Goal: Task Accomplishment & Management: Use online tool/utility

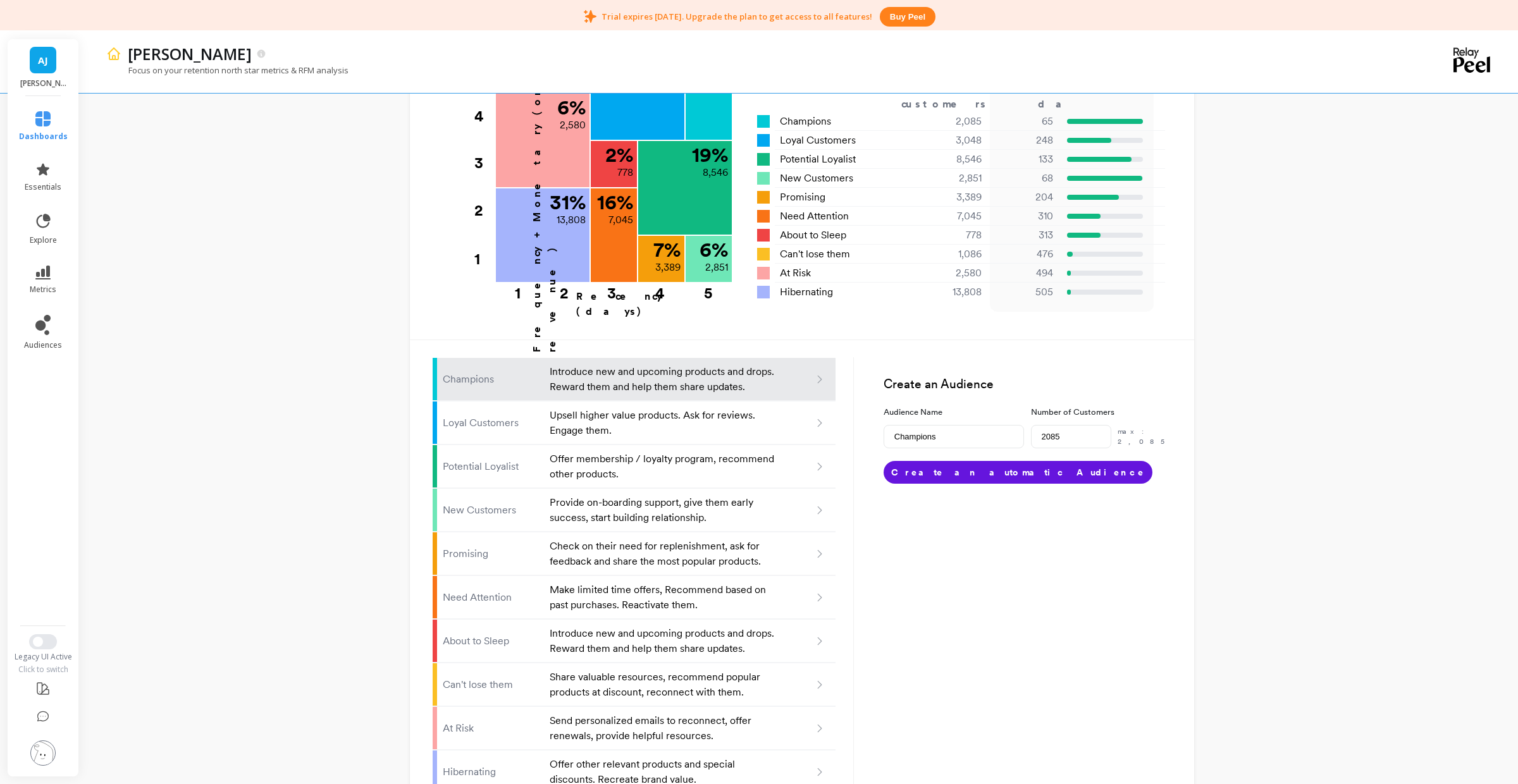
scroll to position [598, 0]
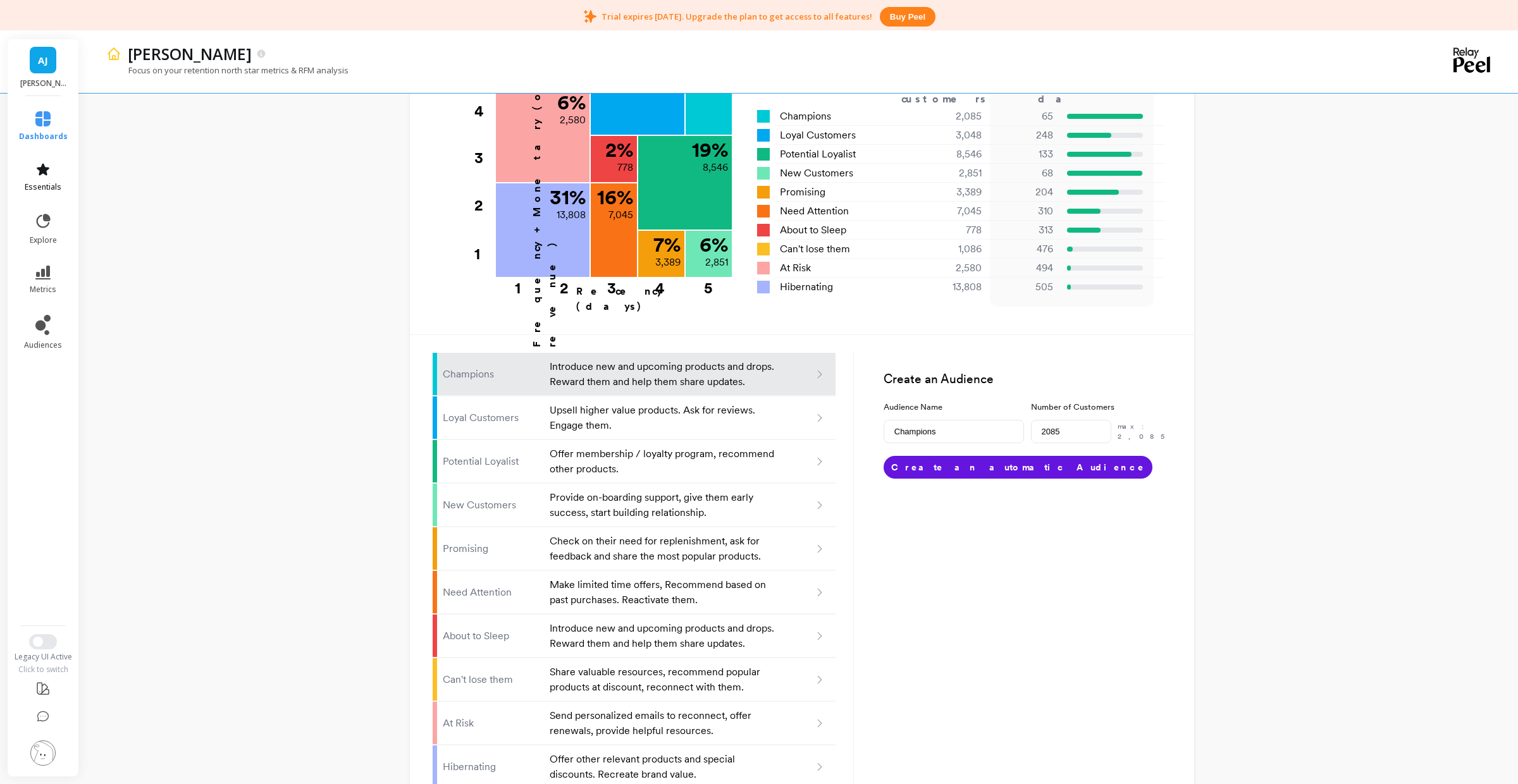
click at [61, 179] on link "essentials" at bounding box center [43, 177] width 48 height 30
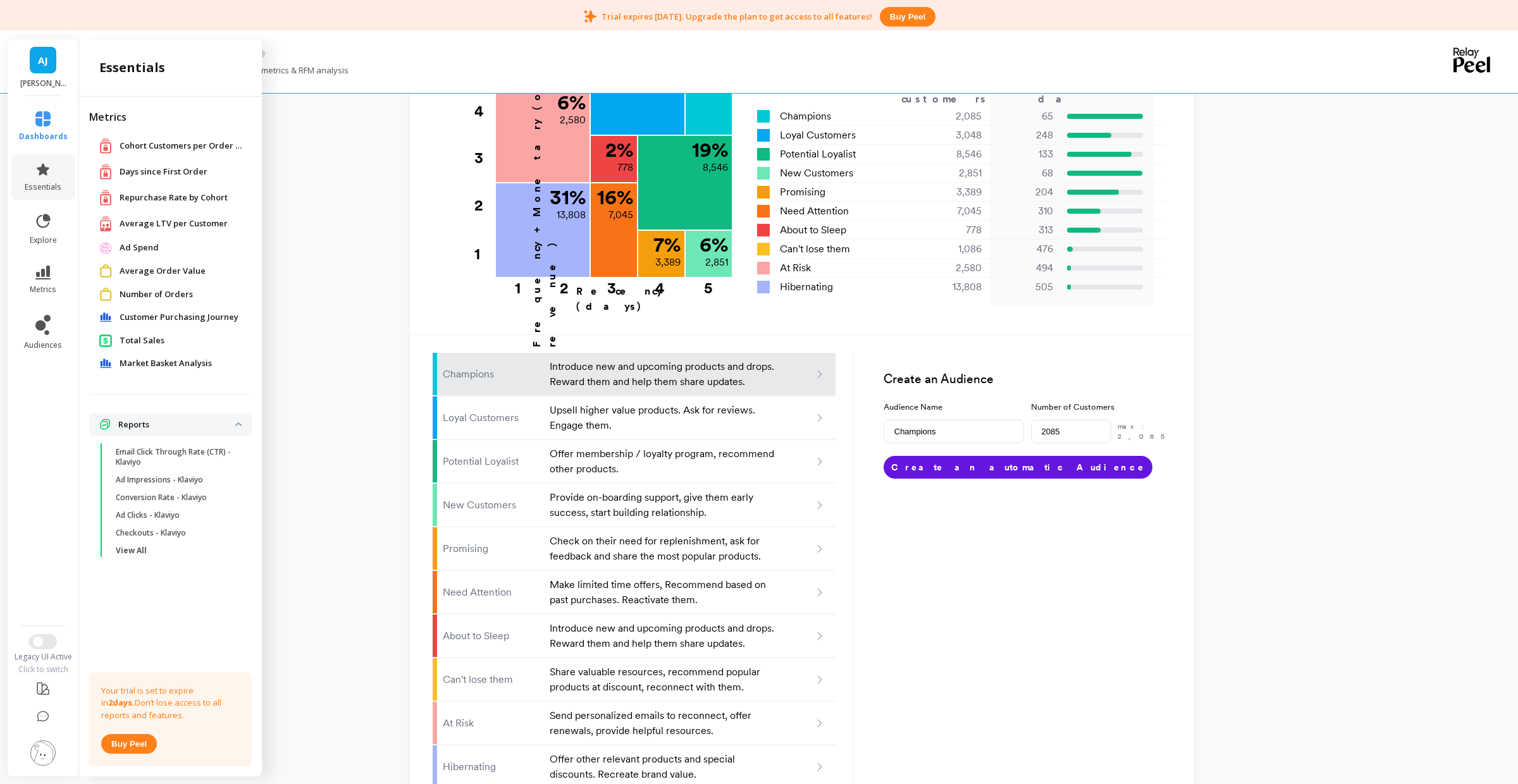
click at [165, 273] on span "Average Order Value" at bounding box center [163, 271] width 86 height 13
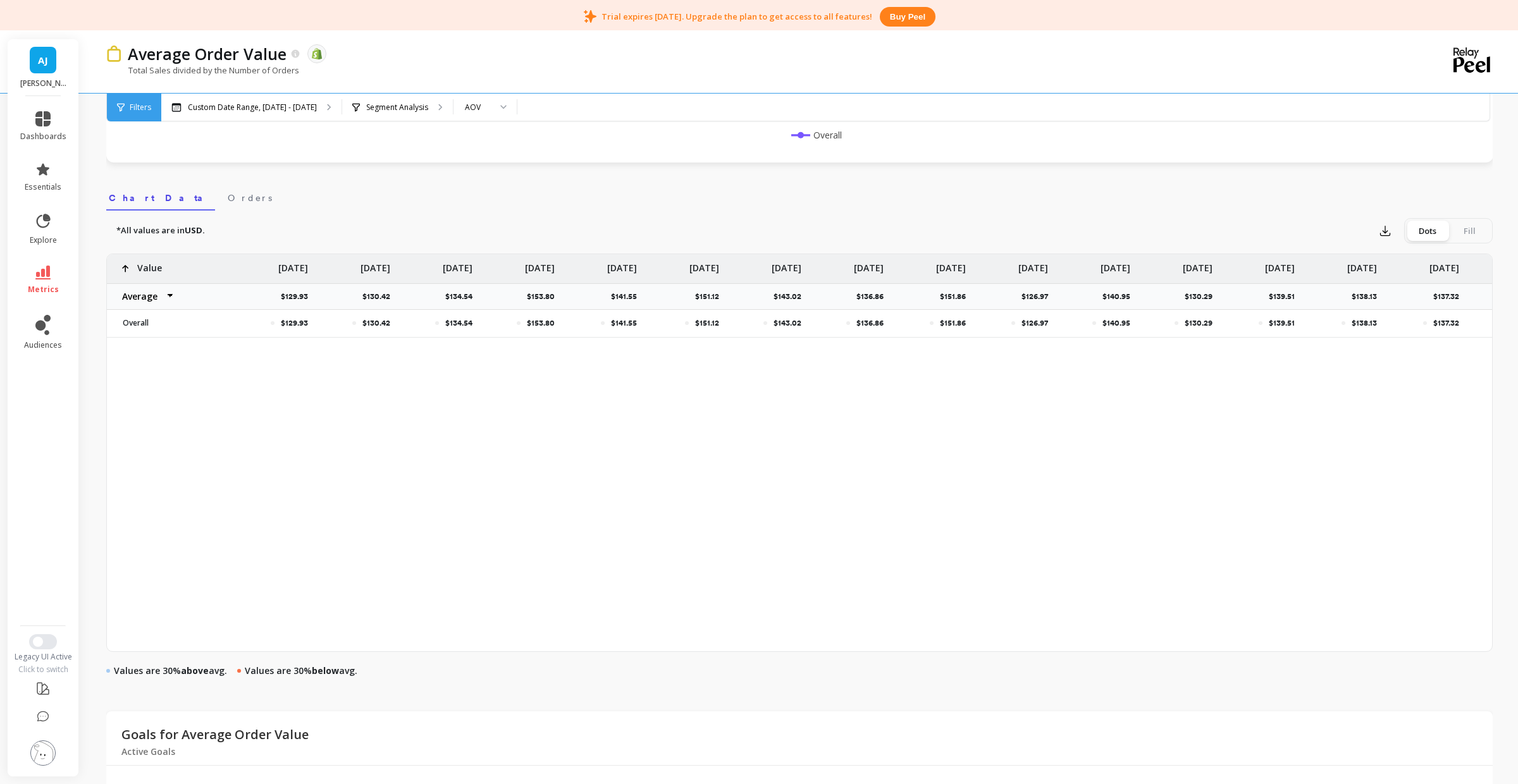
scroll to position [598, 0]
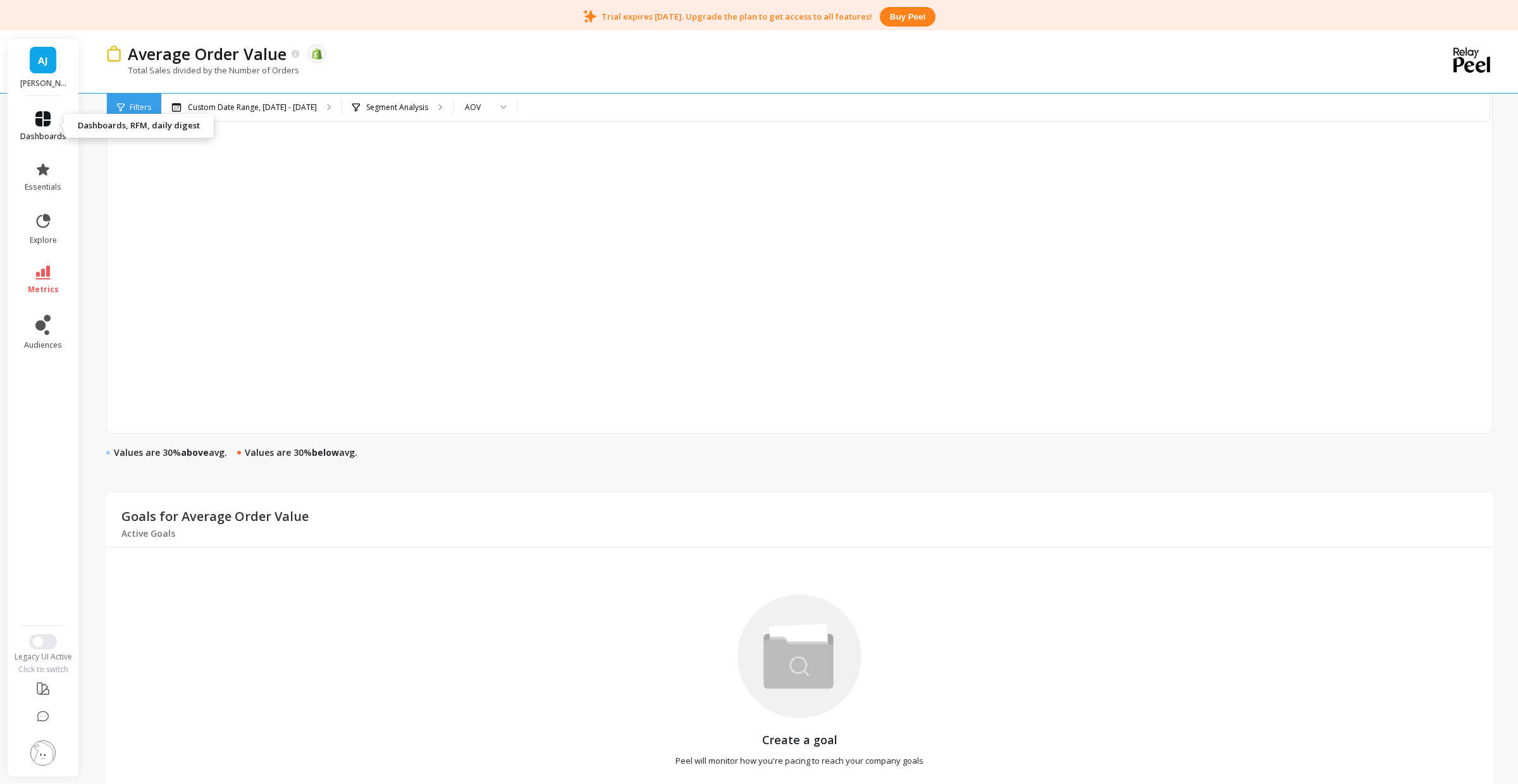
click at [58, 132] on span "dashboards" at bounding box center [44, 136] width 46 height 10
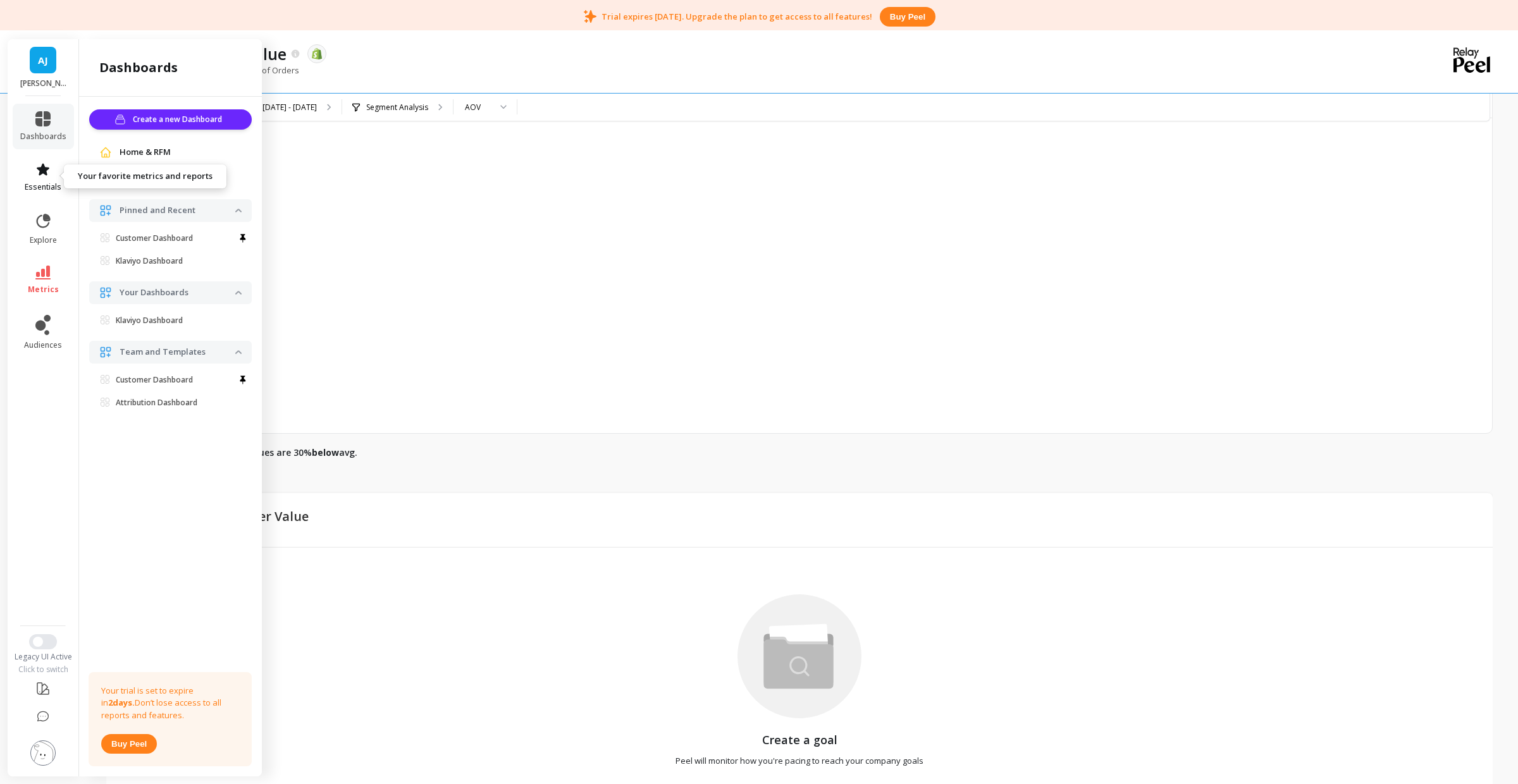
click at [39, 191] on span "essentials" at bounding box center [43, 187] width 36 height 10
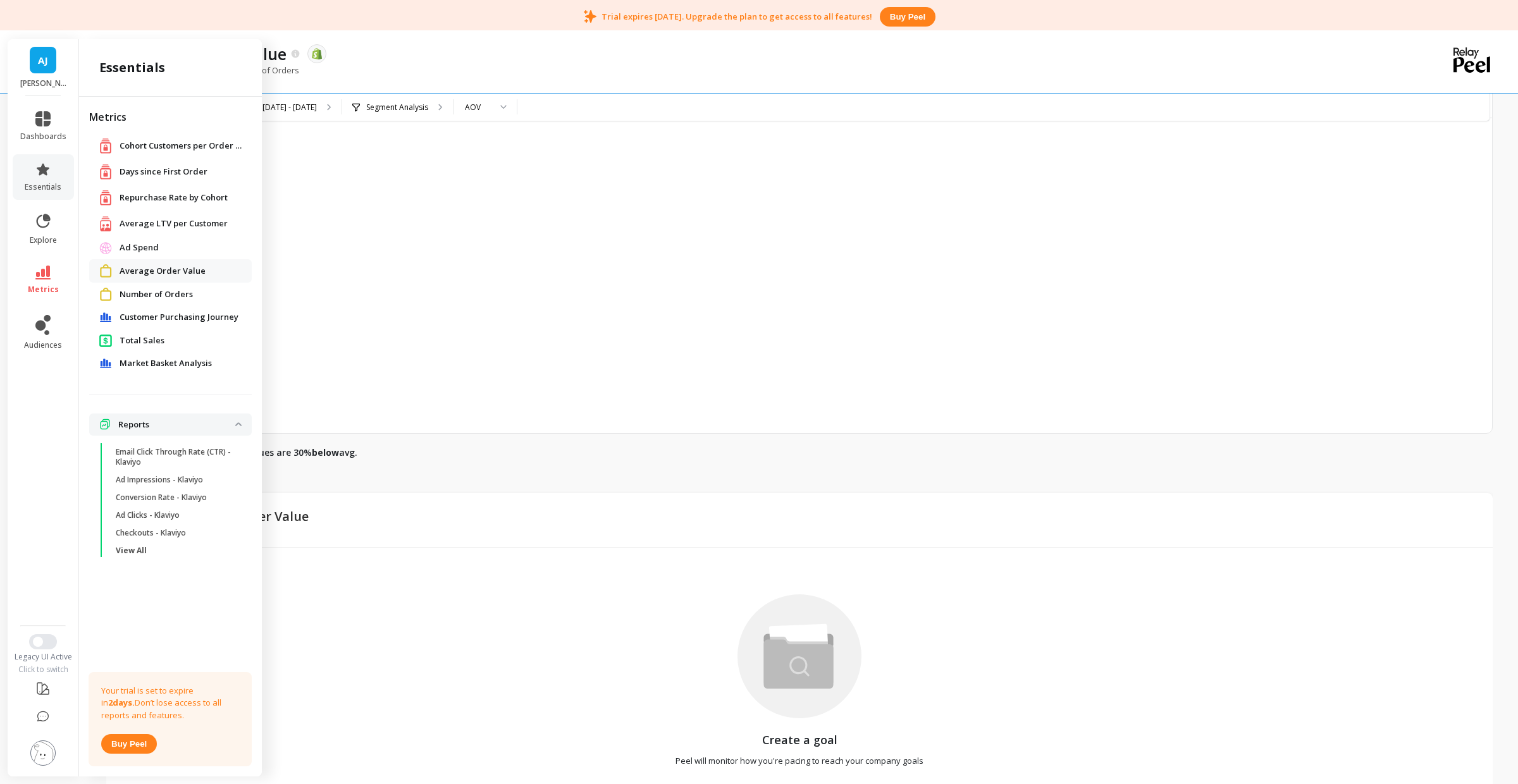
click at [165, 317] on span "Customer Purchasing Journey" at bounding box center [179, 317] width 119 height 13
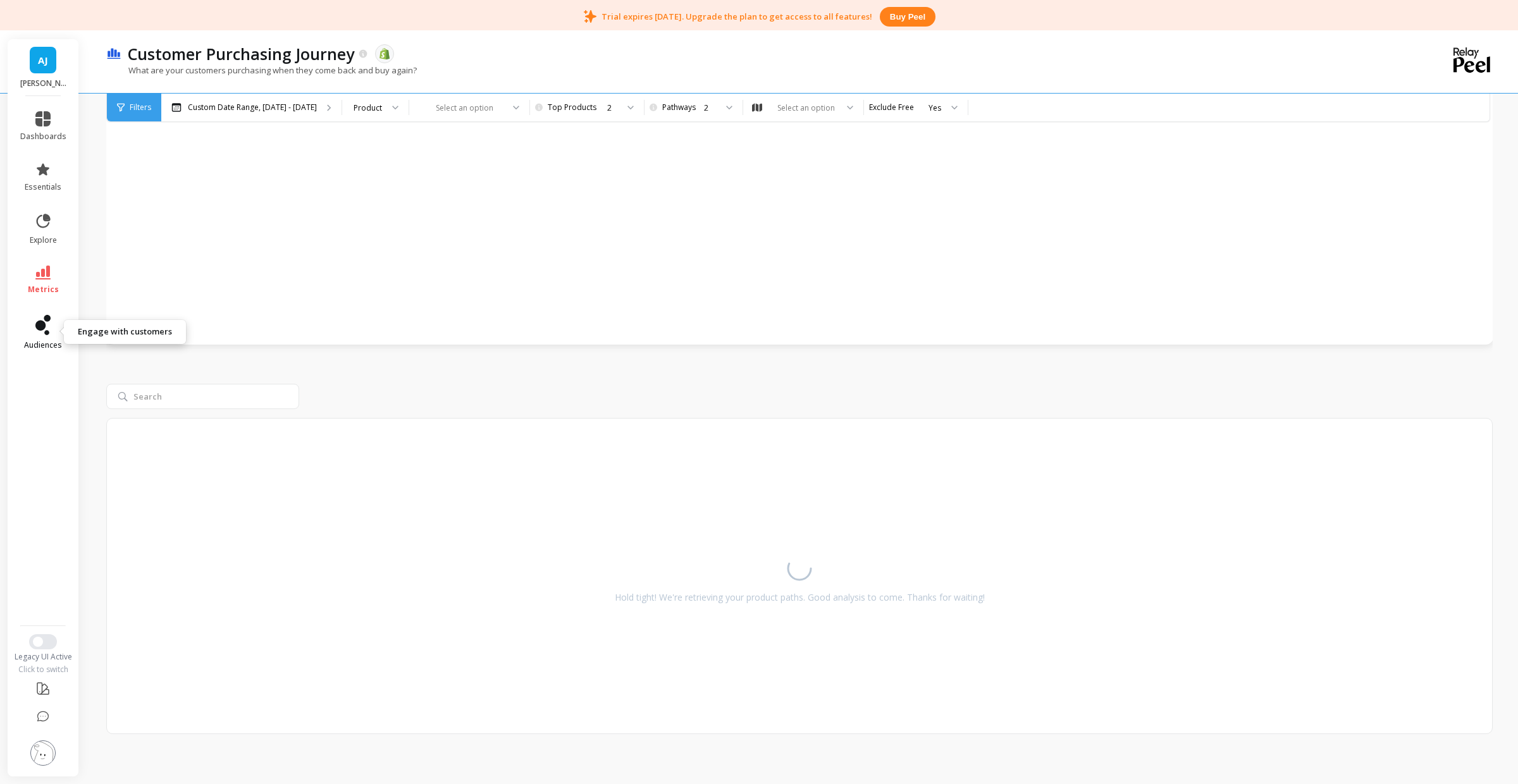
scroll to position [450, 0]
click at [40, 332] on icon at bounding box center [43, 325] width 15 height 21
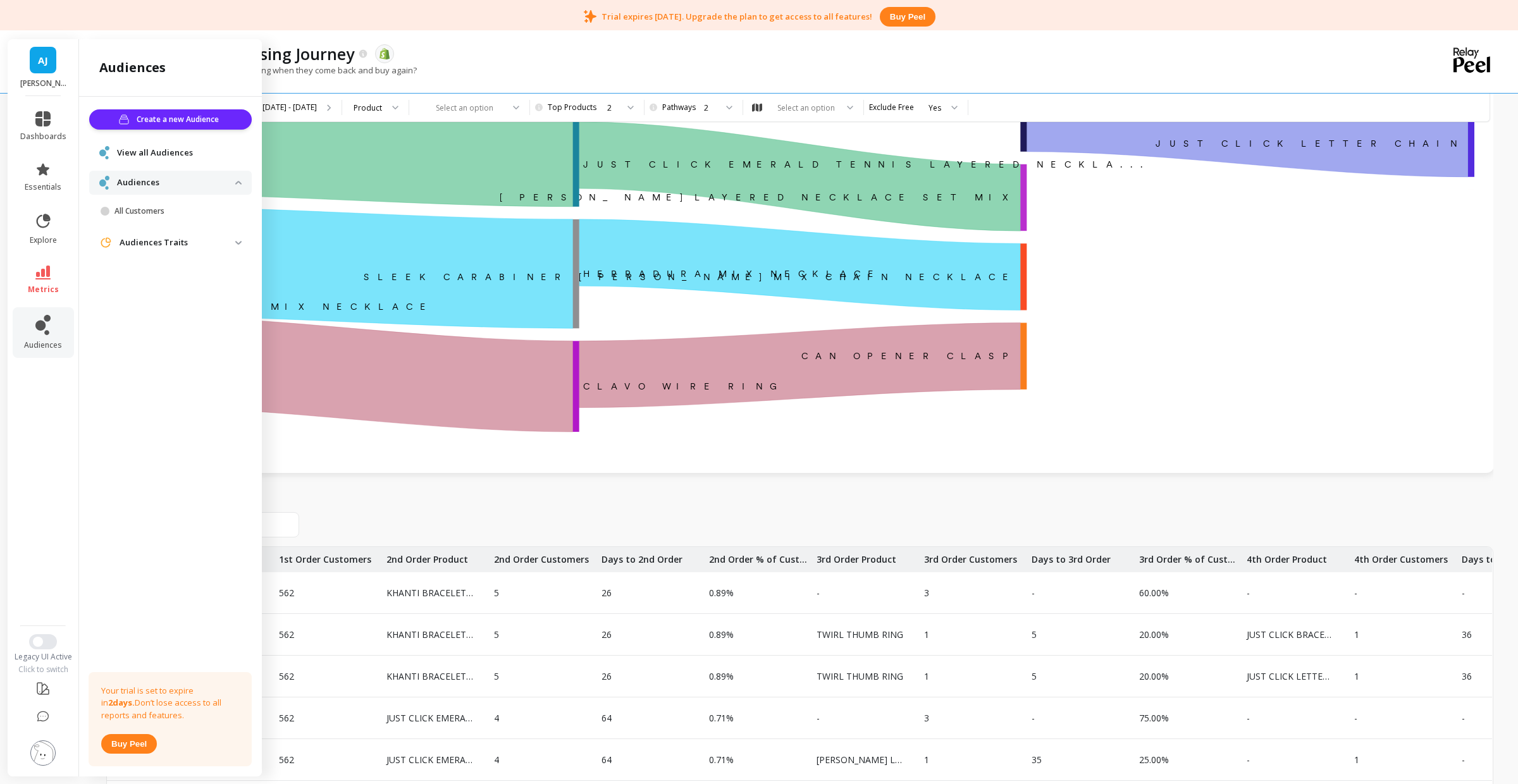
scroll to position [0, 0]
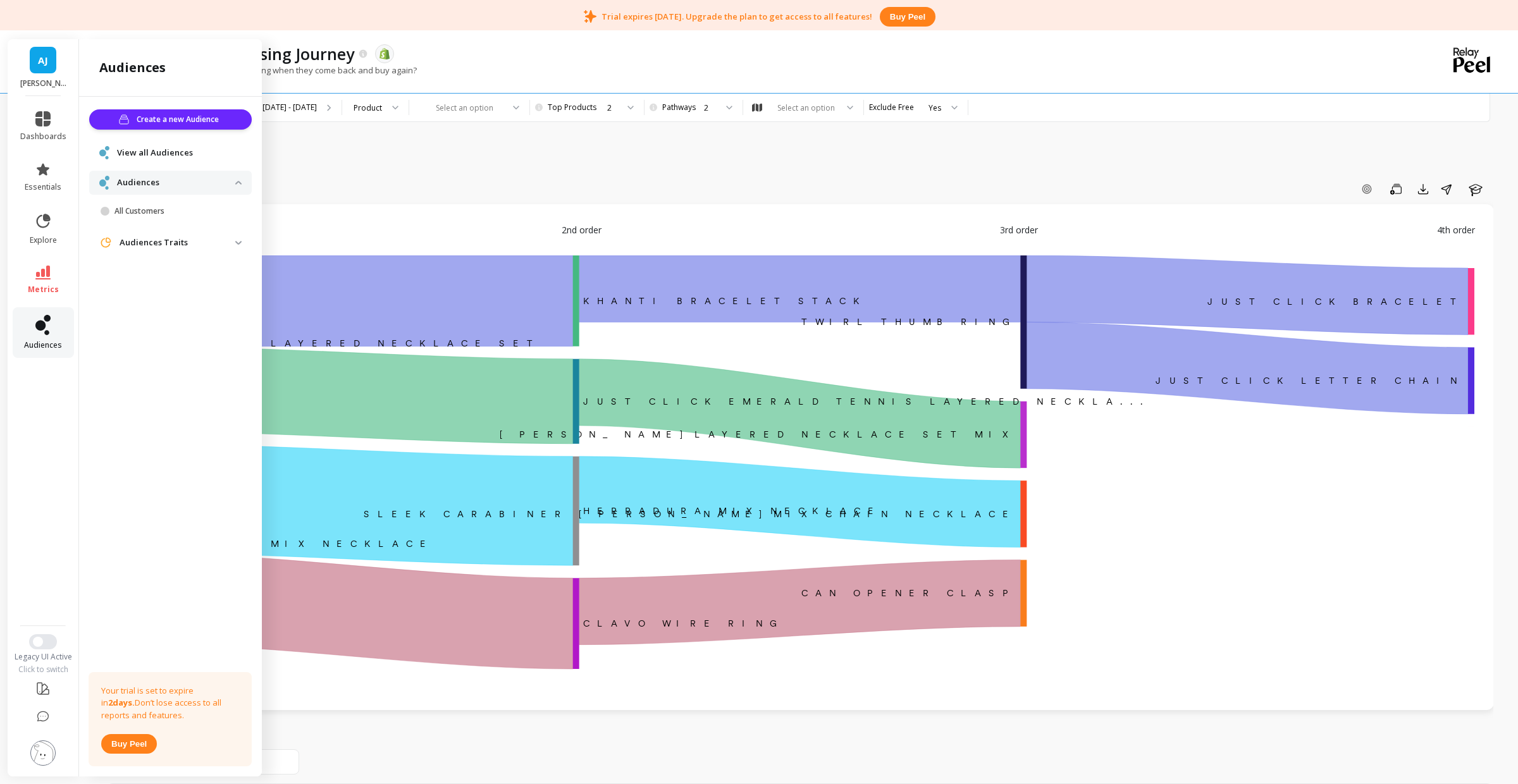
click at [39, 332] on icon at bounding box center [43, 325] width 15 height 21
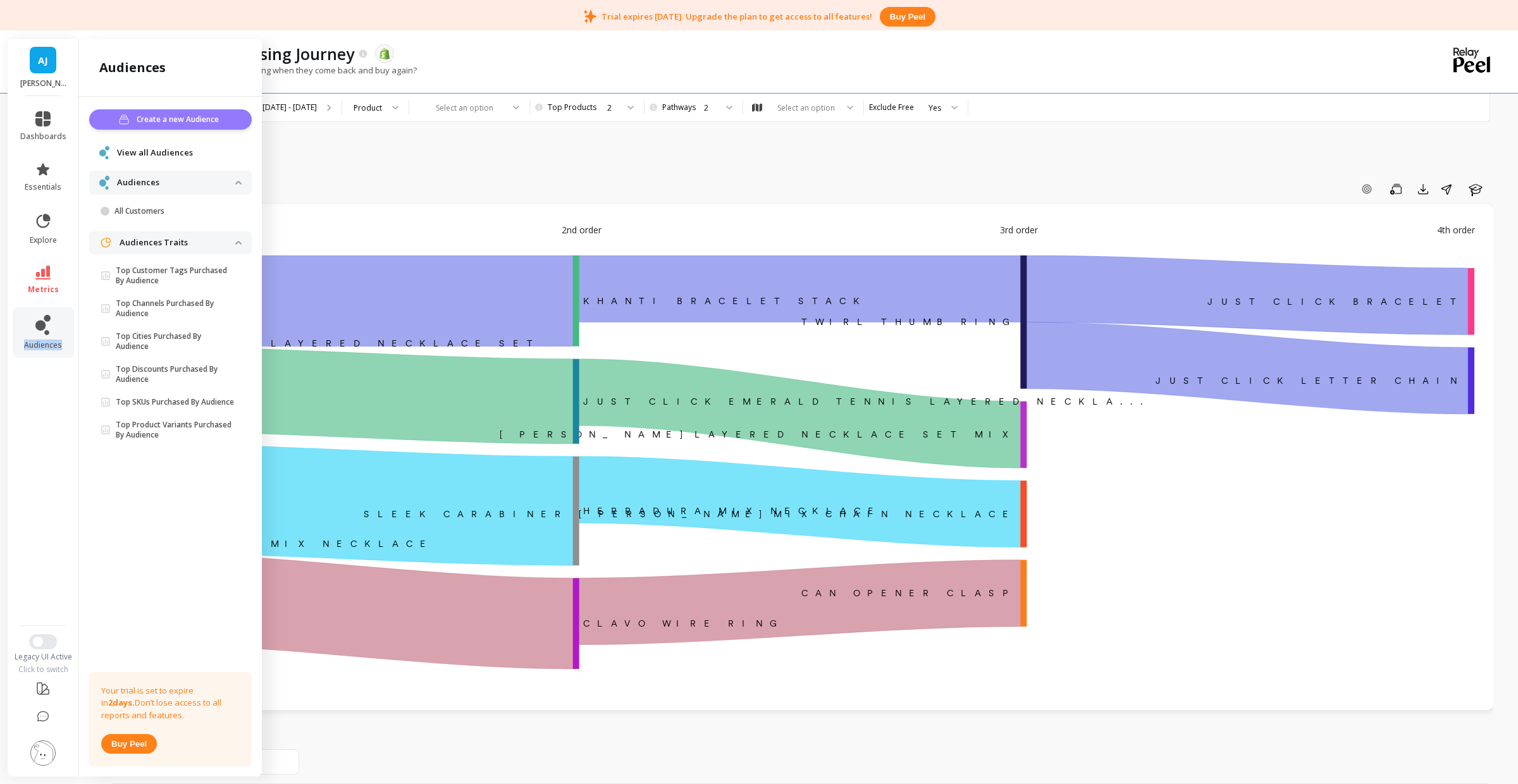
click at [158, 124] on span "Create a new Audience" at bounding box center [179, 120] width 86 height 13
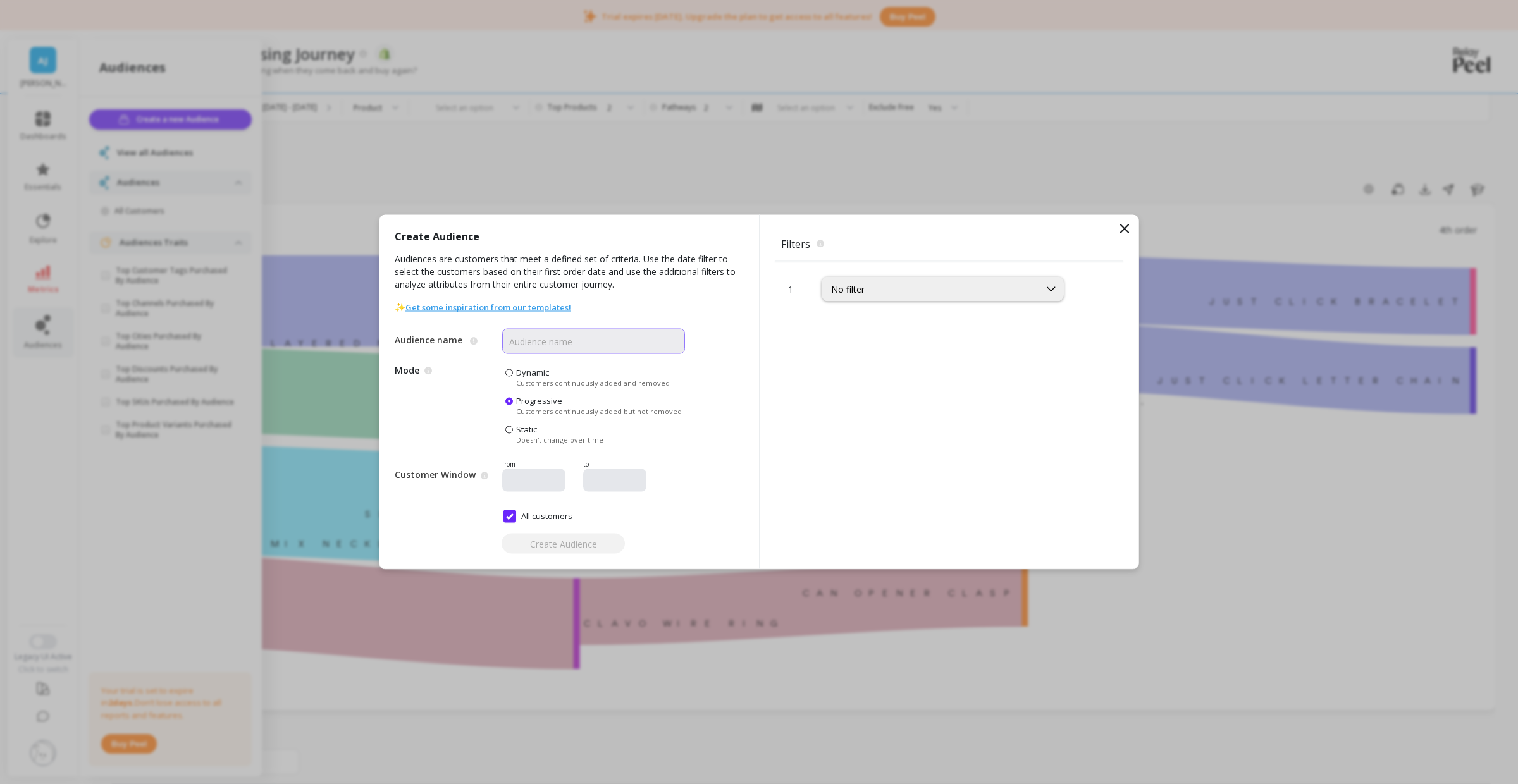
click at [534, 342] on input "Audience name" at bounding box center [593, 342] width 183 height 25
type input "Purchased Bracelets"
click at [894, 285] on div "No filter" at bounding box center [930, 289] width 199 height 12
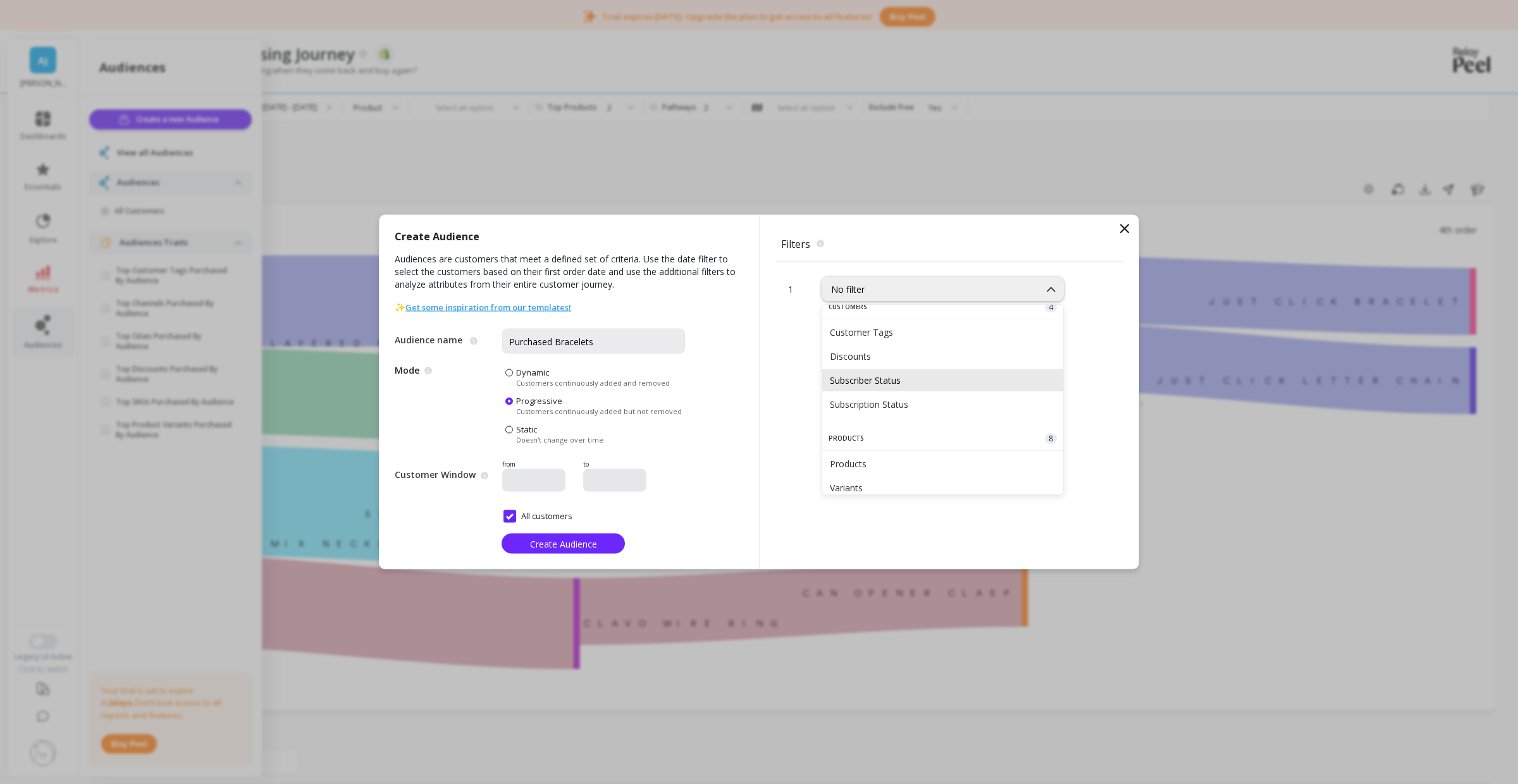
scroll to position [636, 0]
click at [850, 454] on div "Products" at bounding box center [943, 457] width 226 height 12
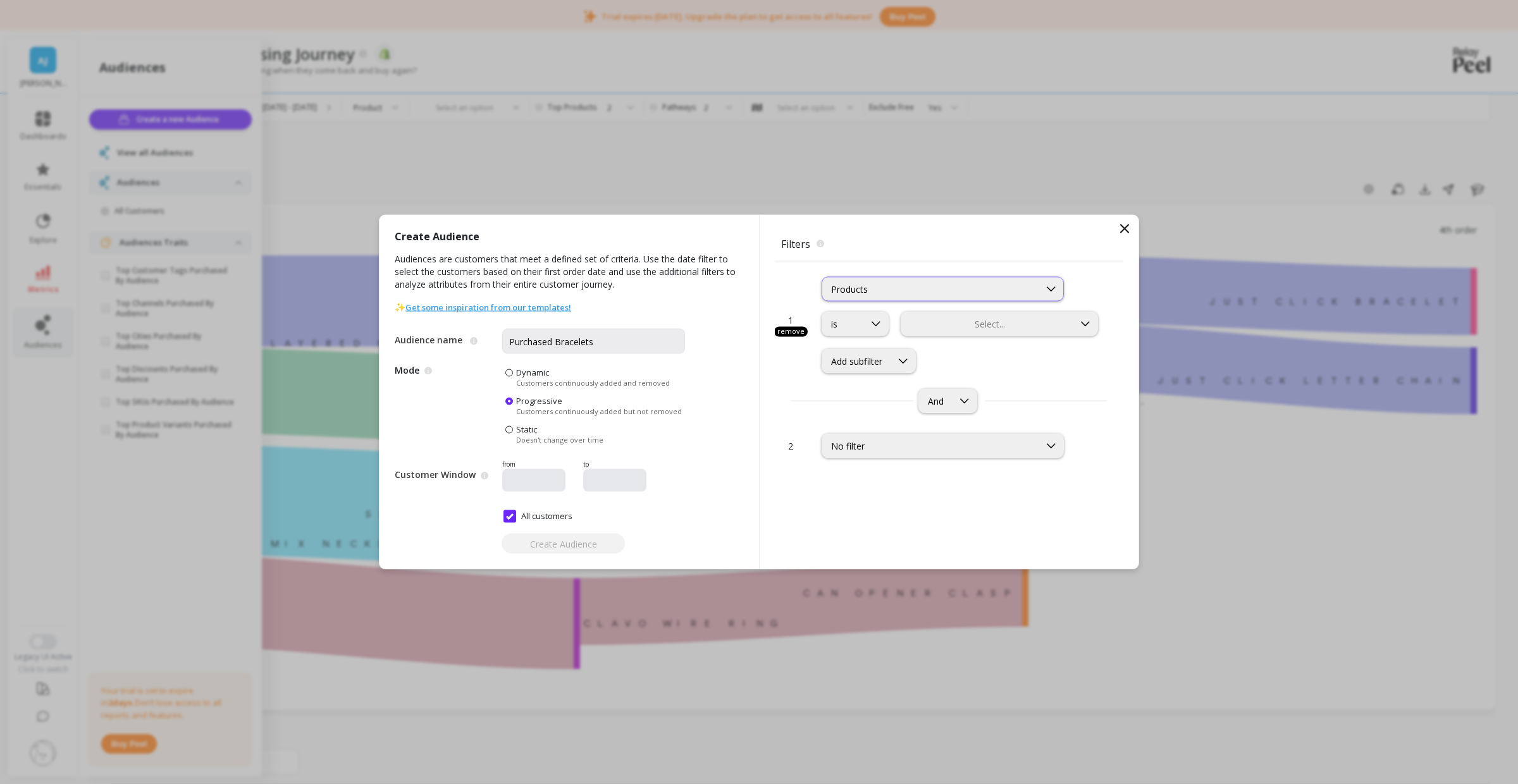
click at [862, 289] on div "Products" at bounding box center [930, 289] width 199 height 12
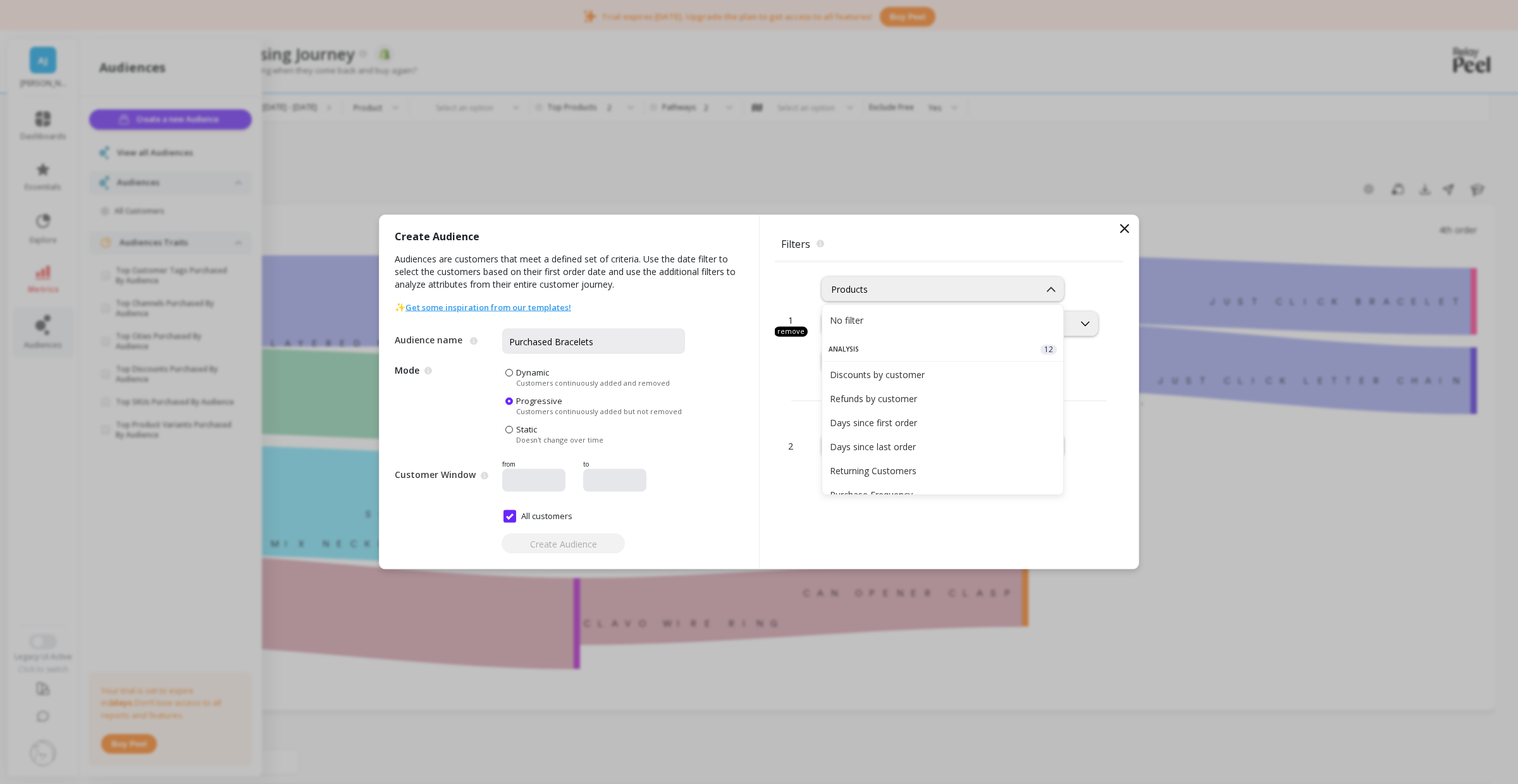
scroll to position [630, 0]
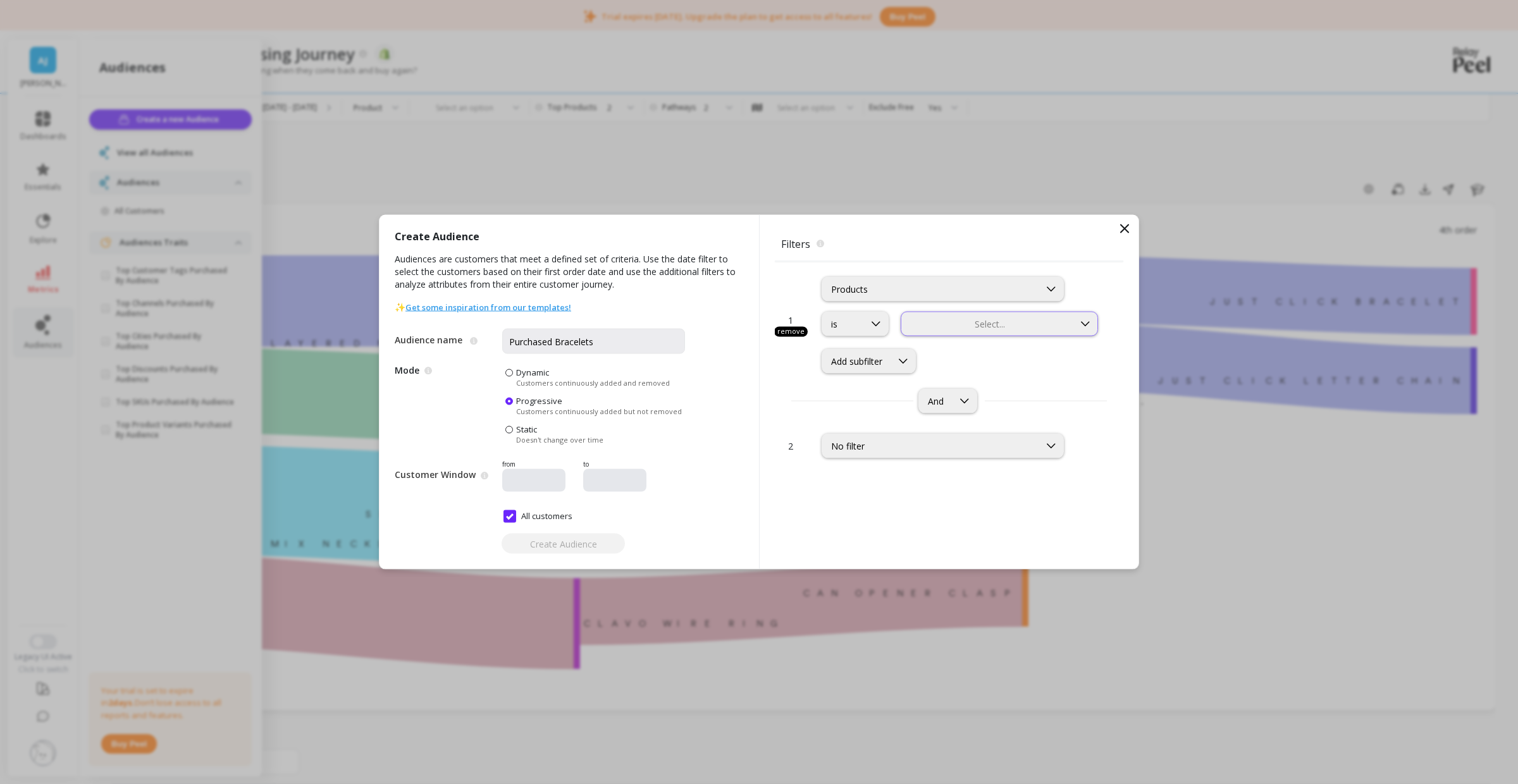
click at [964, 316] on div "Select..." at bounding box center [999, 323] width 197 height 25
click at [857, 289] on div "Products" at bounding box center [930, 289] width 199 height 12
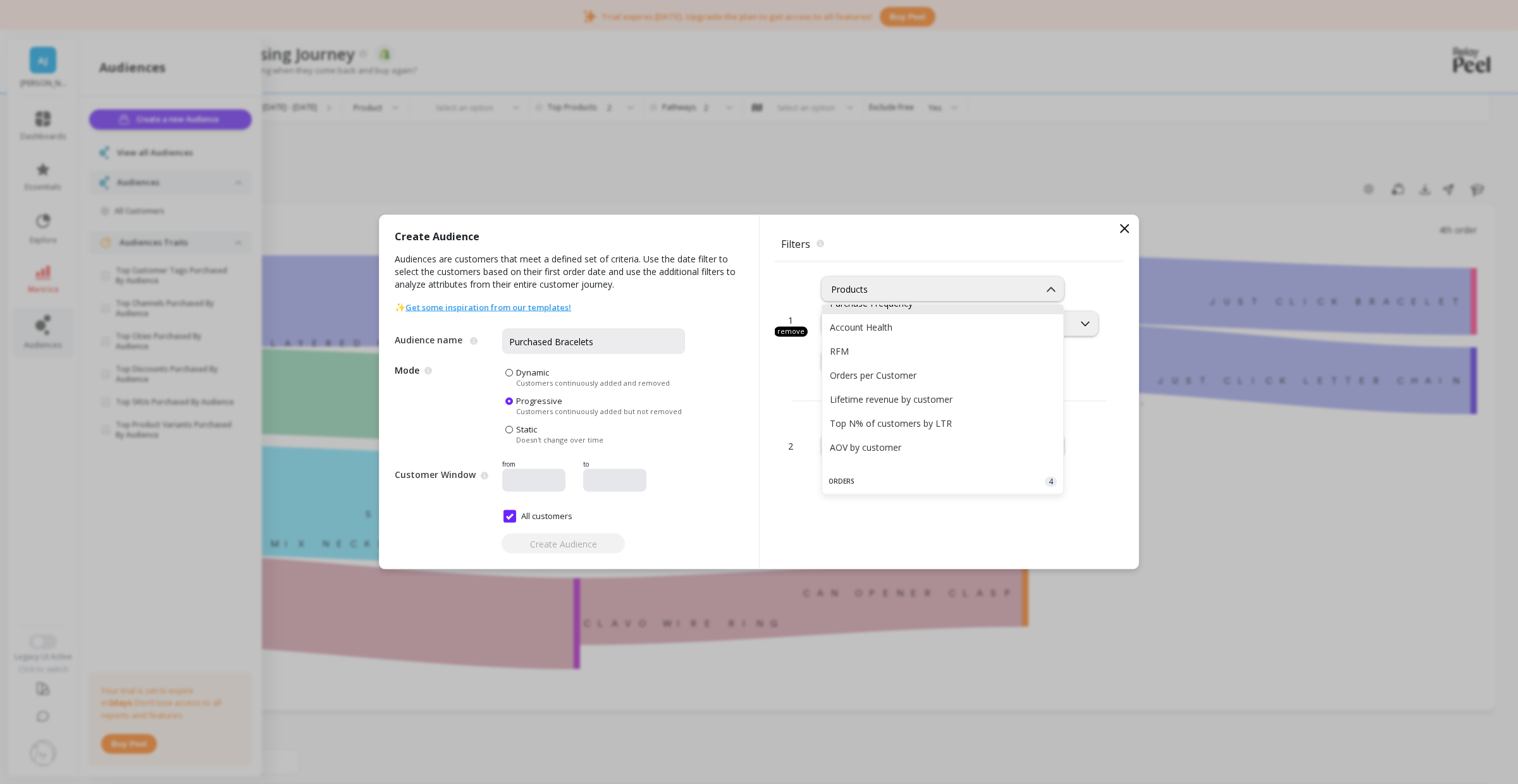
scroll to position [195, 0]
click at [857, 370] on div "Orders per Customer" at bounding box center [943, 372] width 226 height 12
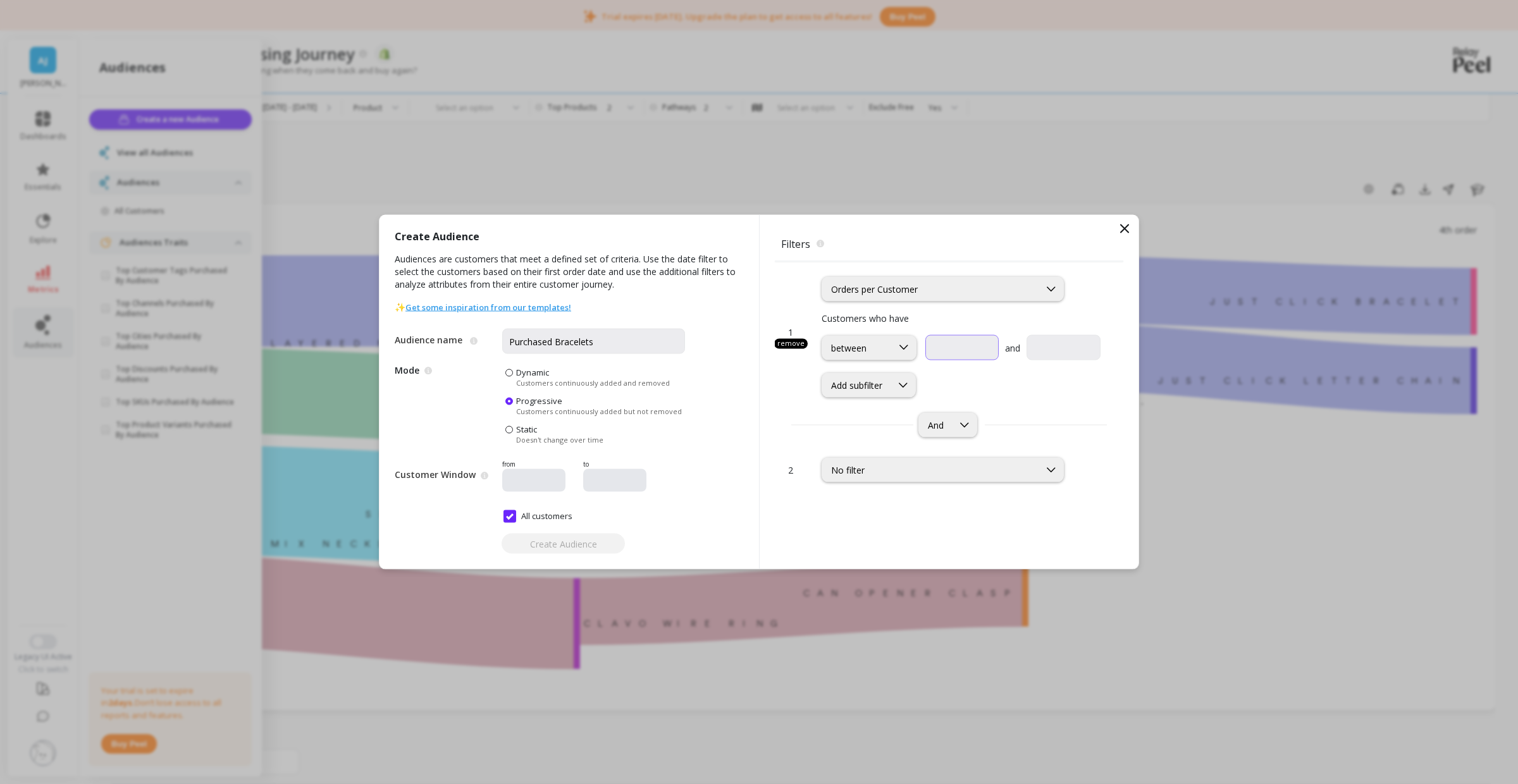
click at [952, 350] on input "text" at bounding box center [962, 348] width 74 height 25
type input "1"
click at [952, 346] on input "1" at bounding box center [962, 348] width 74 height 25
type input "2"
click at [1041, 353] on input "text" at bounding box center [1064, 348] width 74 height 25
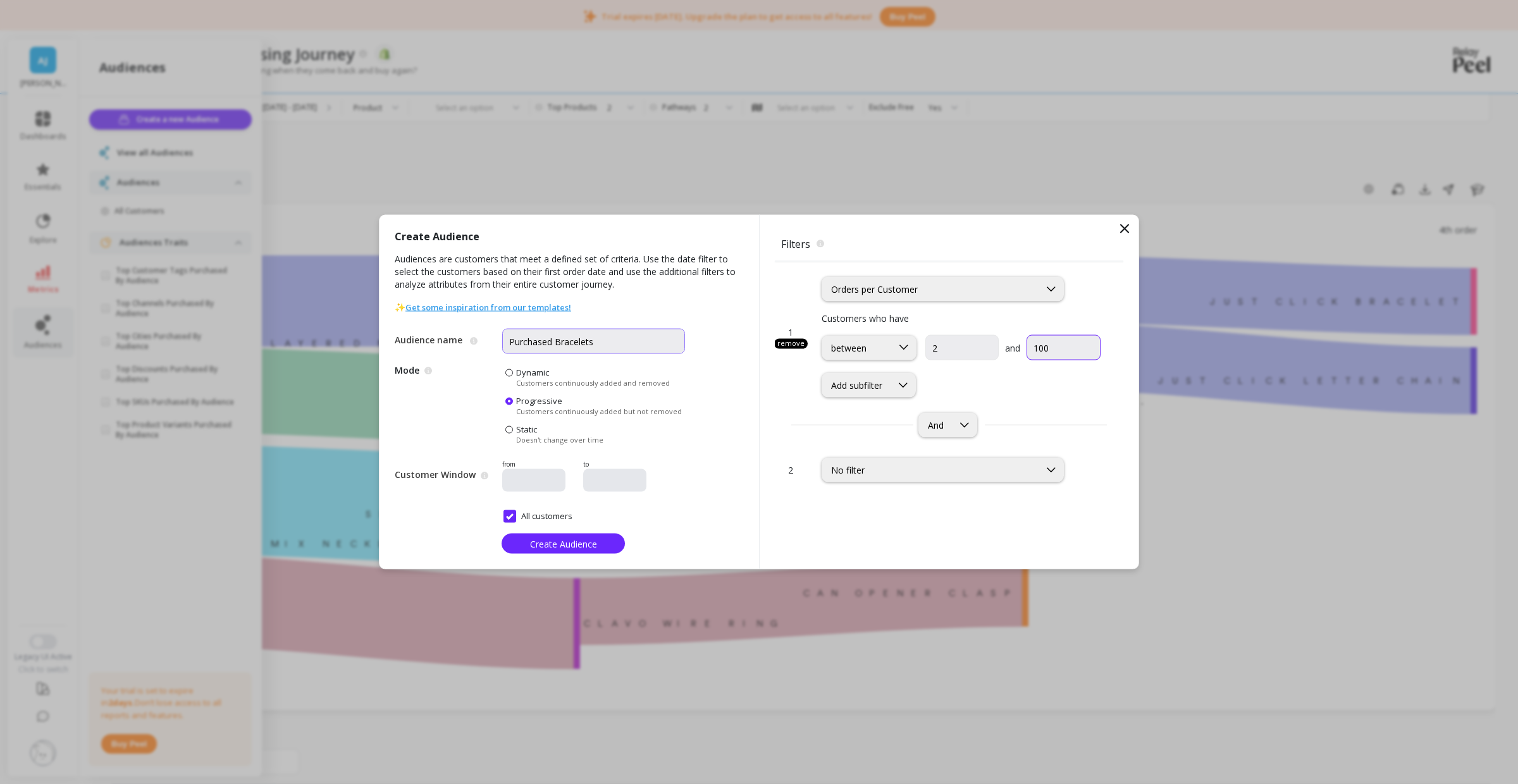
type input "100"
click at [618, 339] on input "Purchased Bracelets" at bounding box center [593, 342] width 183 height 25
type input "M"
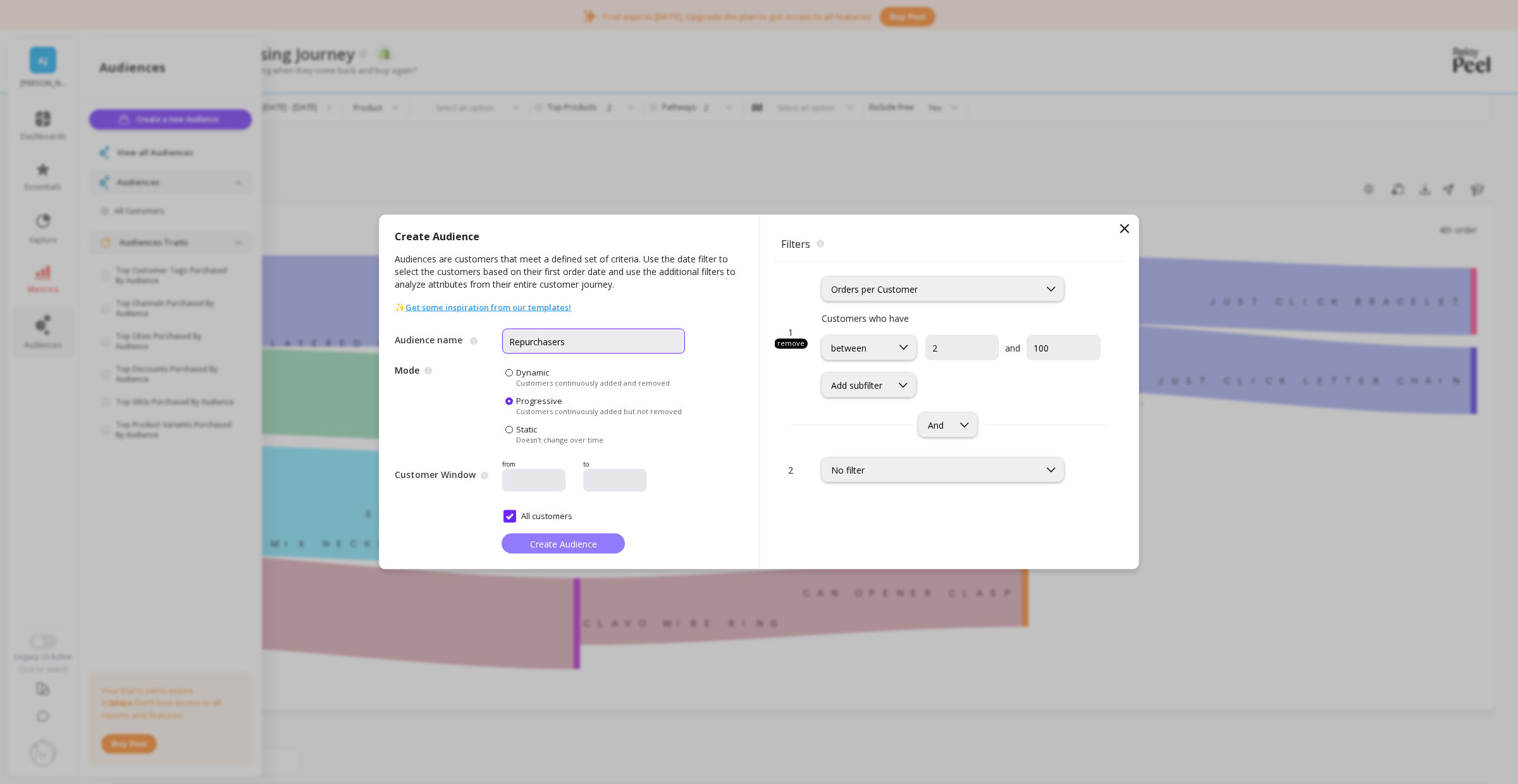
type input "Repurchasers"
click at [559, 549] on span "Create Audience" at bounding box center [563, 543] width 67 height 12
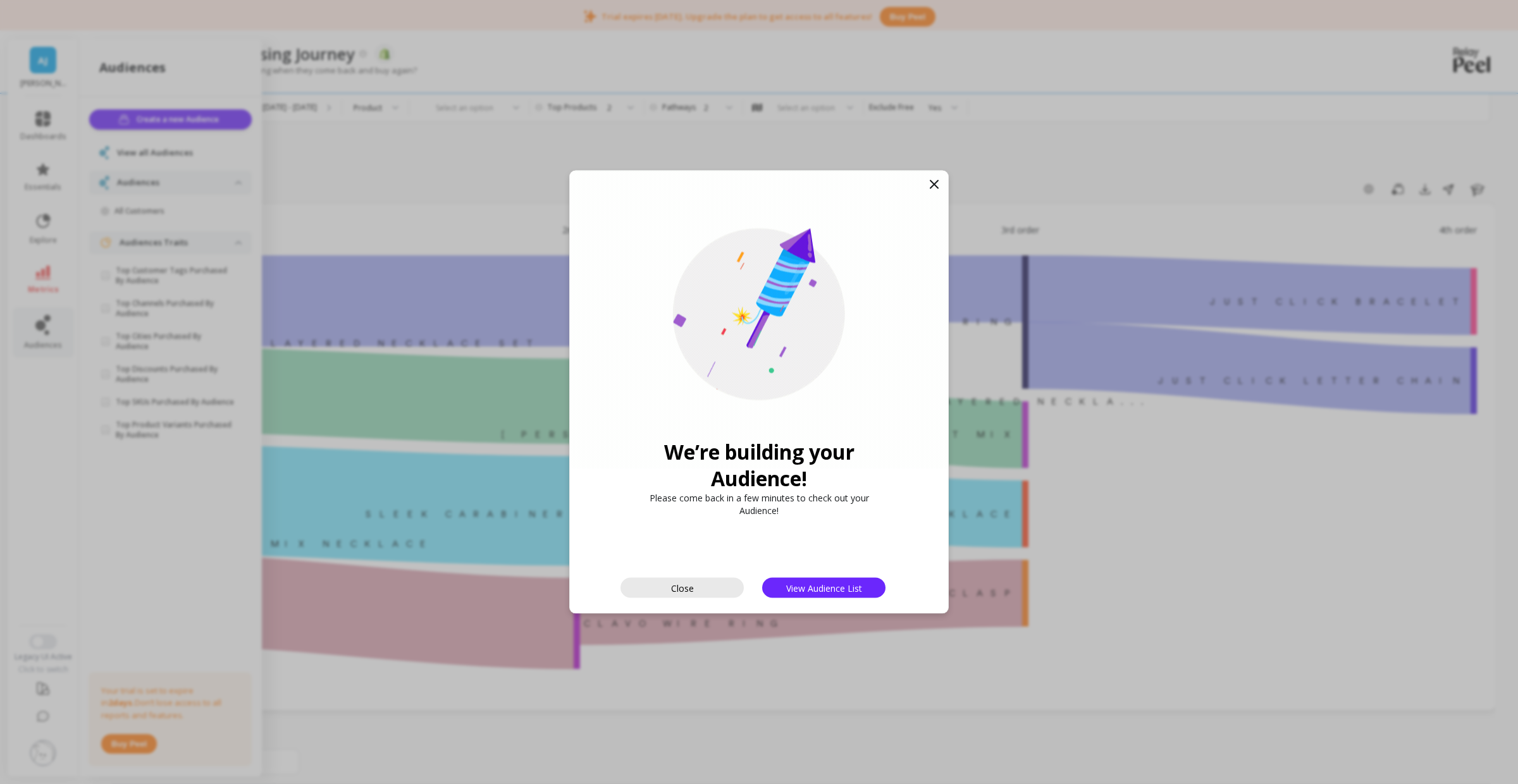
click at [694, 580] on button "Close" at bounding box center [683, 588] width 124 height 21
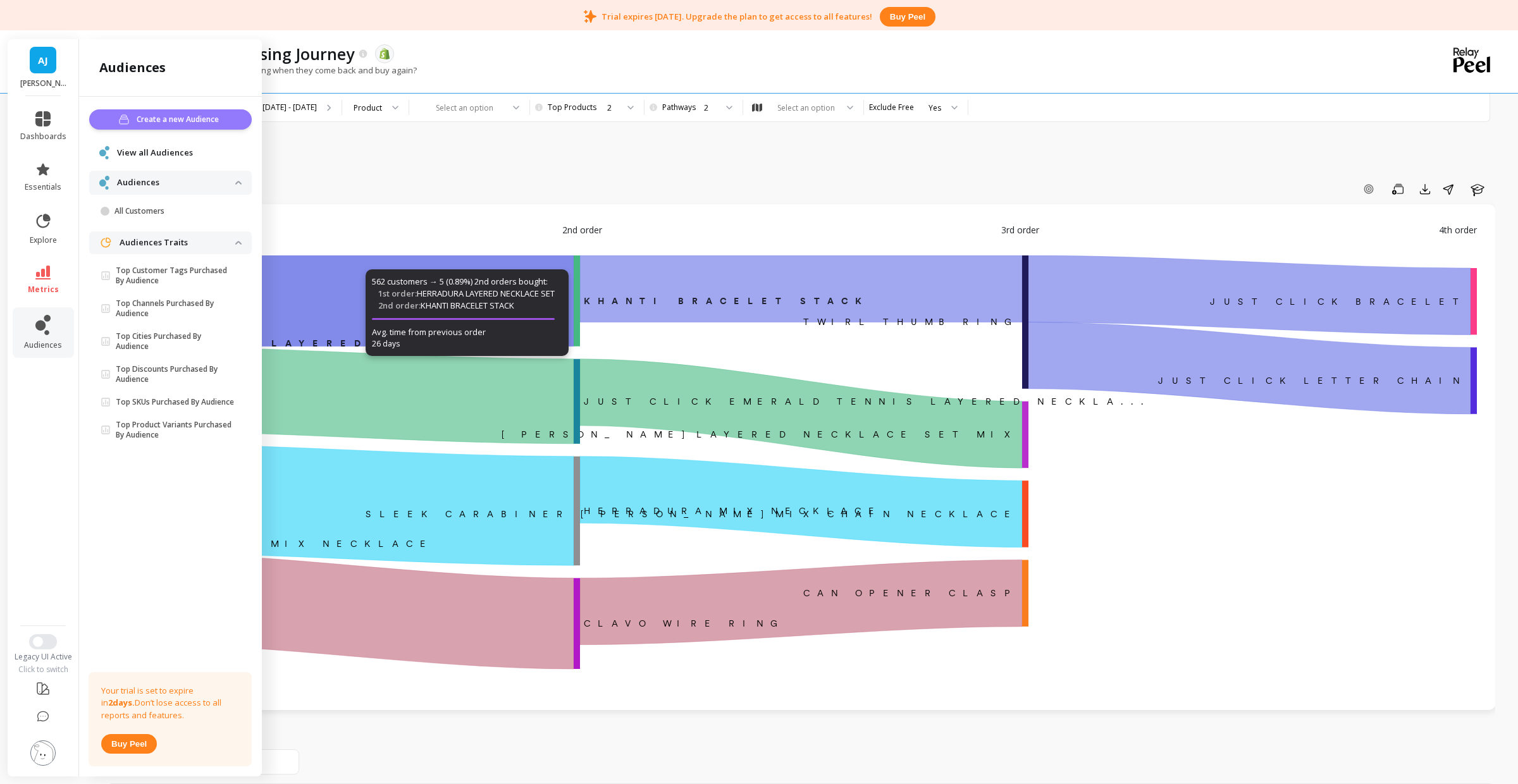
click at [202, 120] on span "Create a new Audience" at bounding box center [179, 120] width 86 height 13
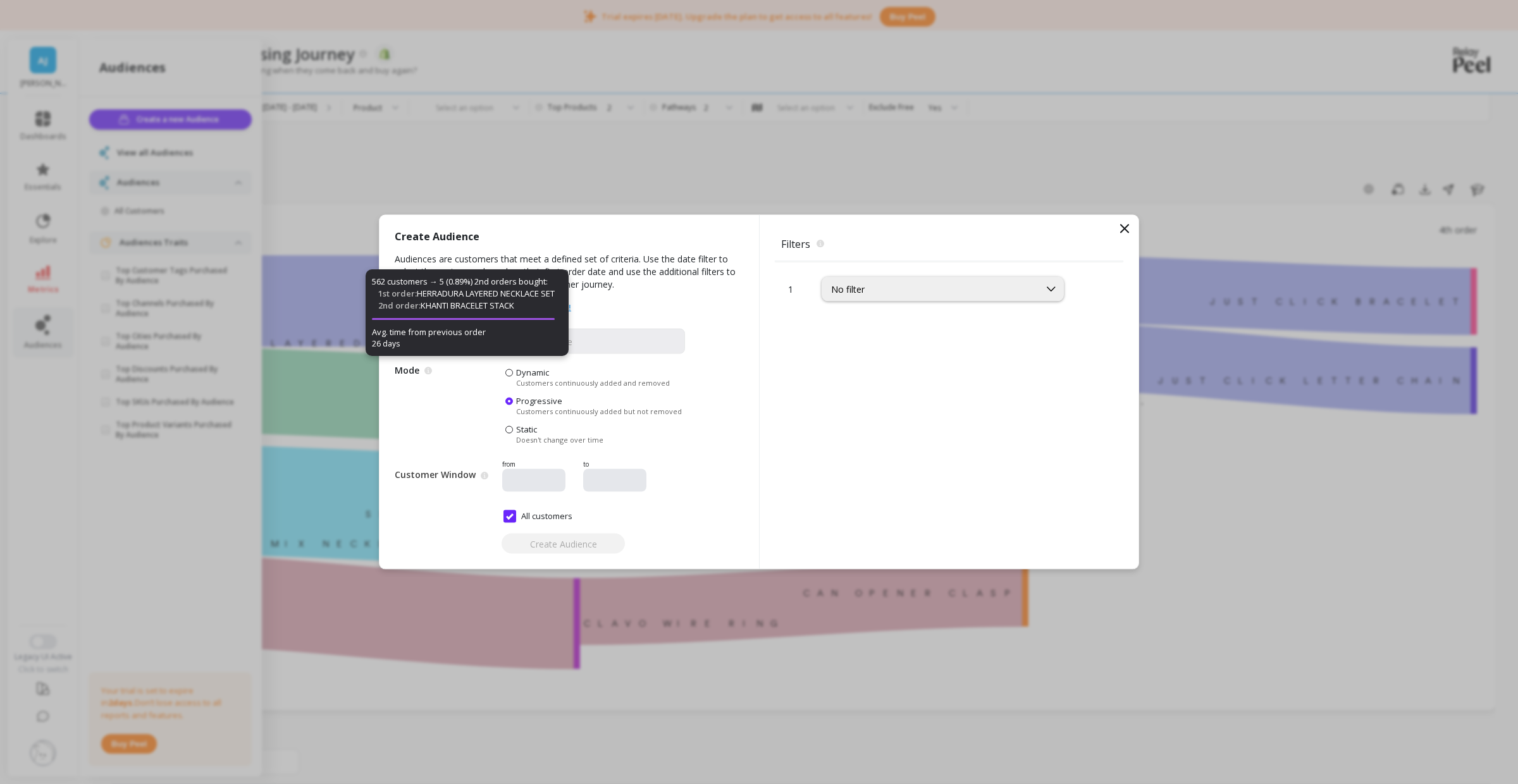
click at [709, 354] on div "Create Audience Audiences are customers that meet a defined set of criteria. Us…" at bounding box center [569, 392] width 380 height 354
click at [673, 381] on div "Dynamic Customers continuously added and removed Progressive Customers continuo…" at bounding box center [593, 406] width 183 height 78
click at [481, 433] on span "Mode Dynamic audiences add new customers who meet the filters while Static audi…" at bounding box center [449, 406] width 108 height 78
drag, startPoint x: 443, startPoint y: 270, endPoint x: 533, endPoint y: 237, distance: 95.9
click at [446, 267] on div "AJ Artizan Joyeria dashboards essentials explore metrics audiences Legacy UI Ac…" at bounding box center [759, 633] width 1518 height 1201
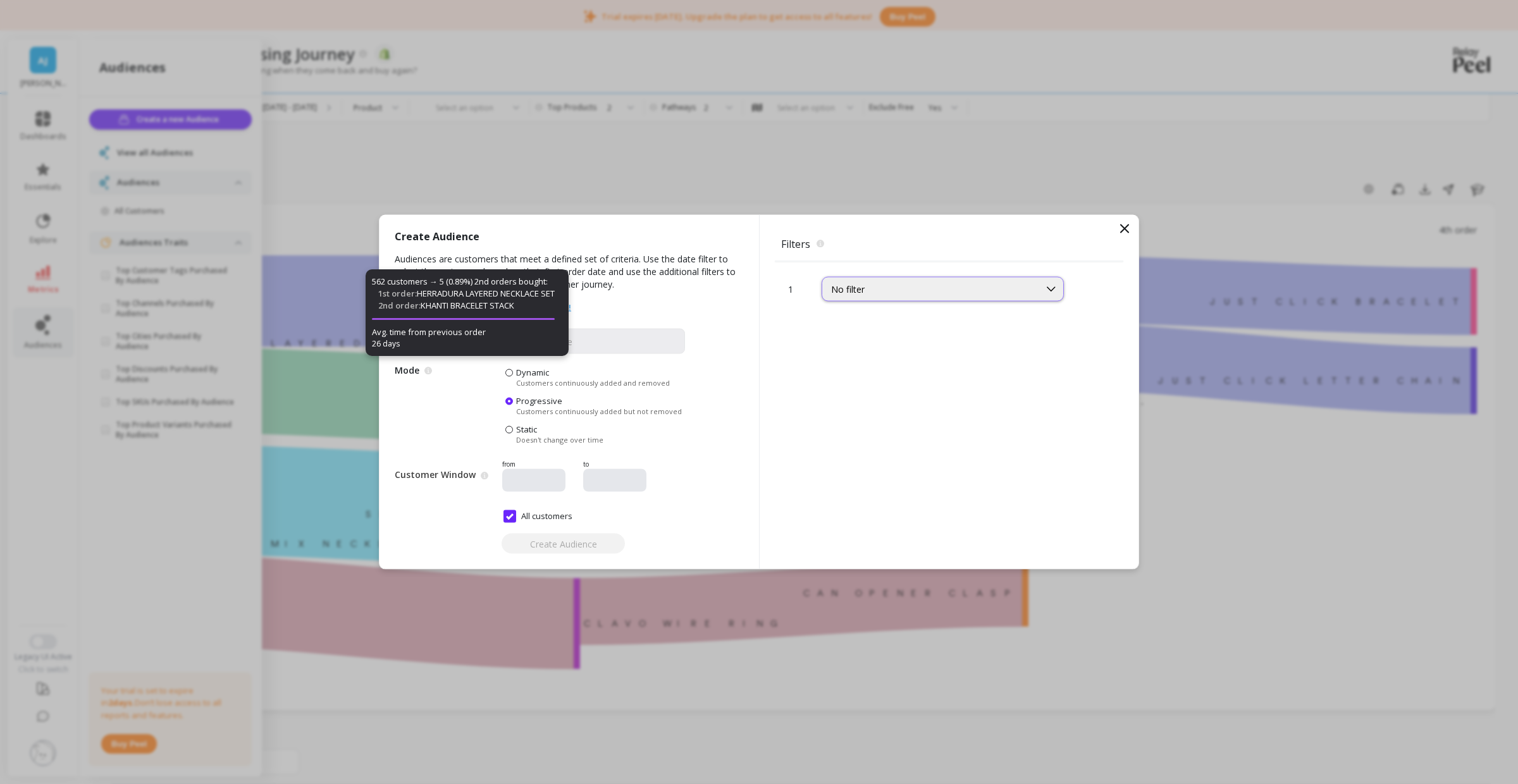
click at [923, 289] on div "No filter" at bounding box center [930, 289] width 199 height 12
click at [861, 350] on div "Products" at bounding box center [943, 346] width 226 height 12
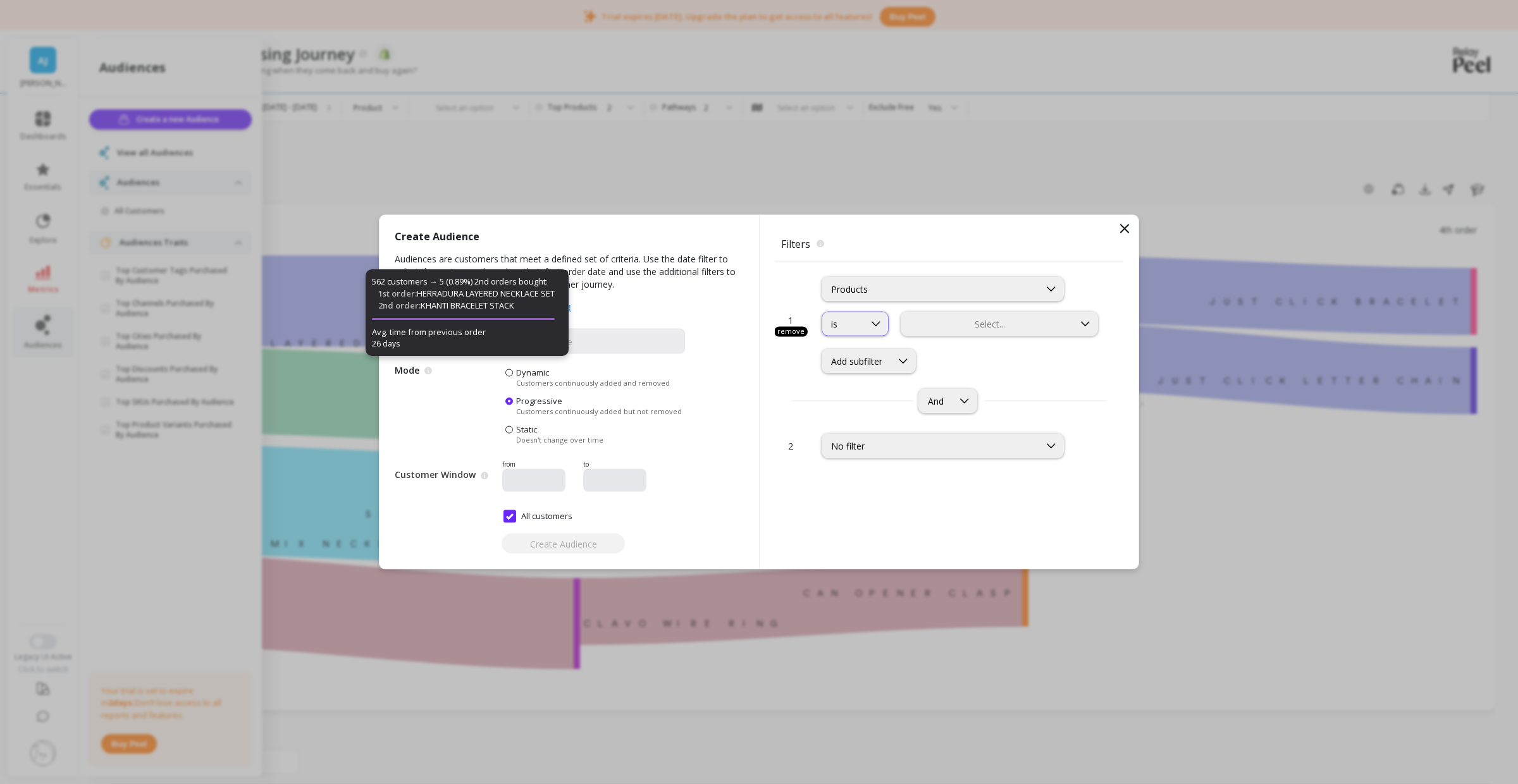
click at [875, 323] on icon at bounding box center [876, 324] width 14 height 14
click at [960, 323] on div at bounding box center [987, 323] width 170 height 12
click at [884, 369] on div "Add subfilter" at bounding box center [868, 361] width 94 height 25
click at [697, 283] on span "Audiences are customers that meet a defined set of criteria. Use the date filte…" at bounding box center [569, 277] width 349 height 48
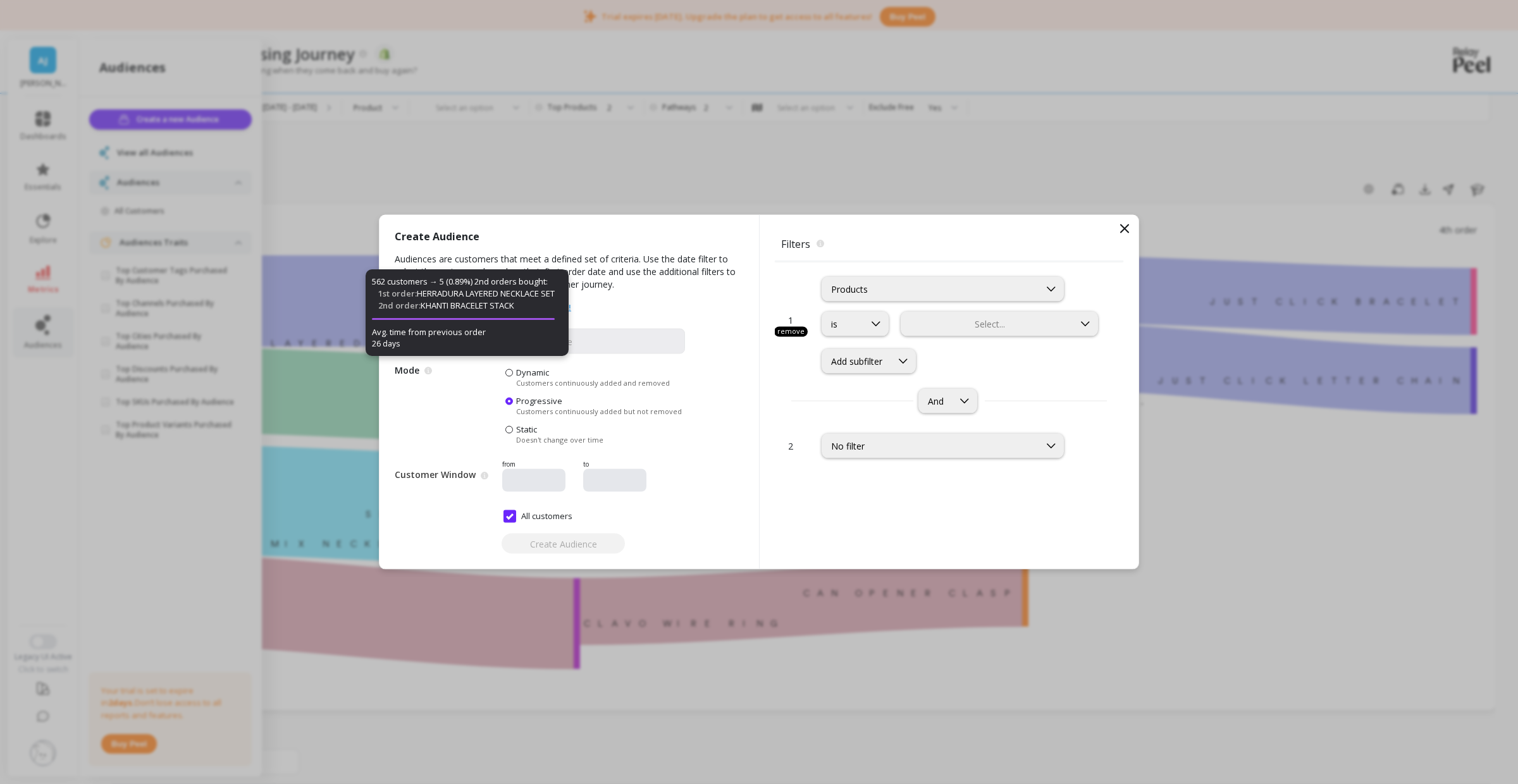
click at [300, 314] on div "Create Audience Audiences are customers that meet a defined set of criteria. Us…" at bounding box center [759, 392] width 1518 height 784
click at [1146, 232] on div "Create Audience Audiences are customers that meet a defined set of criteria. Us…" at bounding box center [759, 392] width 1518 height 784
click at [1133, 231] on div "Filters The filters to select which customers should be part of the audience. 1…" at bounding box center [949, 392] width 380 height 354
click at [1125, 231] on icon at bounding box center [1125, 228] width 15 height 15
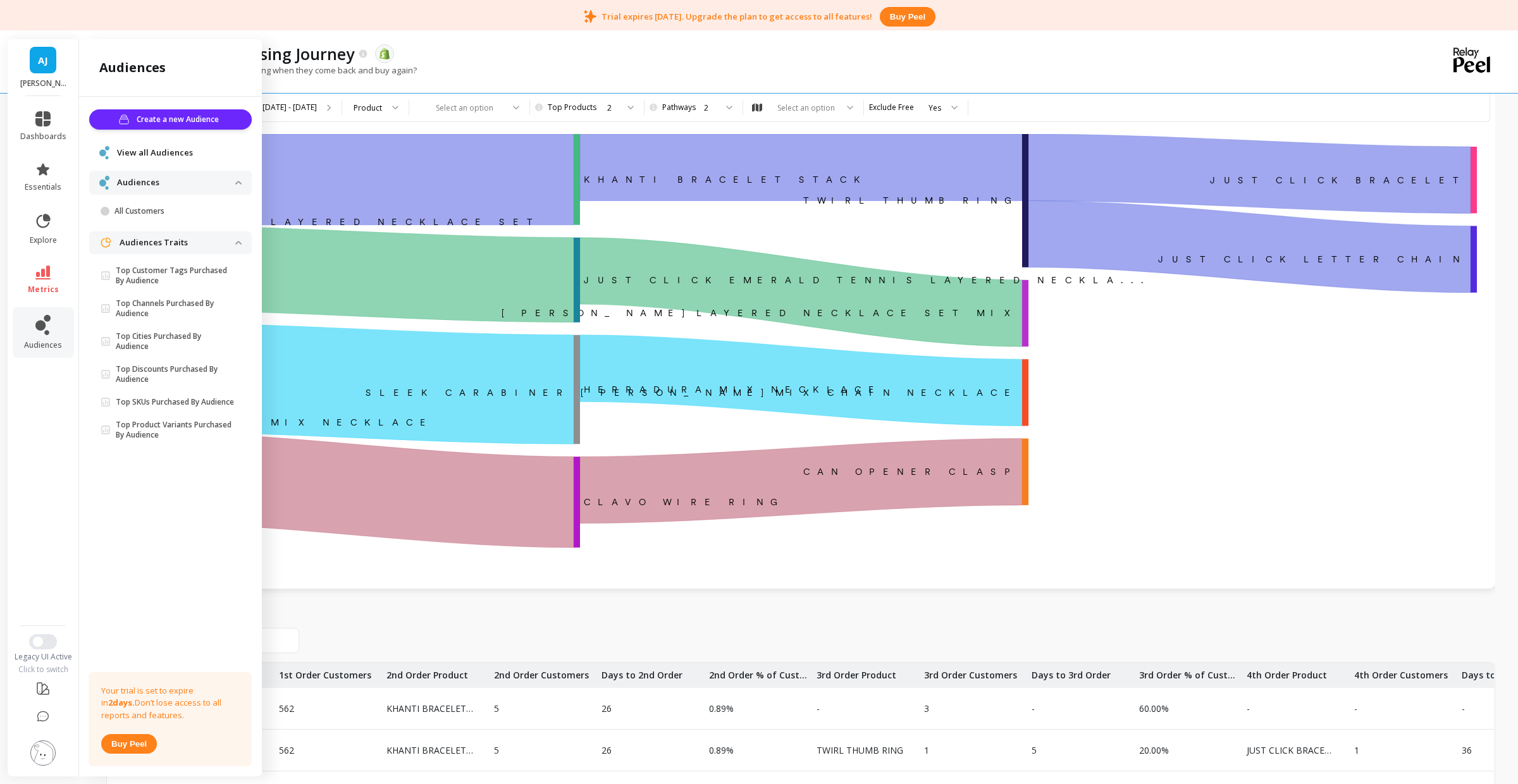
scroll to position [0, 0]
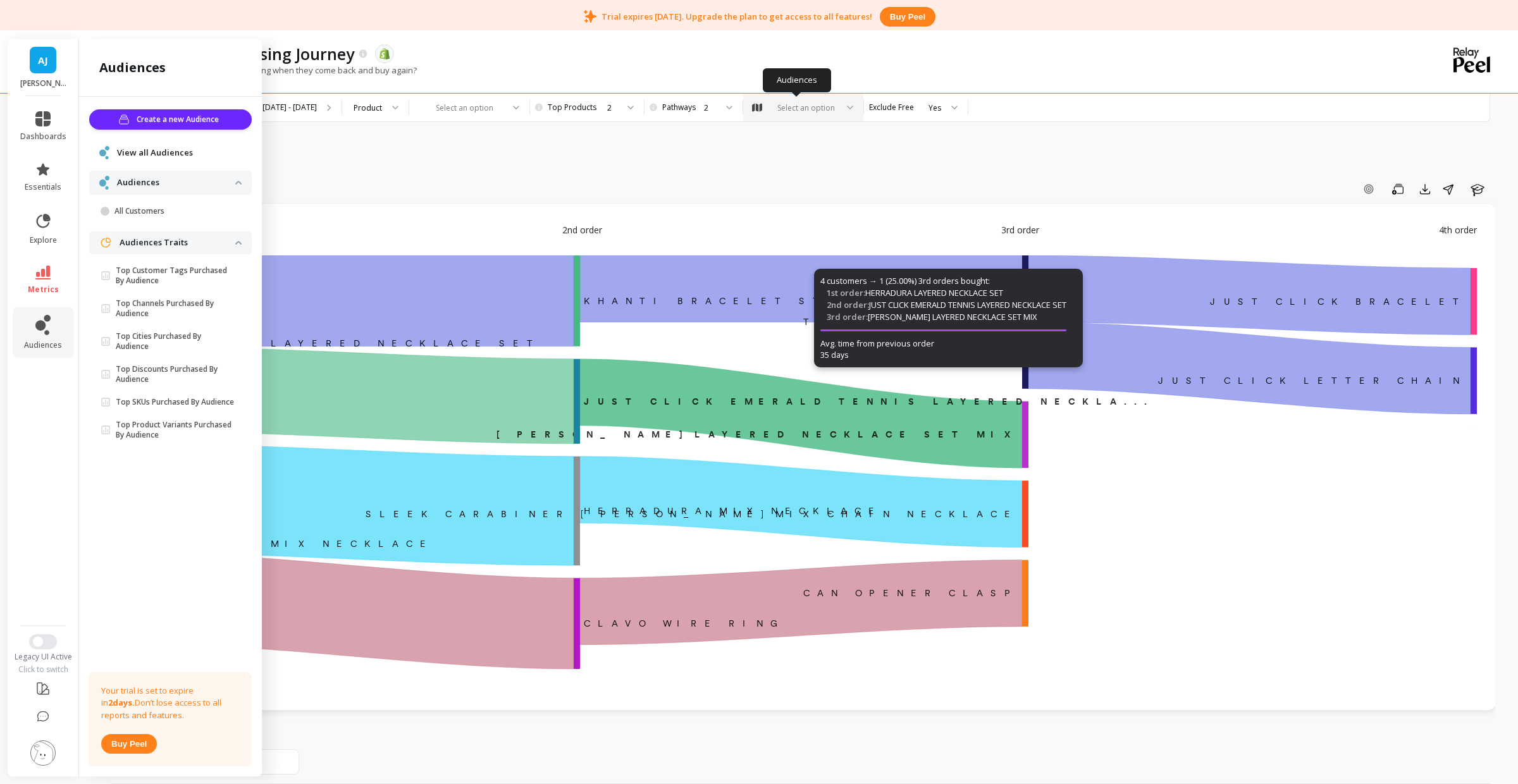
click at [793, 105] on div "Select an option" at bounding box center [806, 107] width 61 height 12
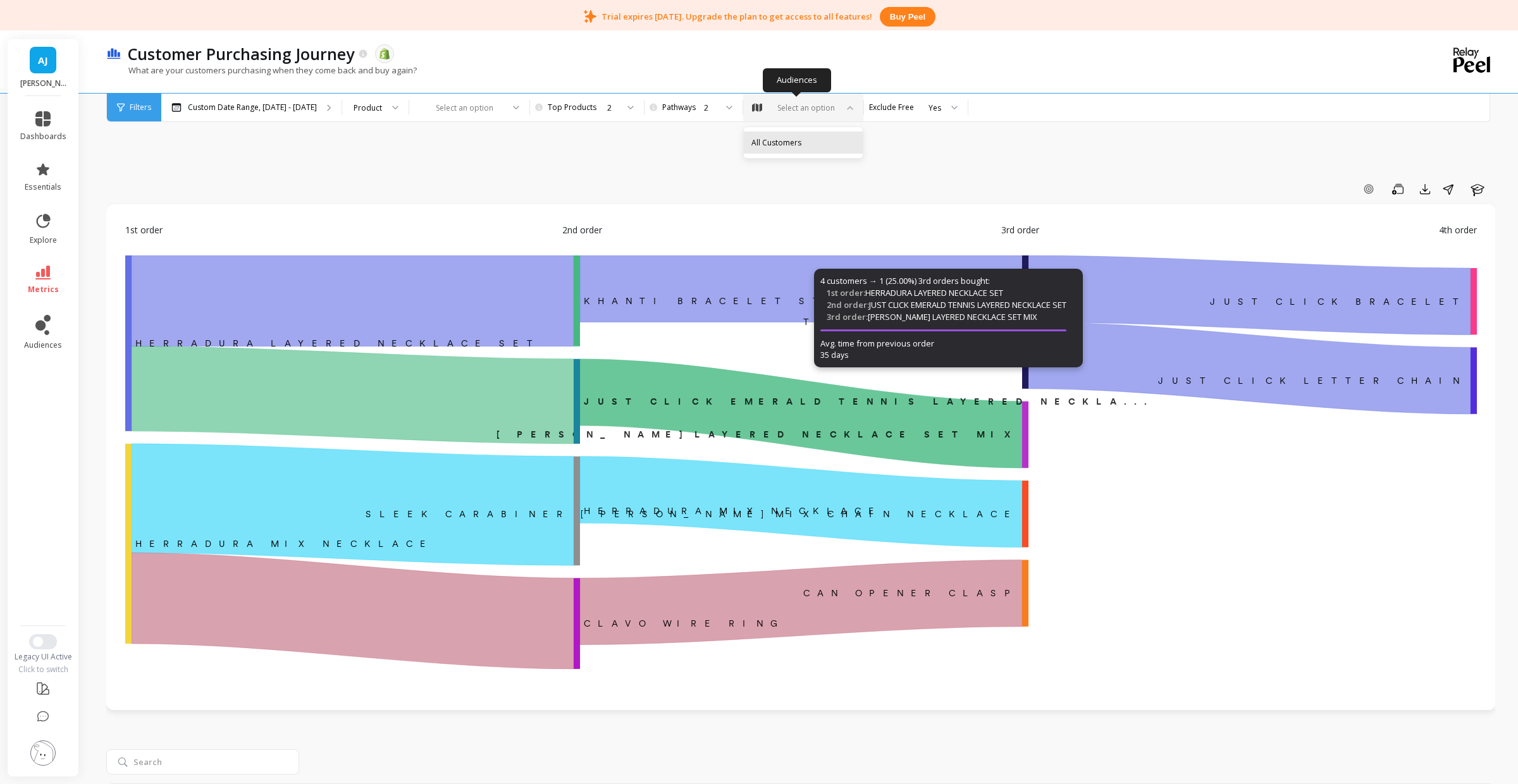
click at [780, 142] on div "All Customers" at bounding box center [803, 142] width 104 height 12
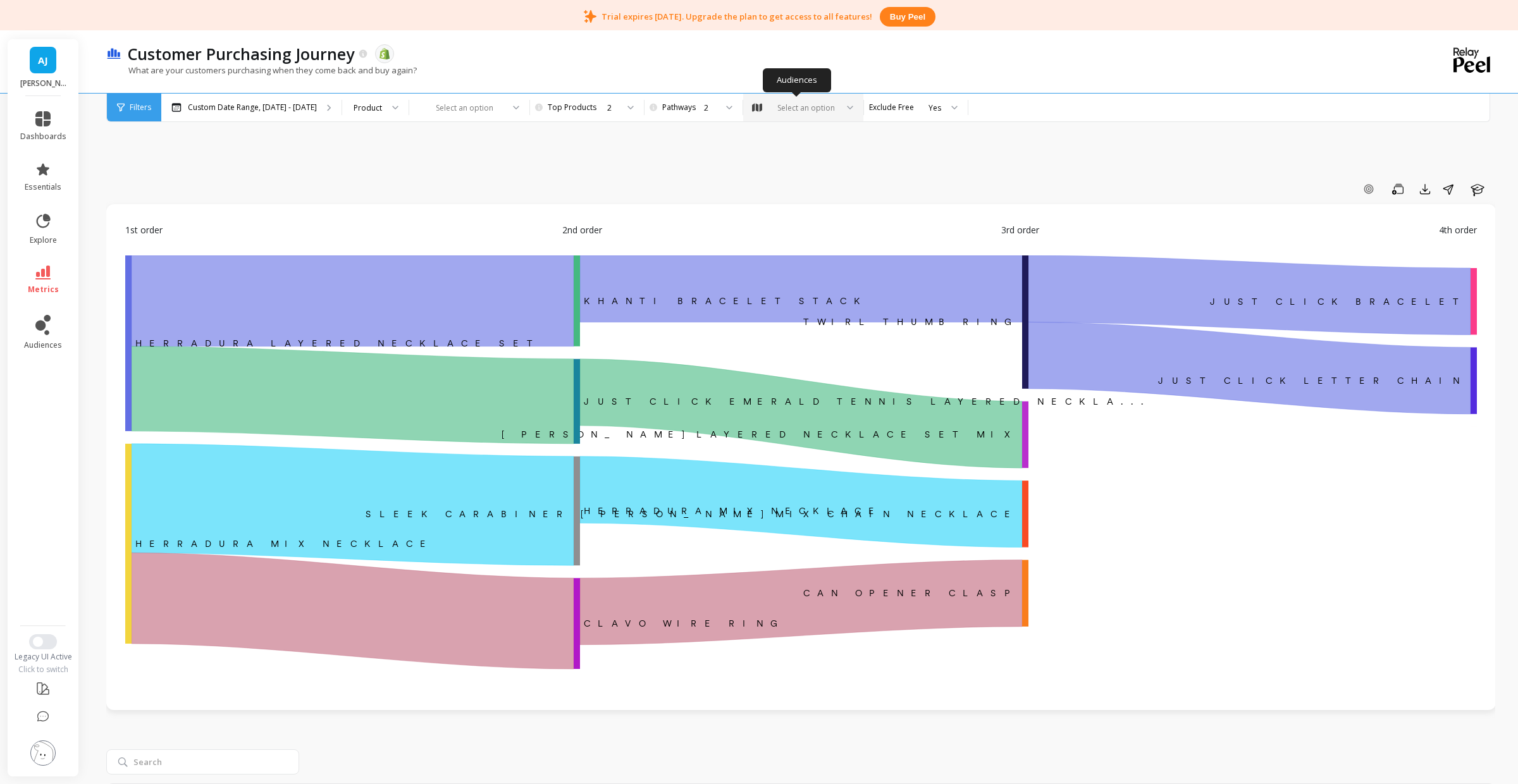
click at [815, 101] on div "Select an option" at bounding box center [806, 107] width 61 height 12
drag, startPoint x: 821, startPoint y: 109, endPoint x: 620, endPoint y: 98, distance: 201.3
click at [820, 109] on div "Select an option" at bounding box center [806, 107] width 61 height 12
click at [786, 111] on div "Select an option" at bounding box center [806, 107] width 61 height 12
click at [780, 164] on div "Repurchasers" at bounding box center [803, 166] width 104 height 12
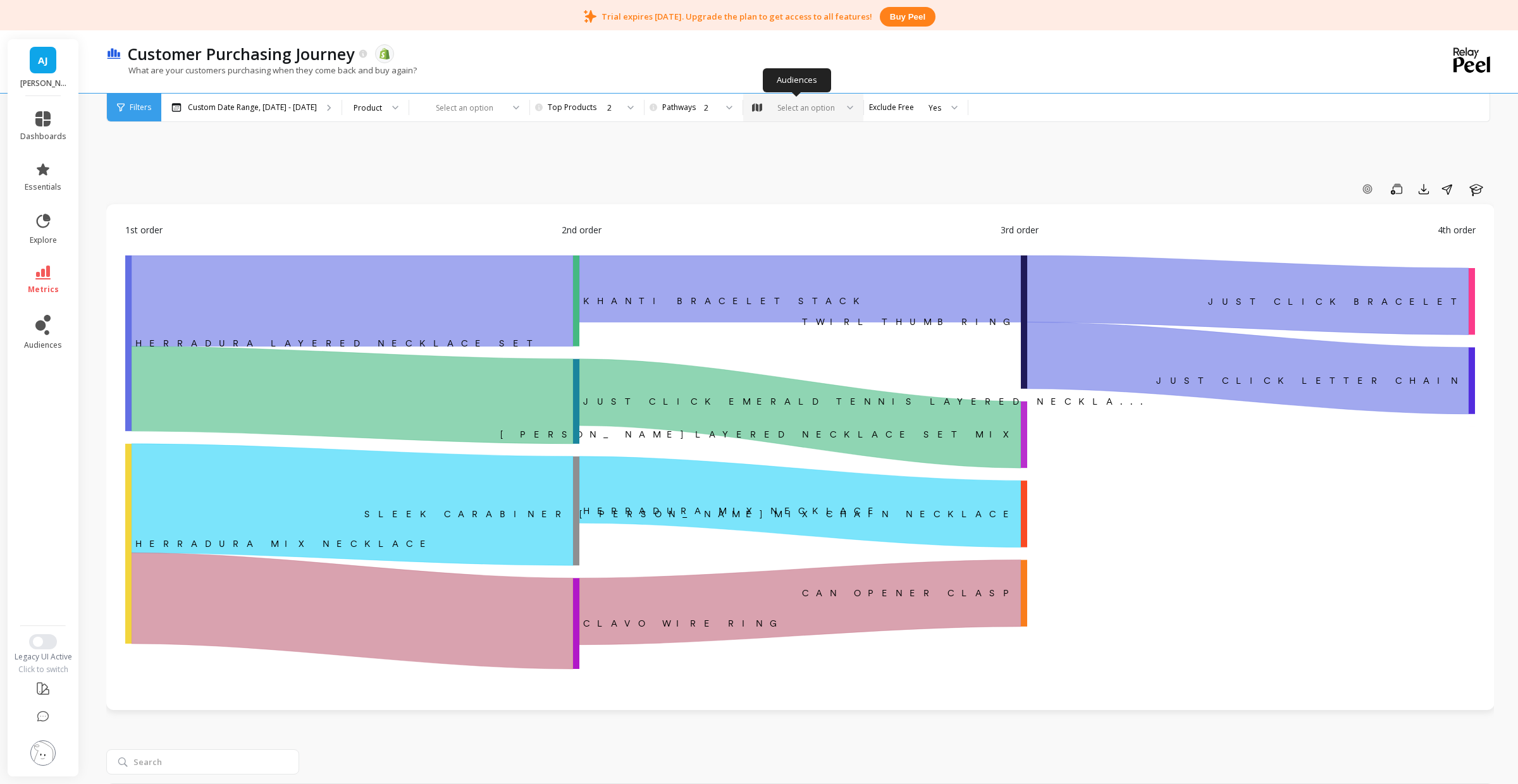
click at [765, 113] on div "Select an option" at bounding box center [795, 107] width 85 height 12
click at [765, 175] on div "Repurchasers" at bounding box center [803, 166] width 119 height 22
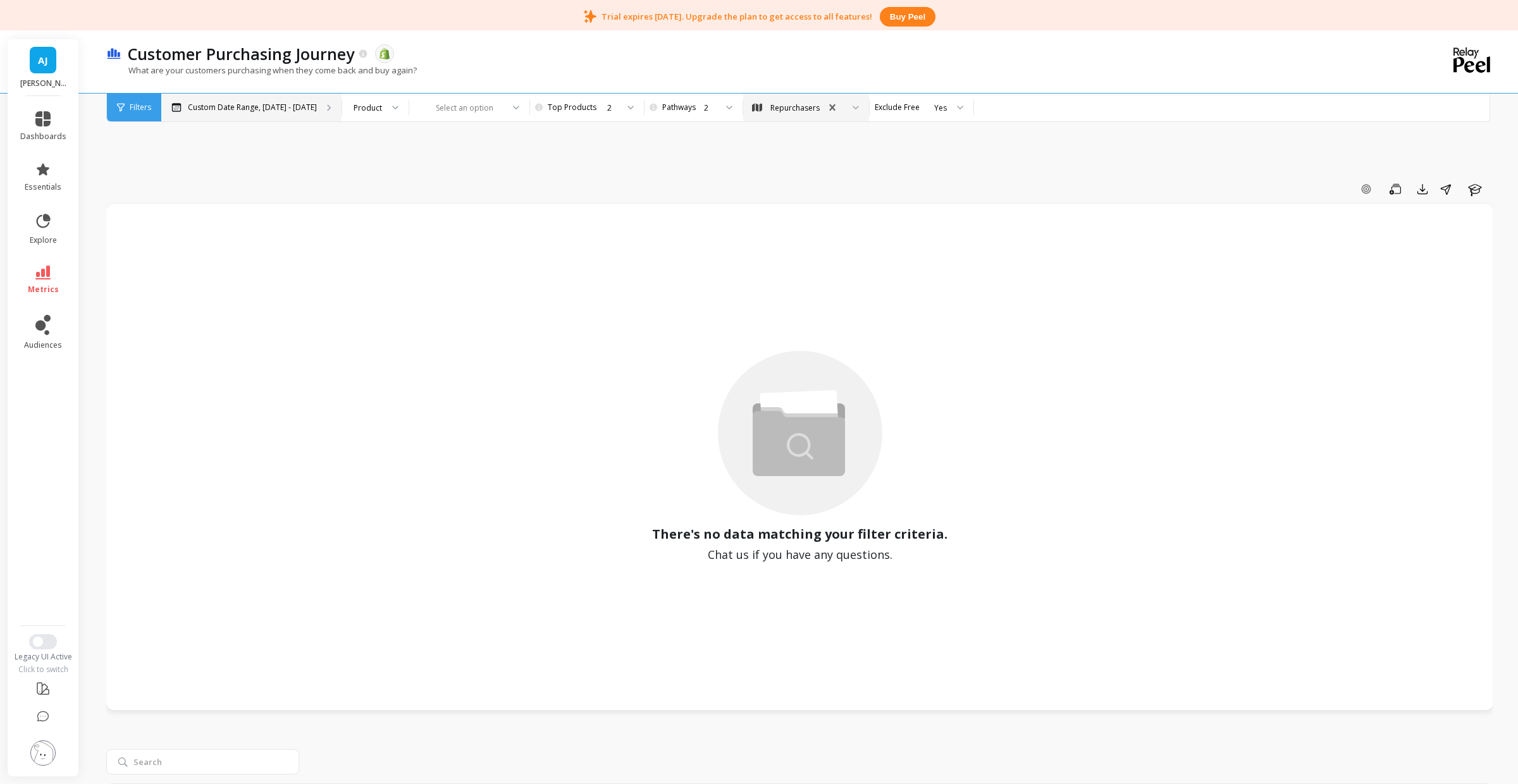
click at [248, 105] on p "Custom Date Range, [DATE] - [DATE]" at bounding box center [252, 107] width 129 height 10
click at [47, 322] on icon at bounding box center [43, 325] width 15 height 21
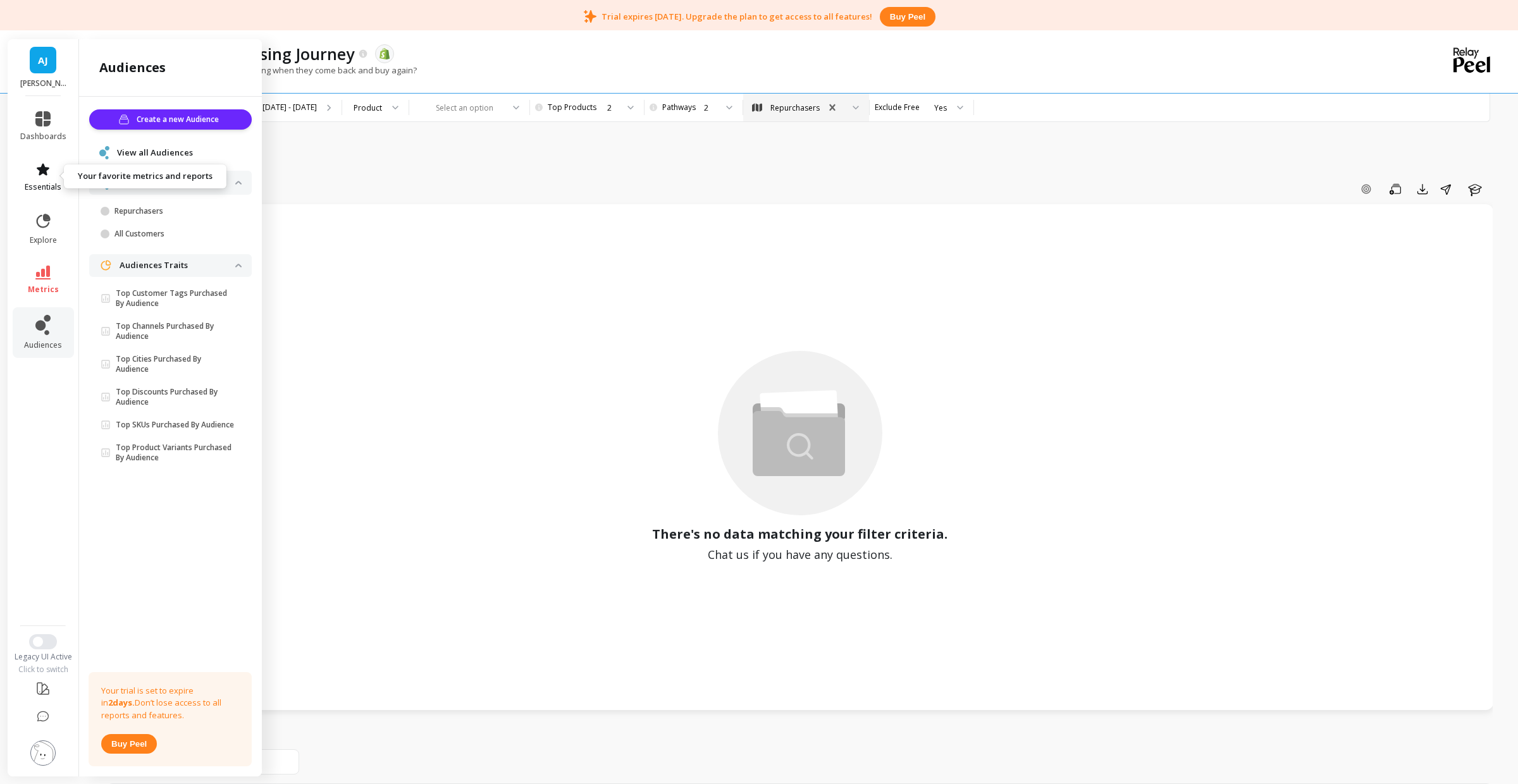
drag, startPoint x: 44, startPoint y: 170, endPoint x: 52, endPoint y: 173, distance: 8.5
click at [47, 171] on icon at bounding box center [43, 169] width 15 height 15
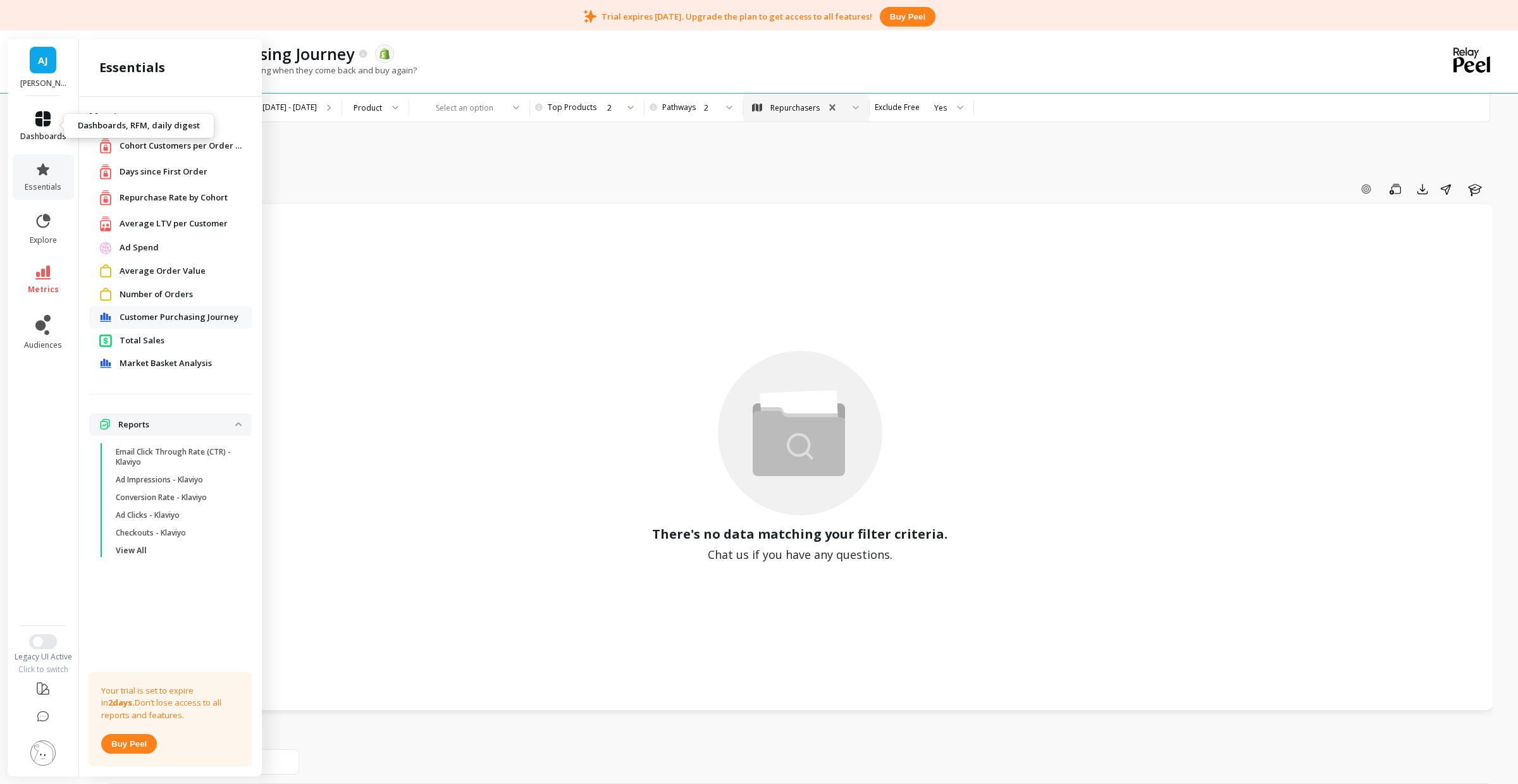
click at [33, 116] on link "dashboards" at bounding box center [44, 126] width 46 height 30
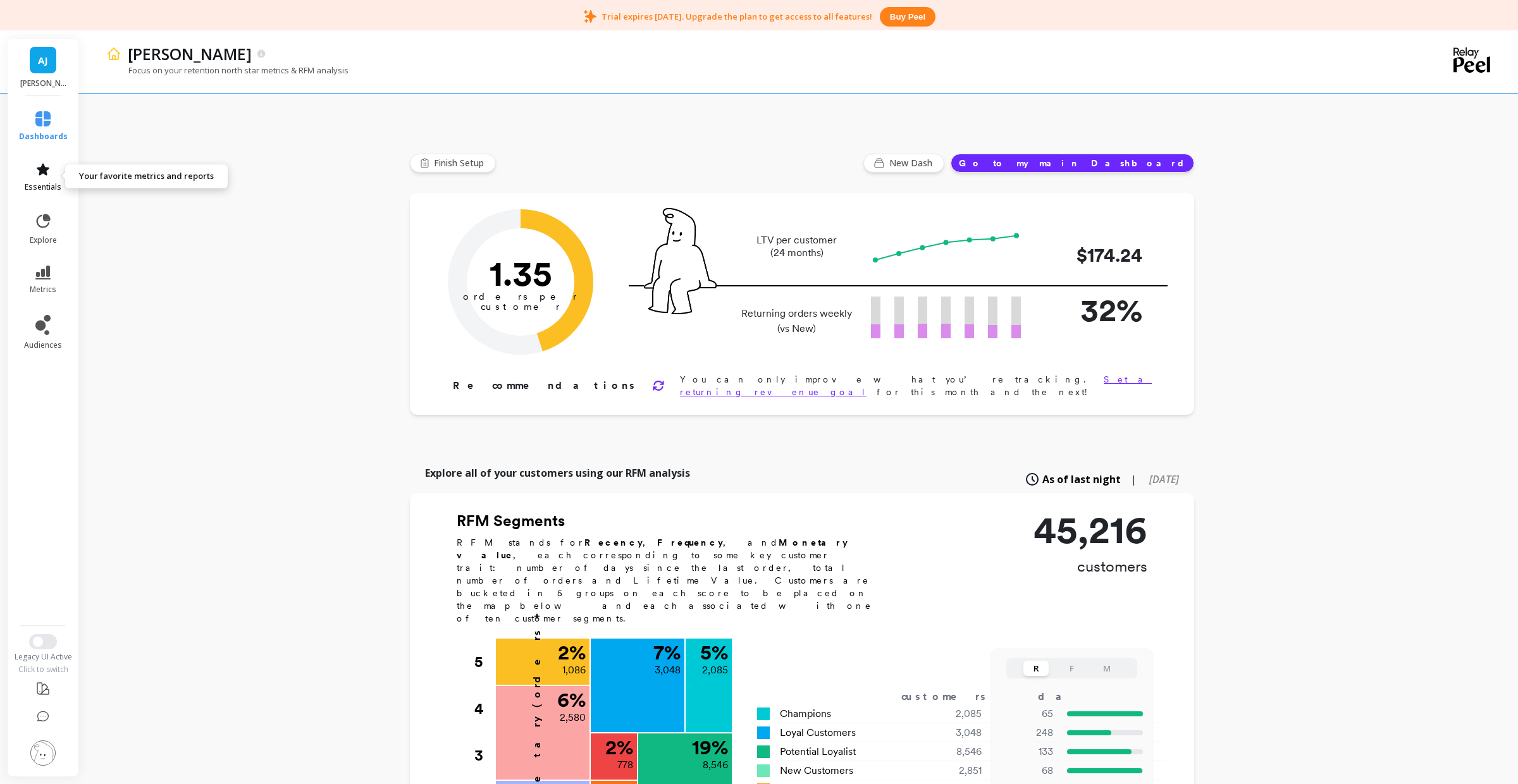
click at [46, 168] on icon at bounding box center [43, 169] width 13 height 12
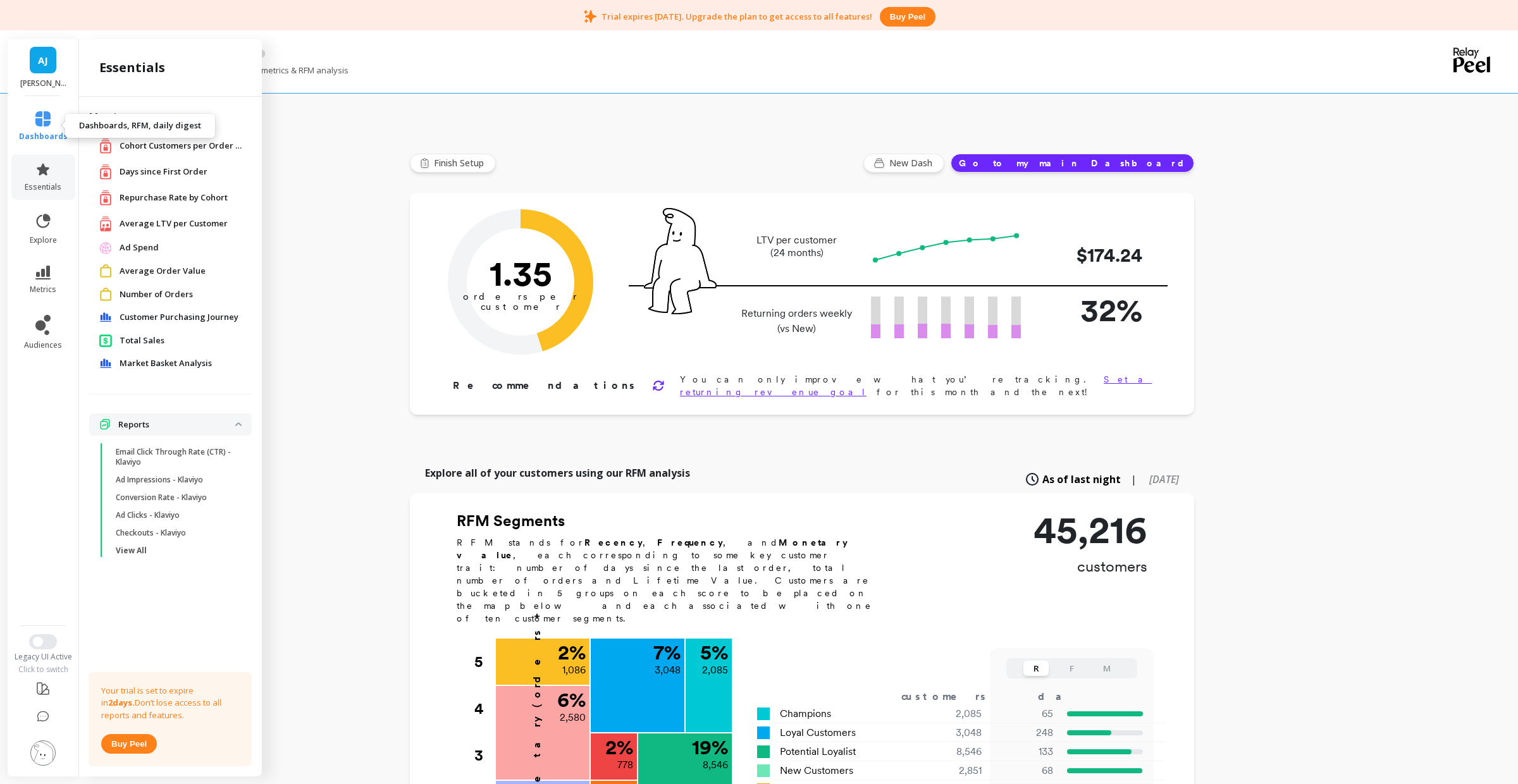
click at [52, 125] on link "dashboards" at bounding box center [43, 126] width 48 height 30
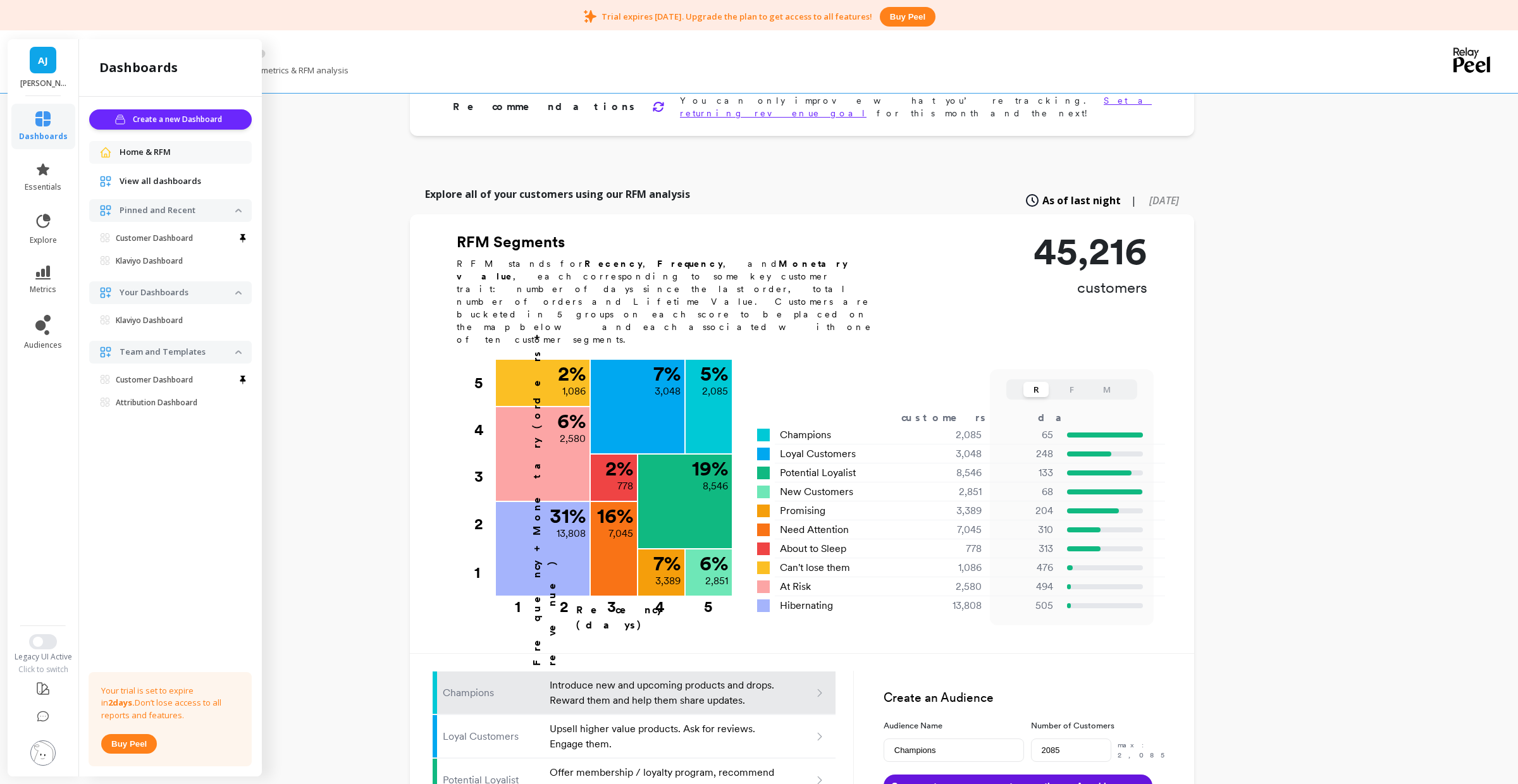
scroll to position [598, 0]
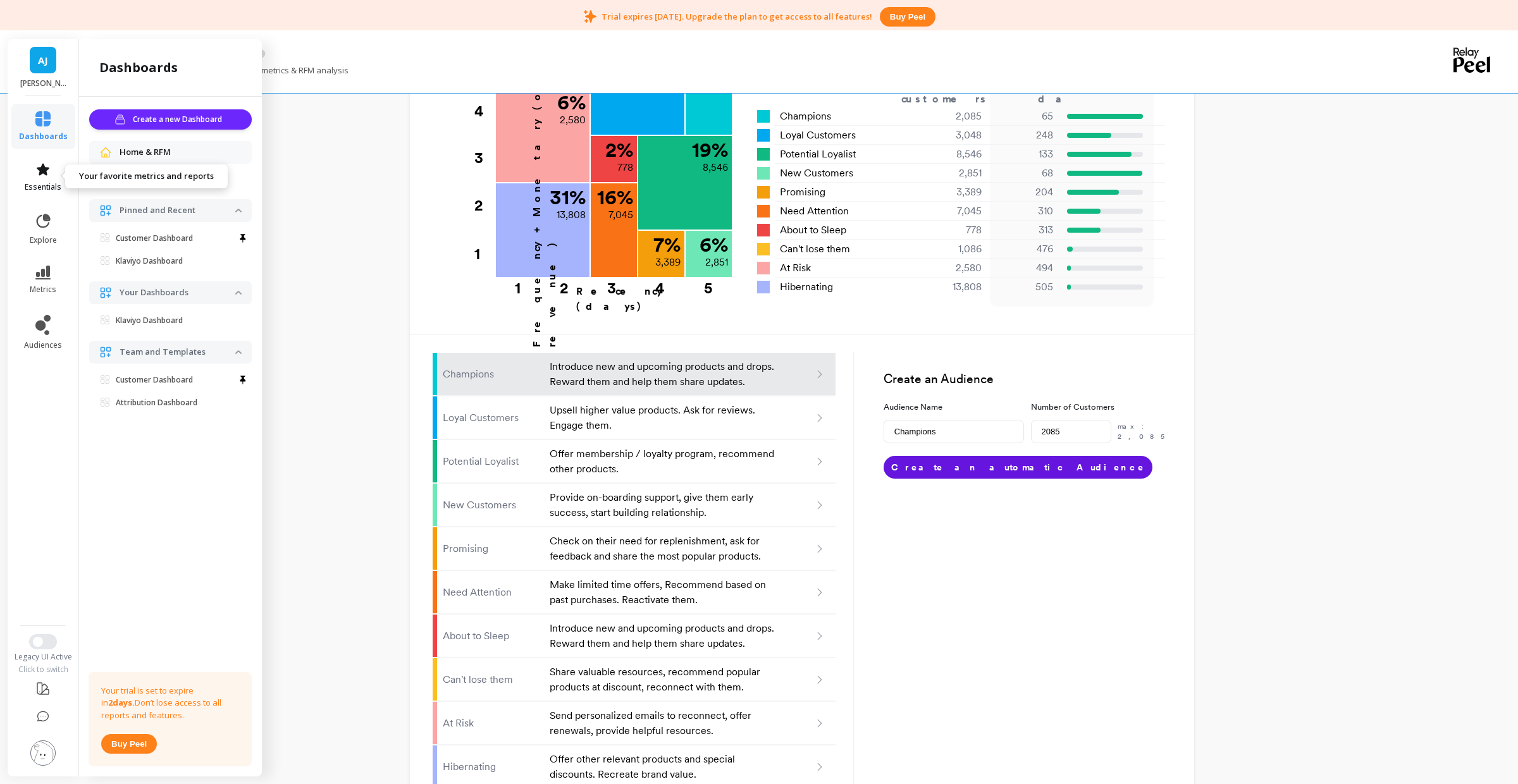
click at [48, 189] on span "essentials" at bounding box center [43, 187] width 36 height 10
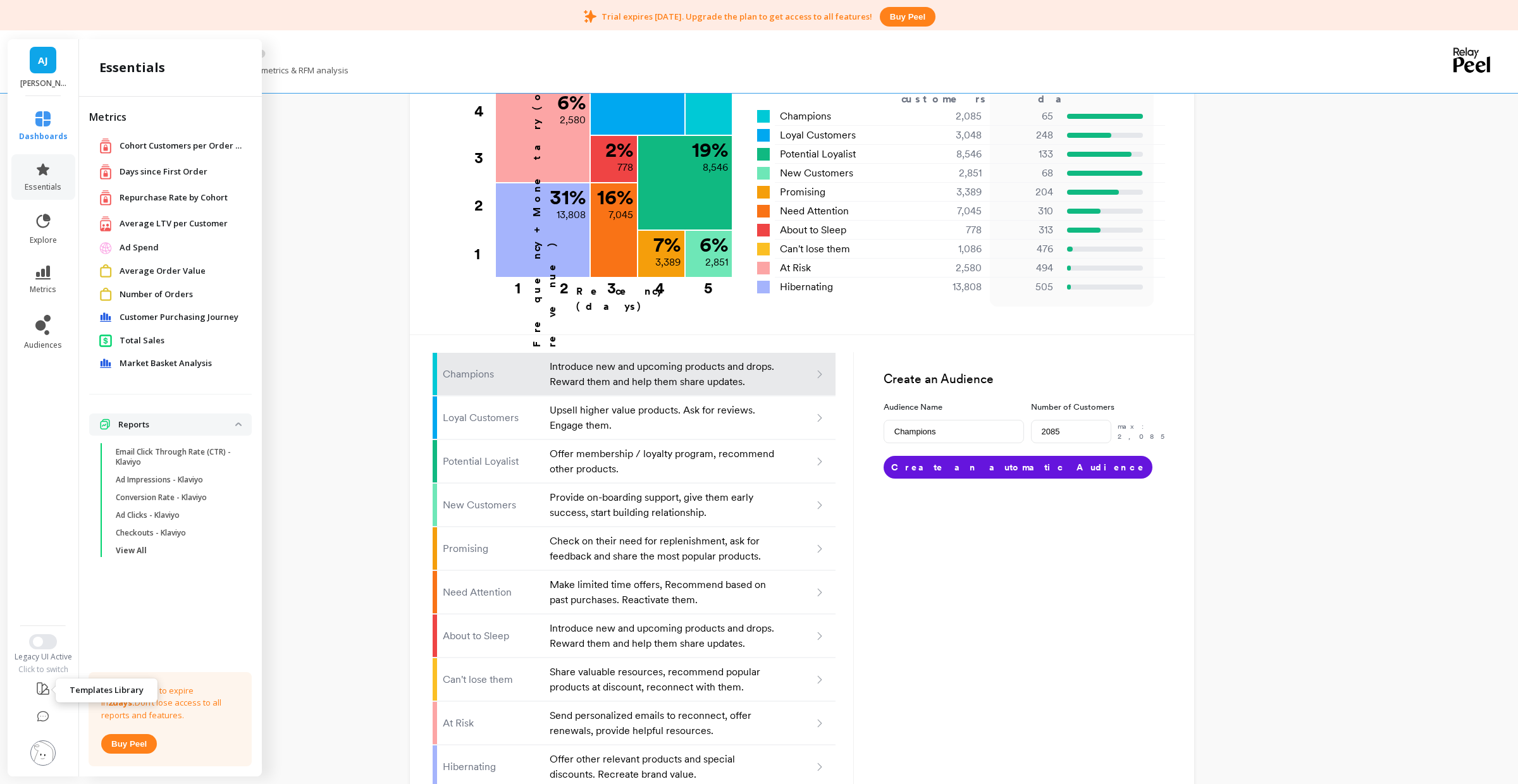
click at [40, 696] on icon at bounding box center [43, 688] width 15 height 15
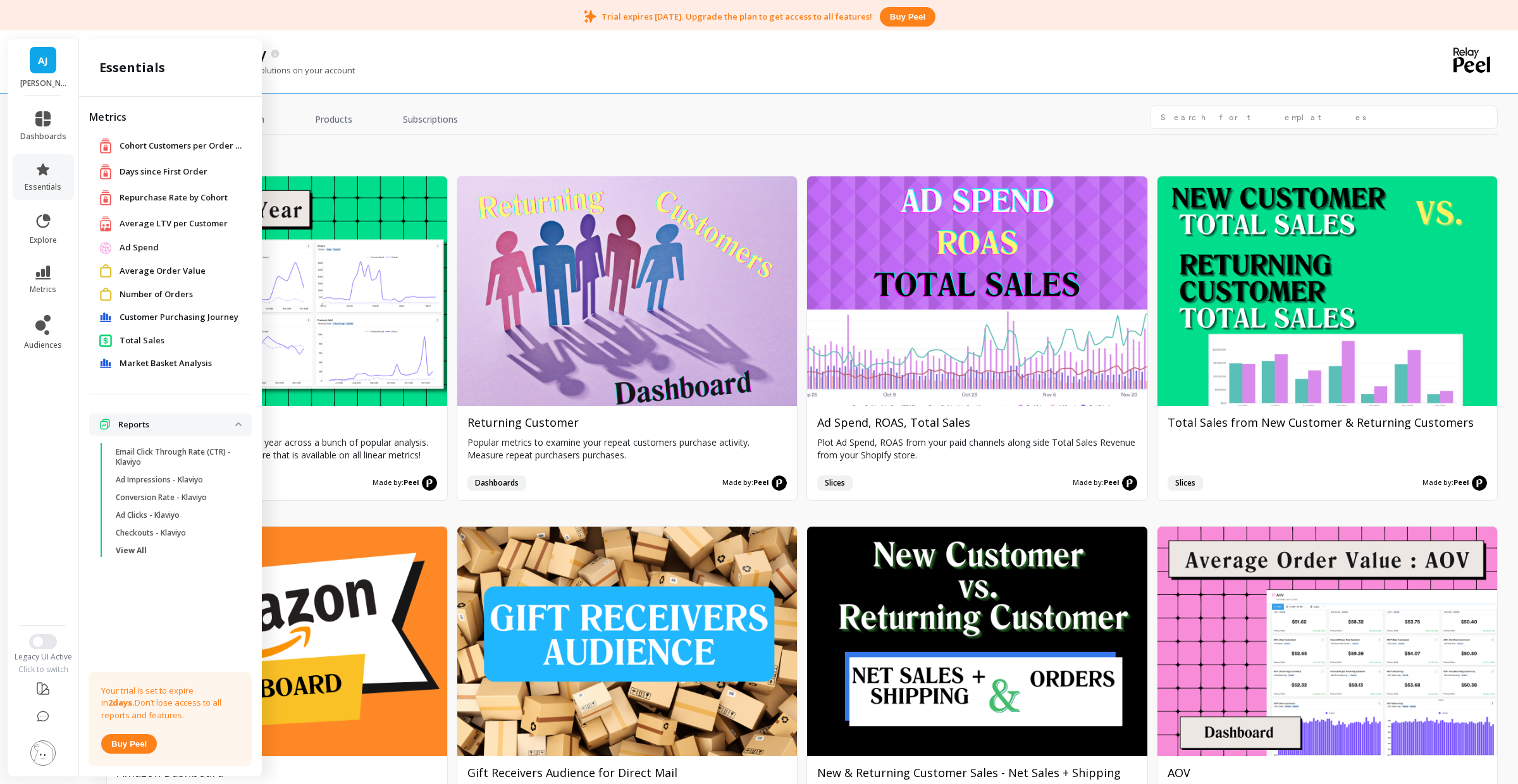
scroll to position [65, 0]
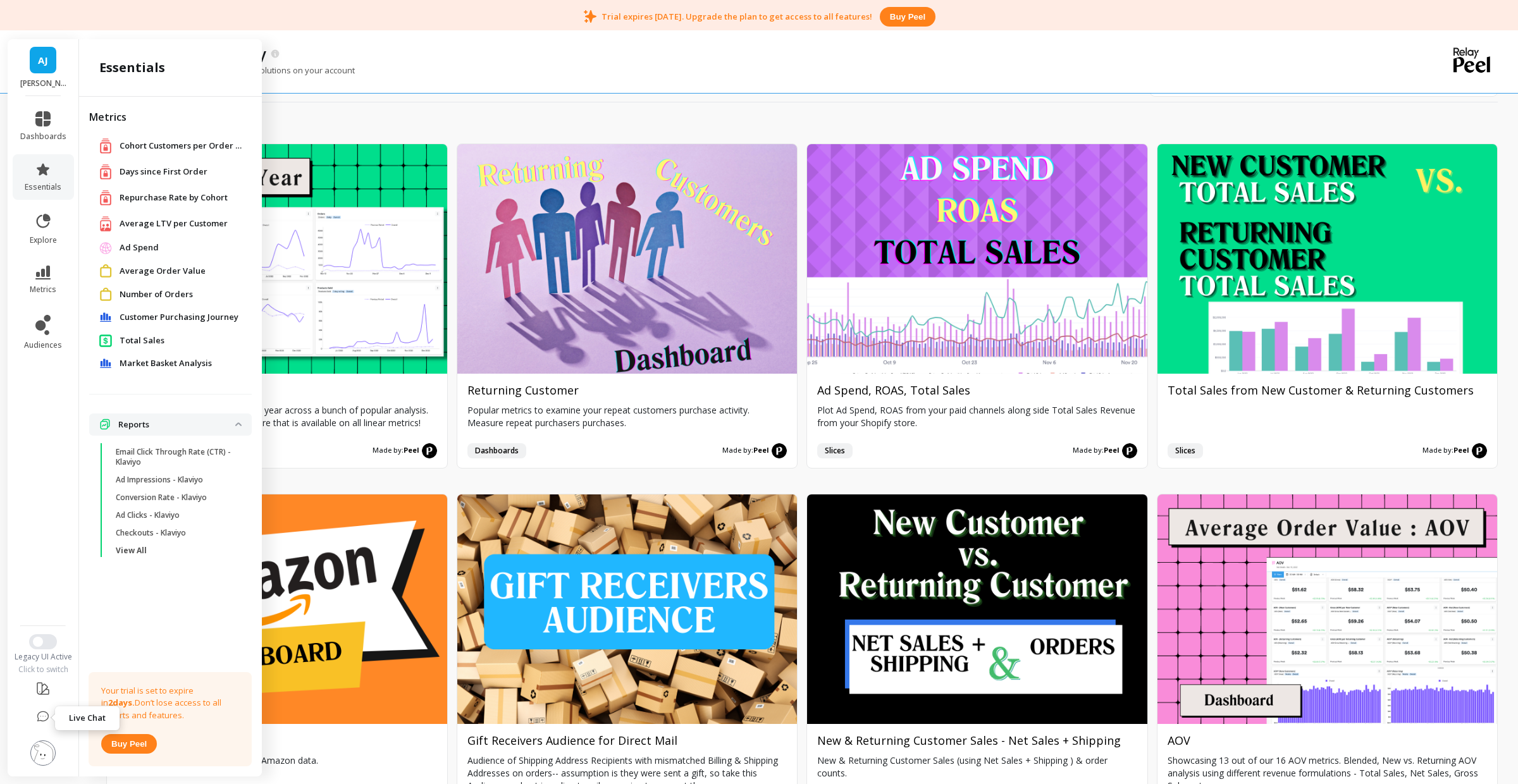
click at [46, 718] on icon at bounding box center [43, 717] width 13 height 13
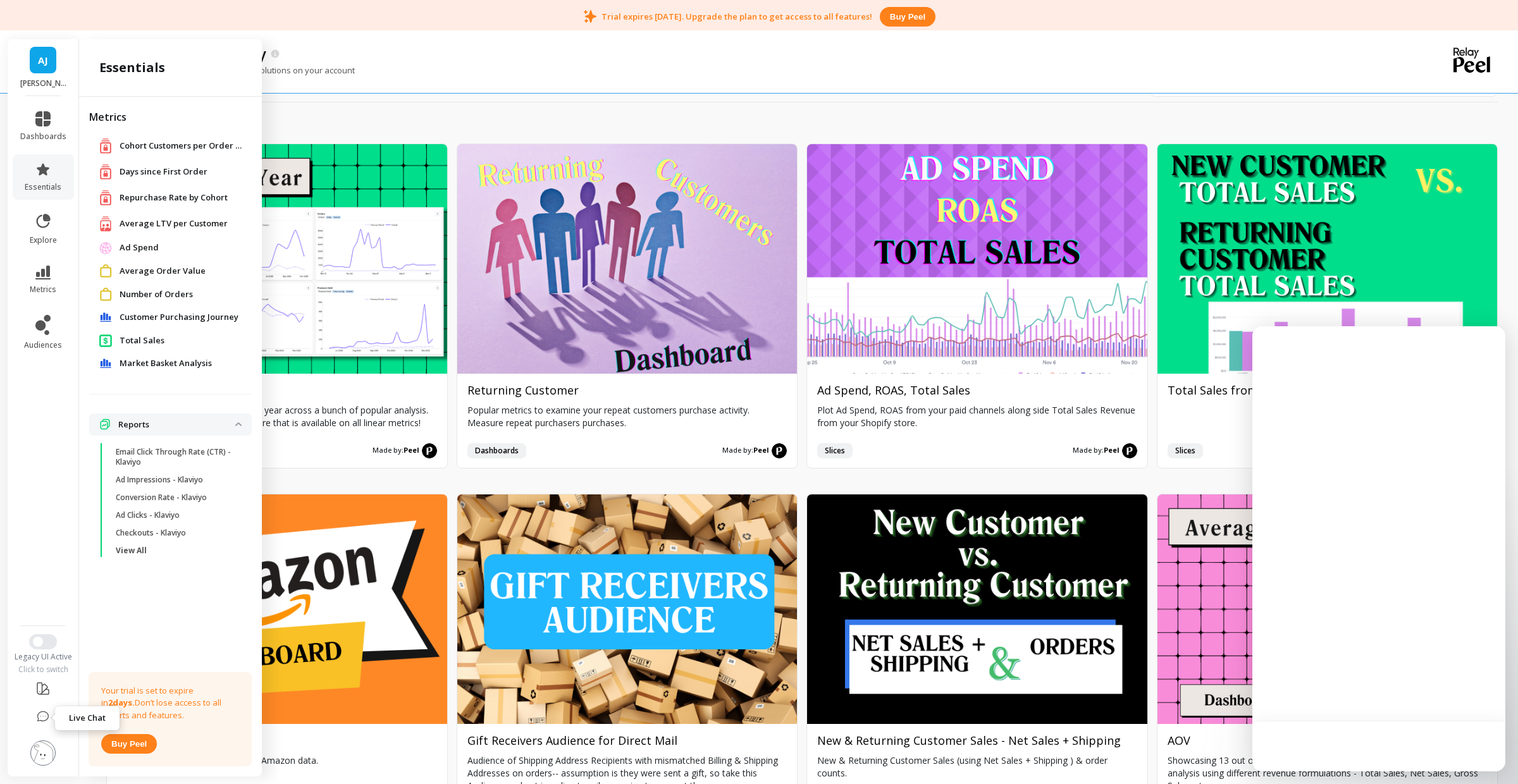
scroll to position [0, 0]
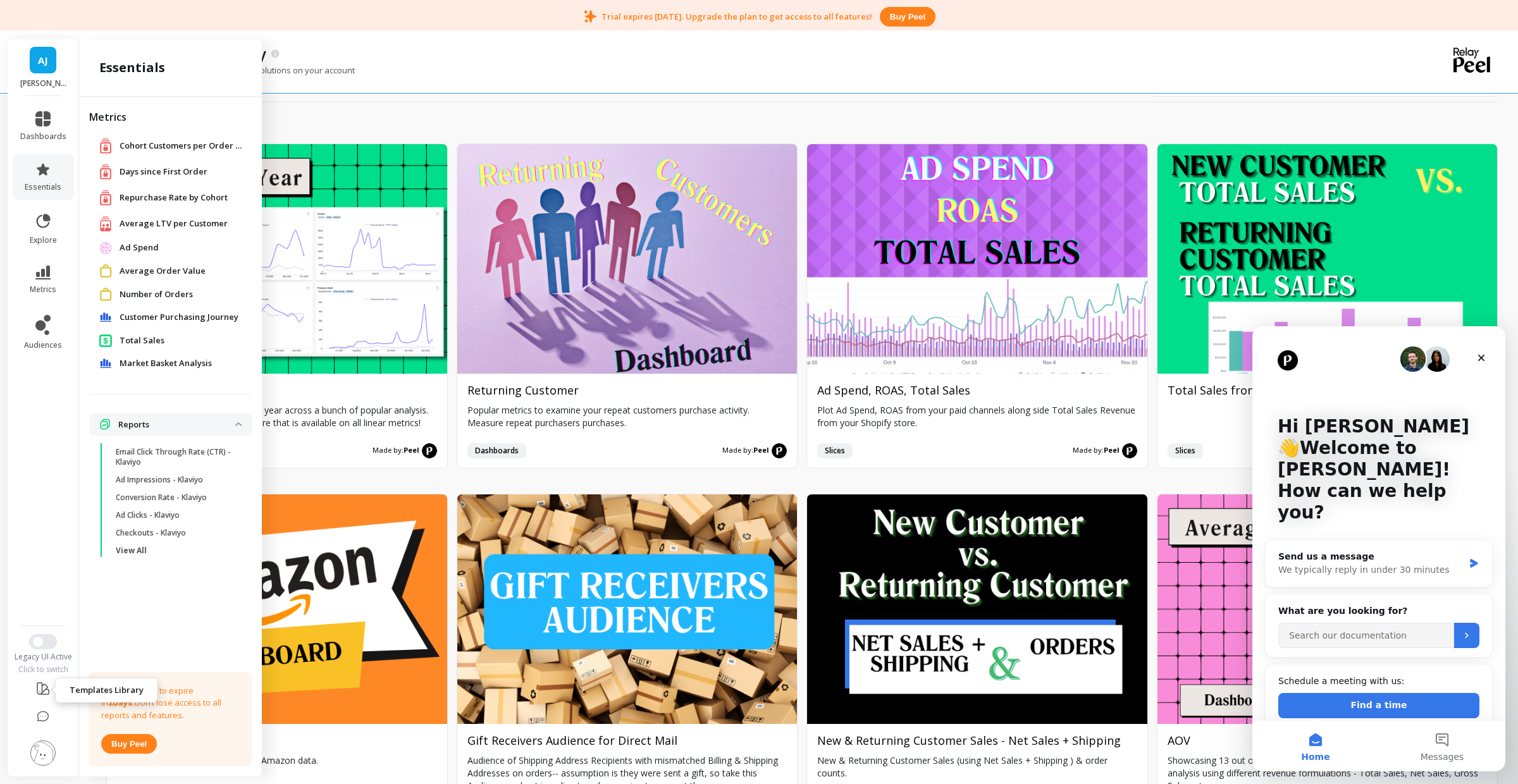
click at [40, 693] on icon at bounding box center [43, 688] width 15 height 15
click at [1485, 361] on icon "Close" at bounding box center [1482, 358] width 10 height 10
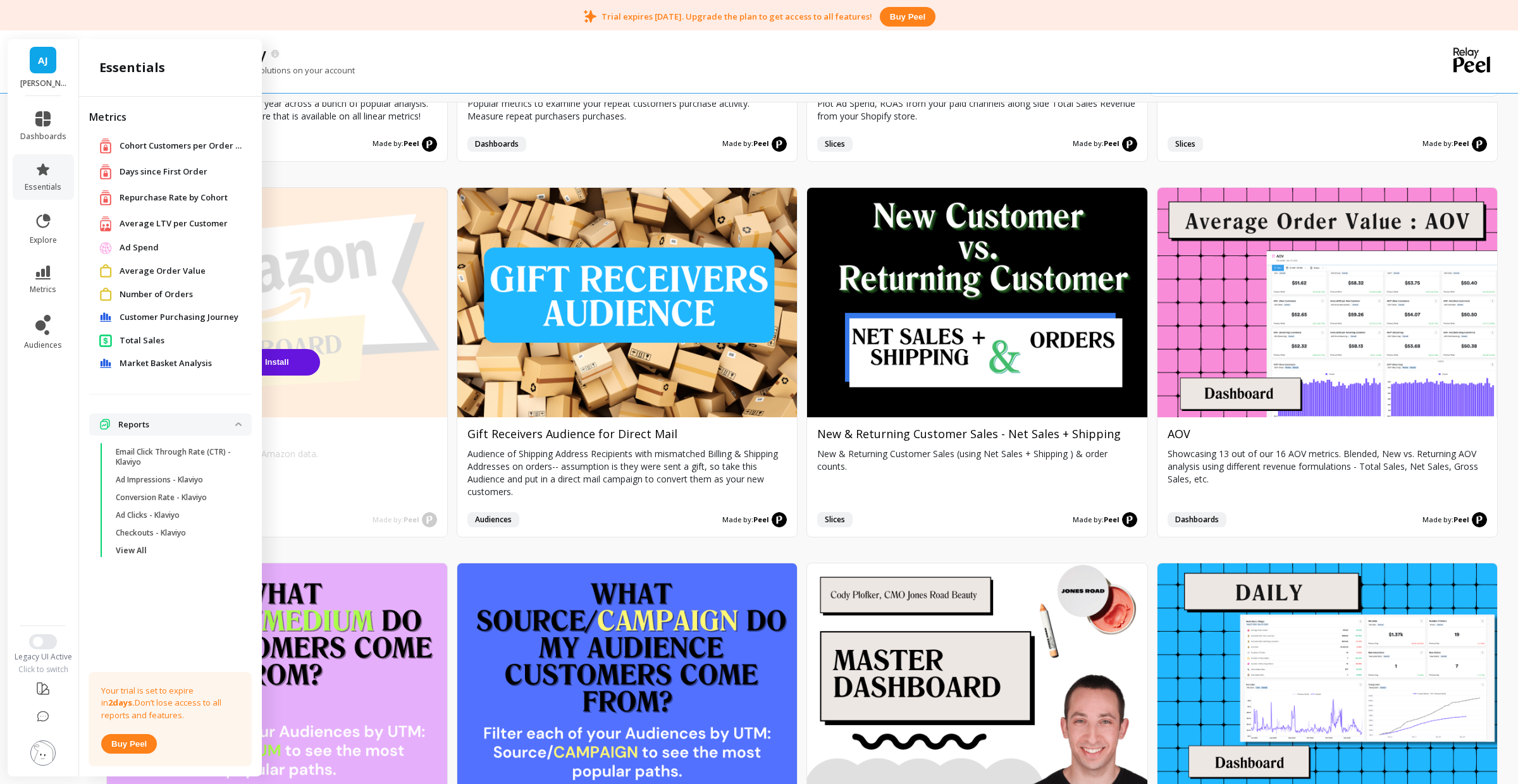
scroll to position [311, 0]
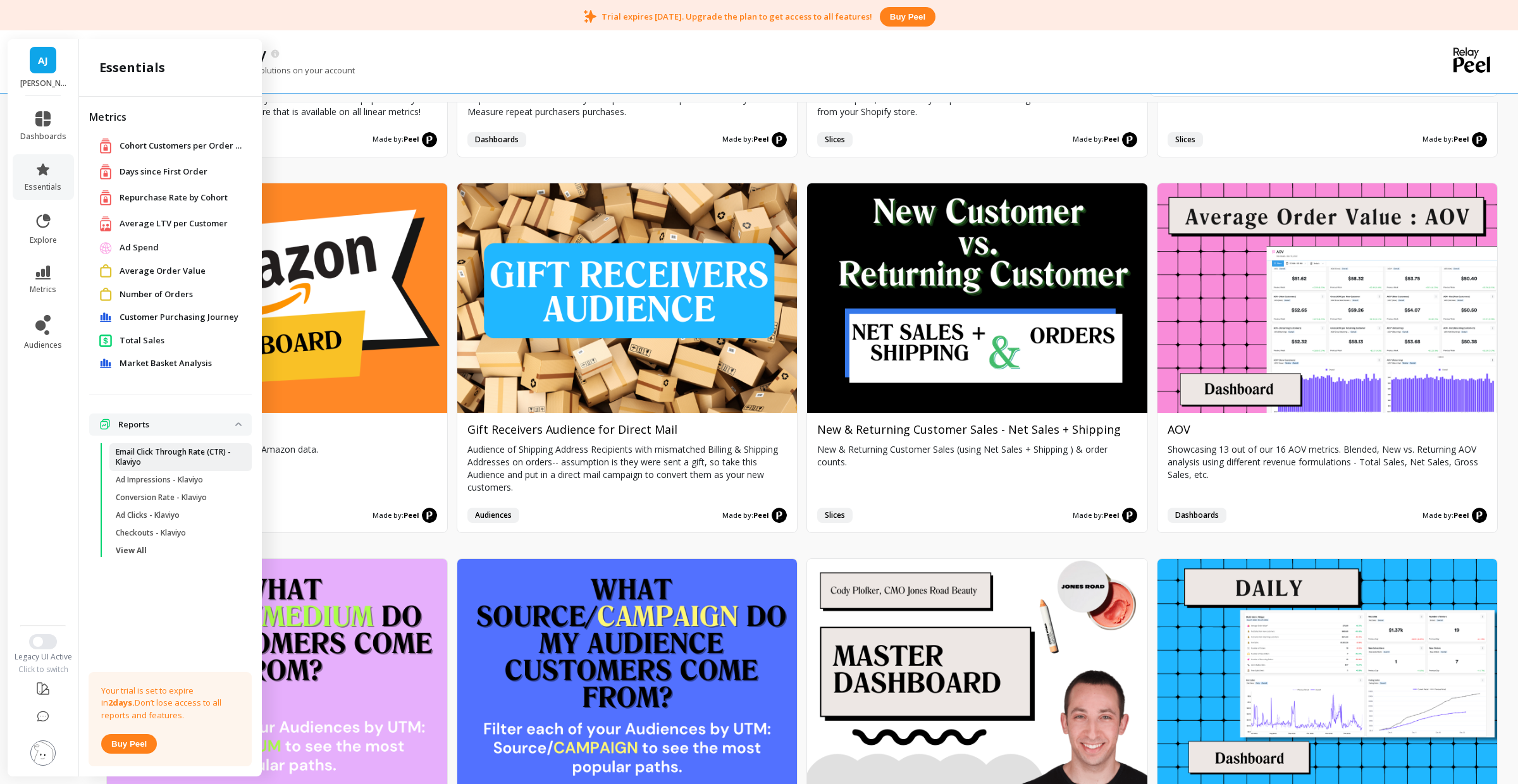
click at [178, 449] on p "Email Click Through Rate (CTR) - Klaviyo" at bounding box center [176, 457] width 121 height 21
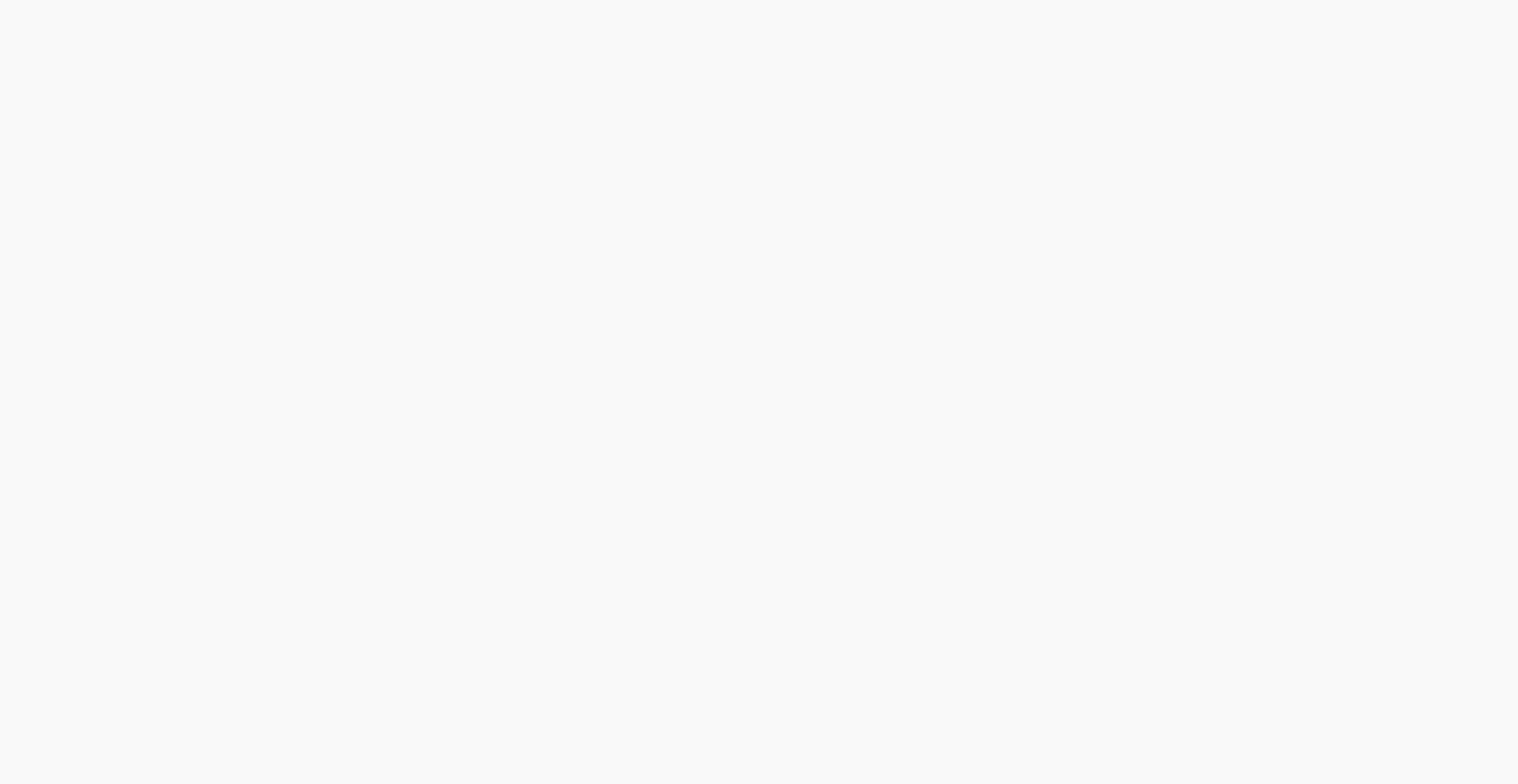
click at [42, 0] on html at bounding box center [759, 0] width 1518 height 0
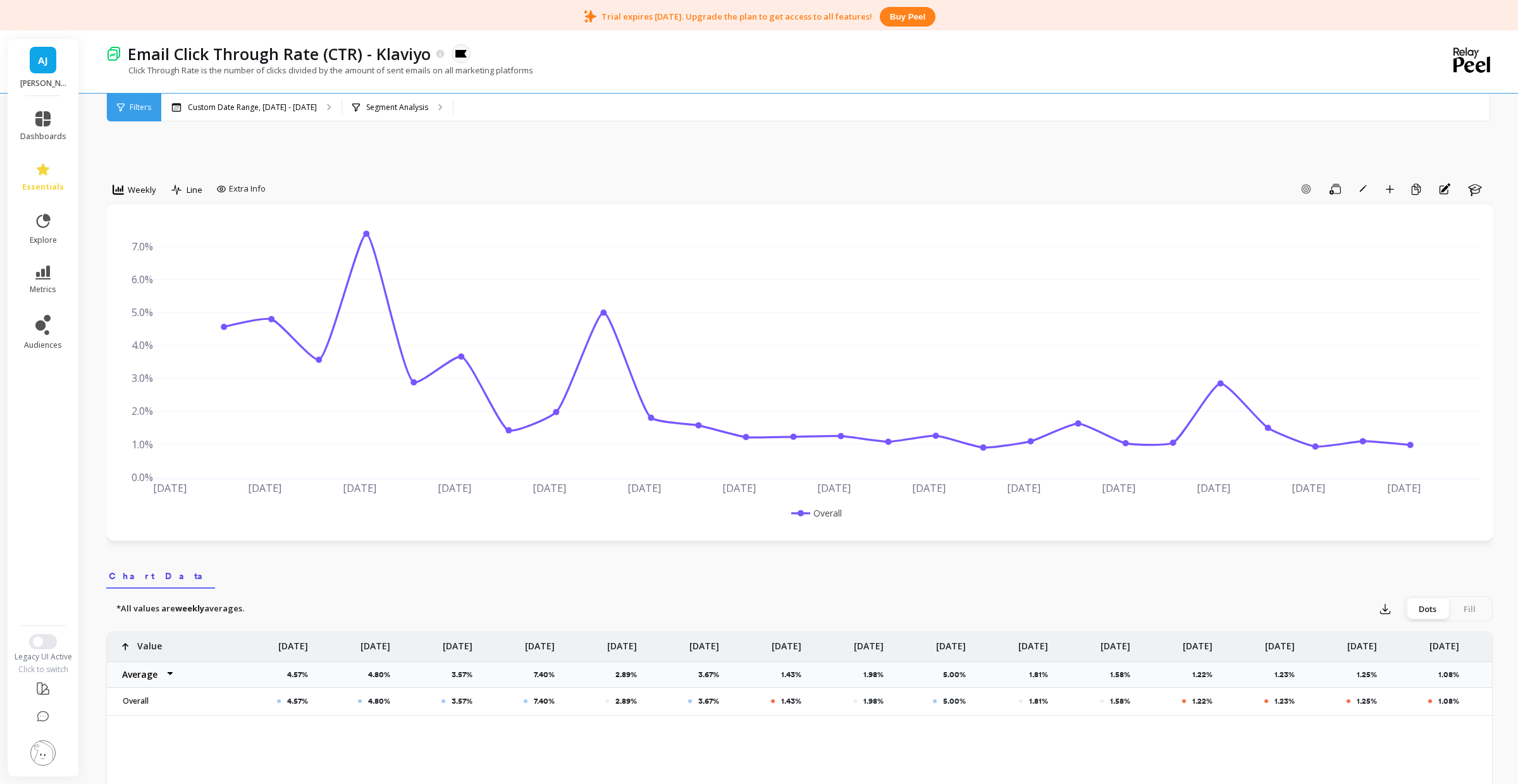
drag, startPoint x: 52, startPoint y: 684, endPoint x: 36, endPoint y: 690, distance: 17.1
click at [48, 686] on li at bounding box center [44, 689] width 71 height 29
click at [36, 690] on icon at bounding box center [43, 688] width 15 height 15
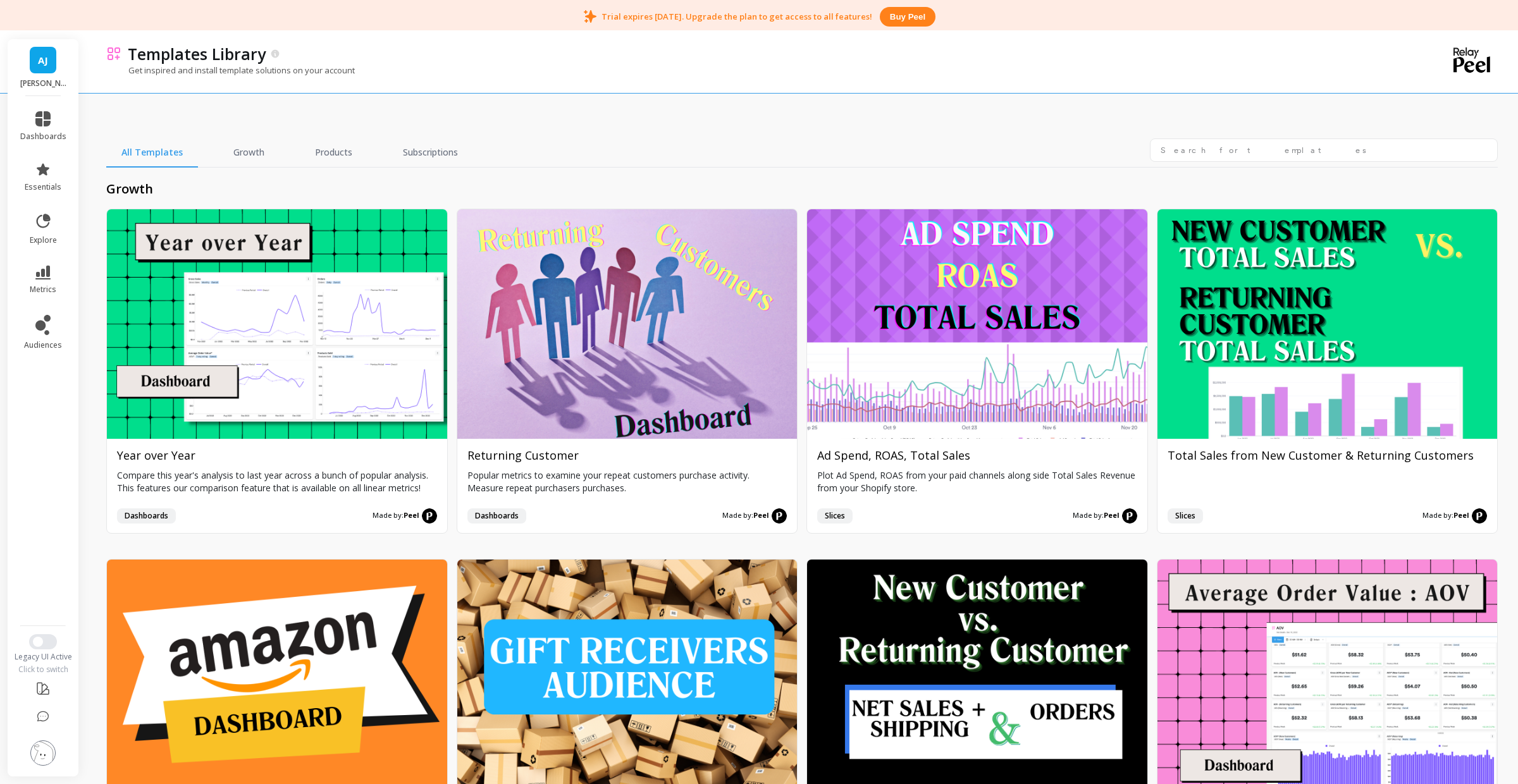
click at [36, 262] on li "metrics" at bounding box center [43, 280] width 61 height 44
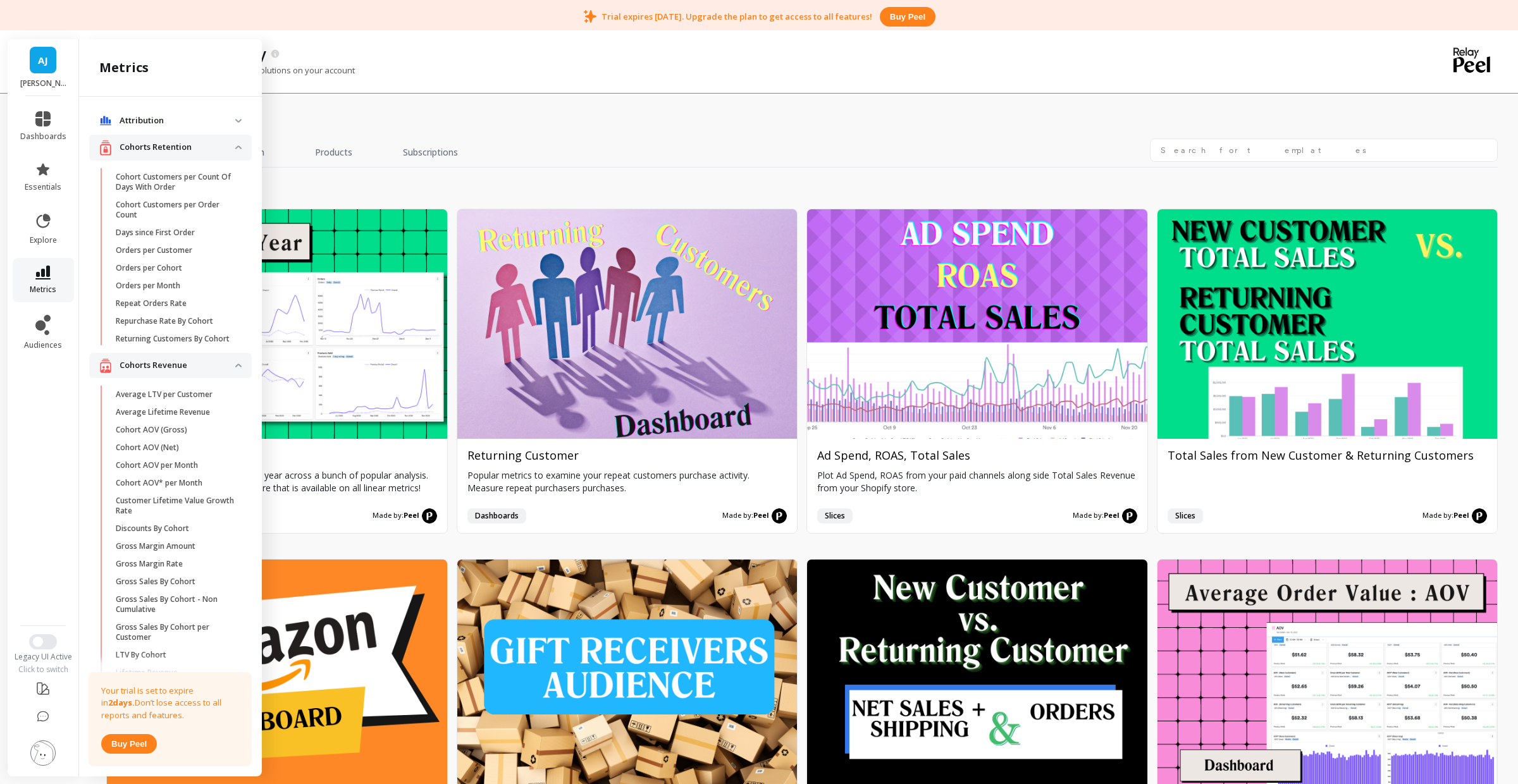
scroll to position [208, 0]
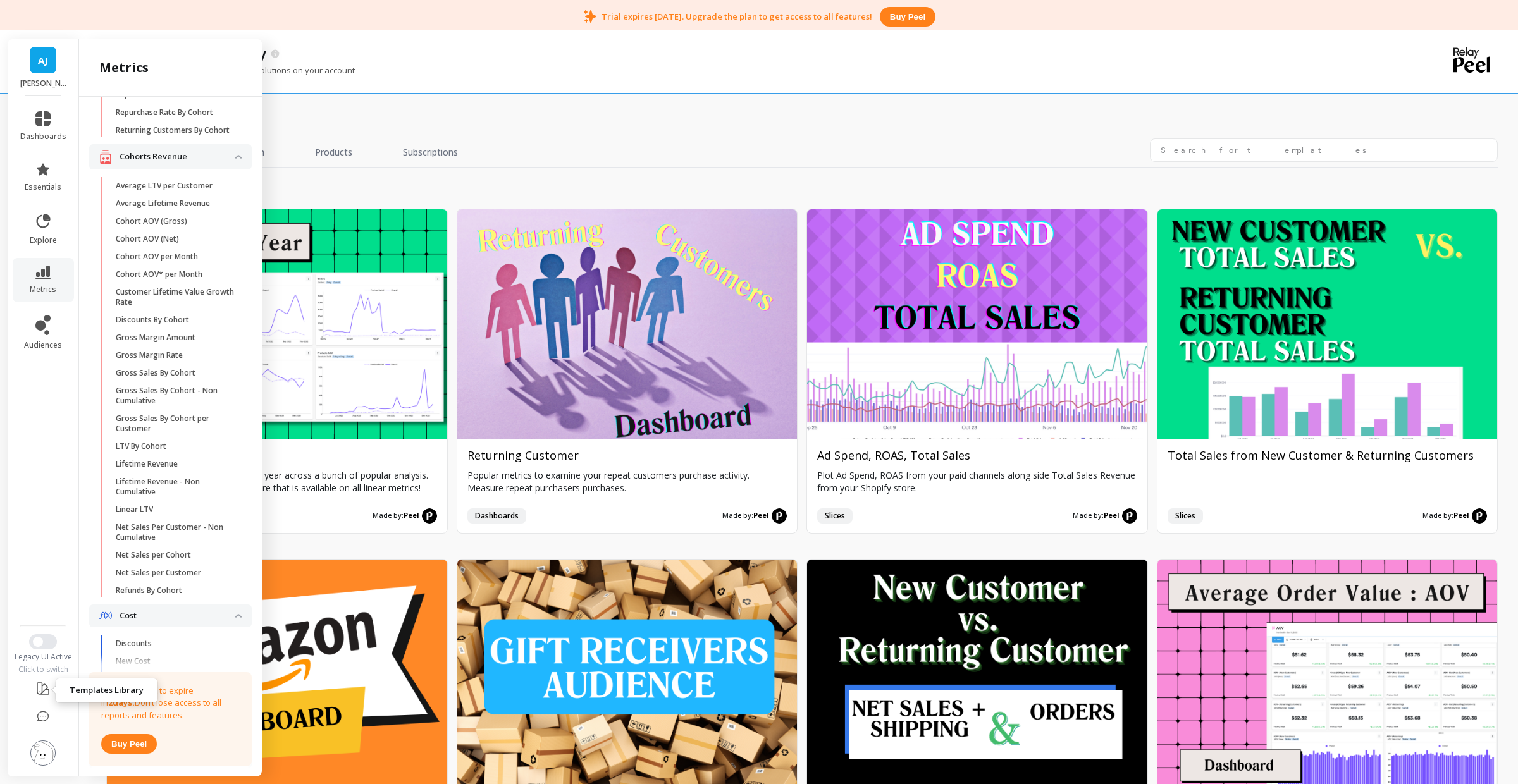
click at [44, 690] on icon at bounding box center [43, 688] width 15 height 15
click at [44, 699] on button at bounding box center [43, 689] width 15 height 29
click at [51, 315] on link "audiences" at bounding box center [44, 332] width 46 height 36
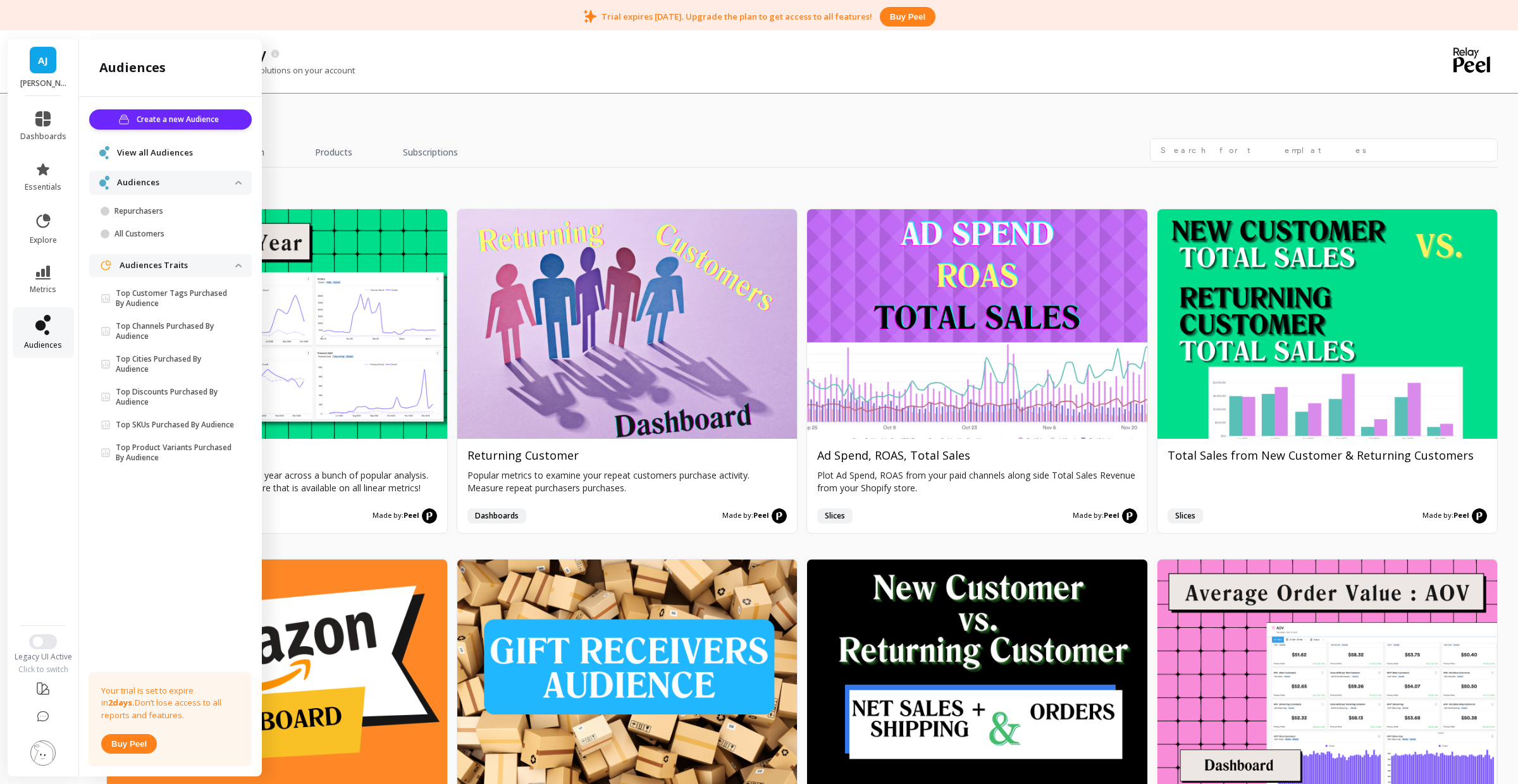
scroll to position [0, 0]
click at [46, 286] on span "metrics" at bounding box center [43, 289] width 27 height 10
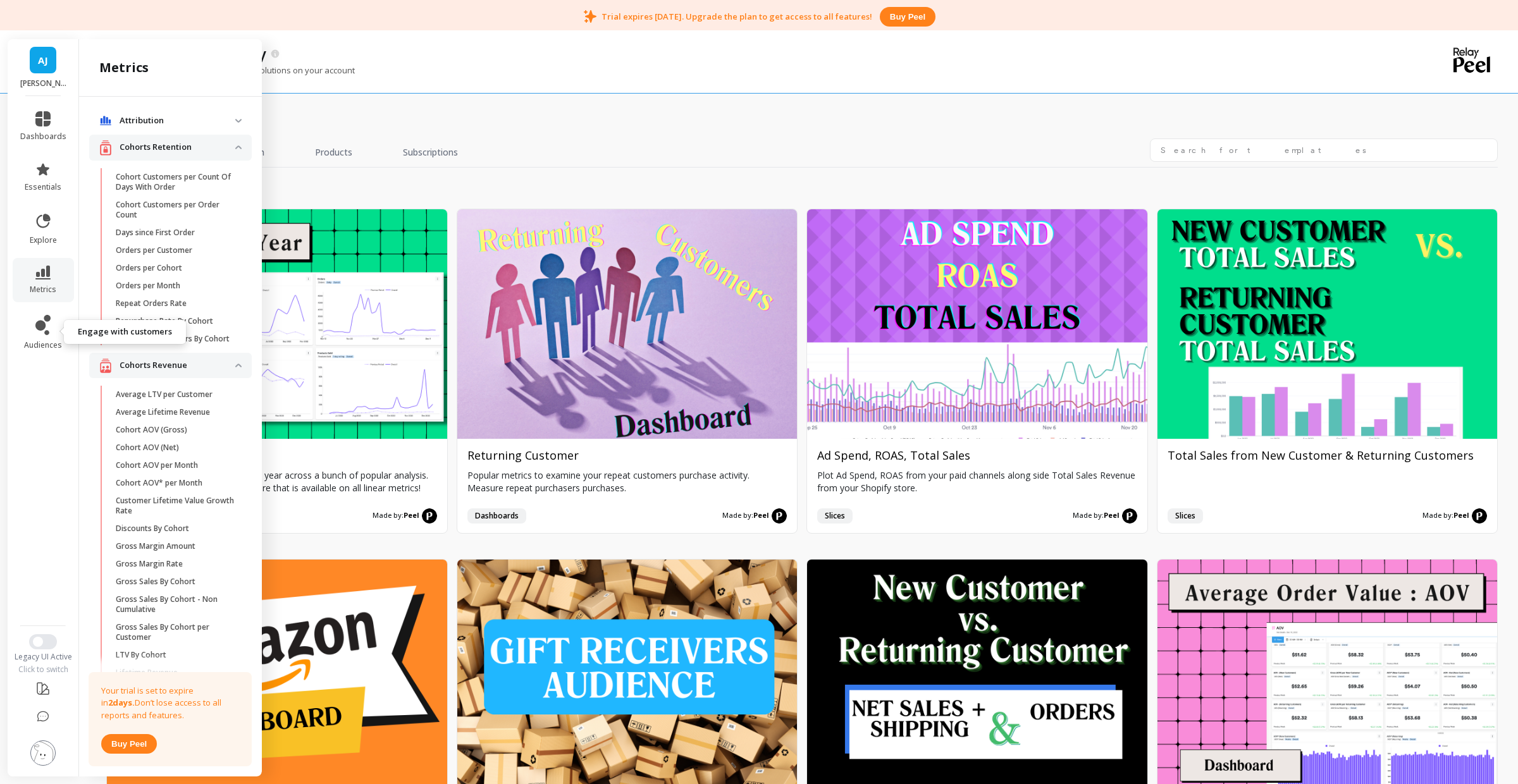
scroll to position [208, 0]
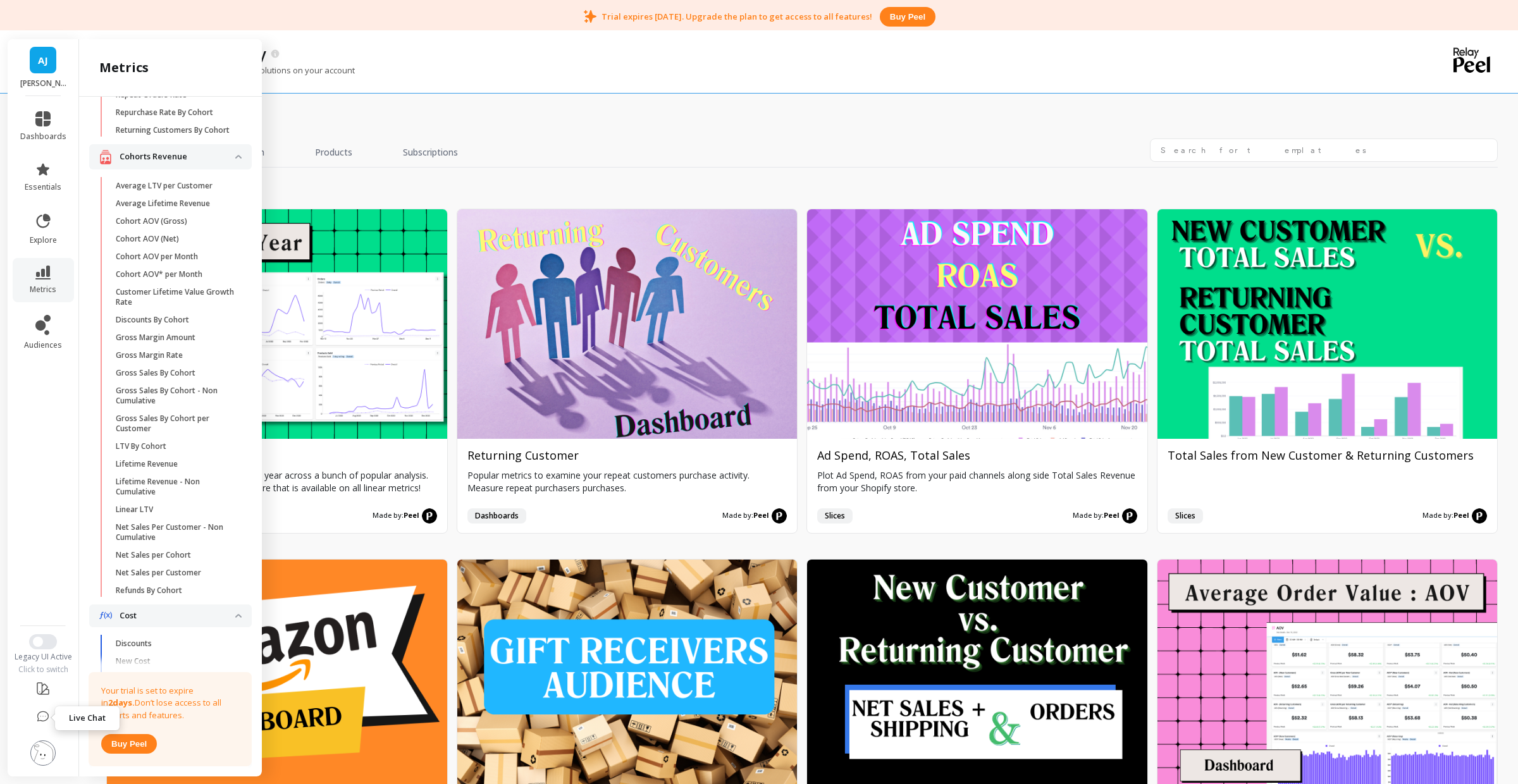
click at [37, 714] on icon at bounding box center [43, 717] width 13 height 13
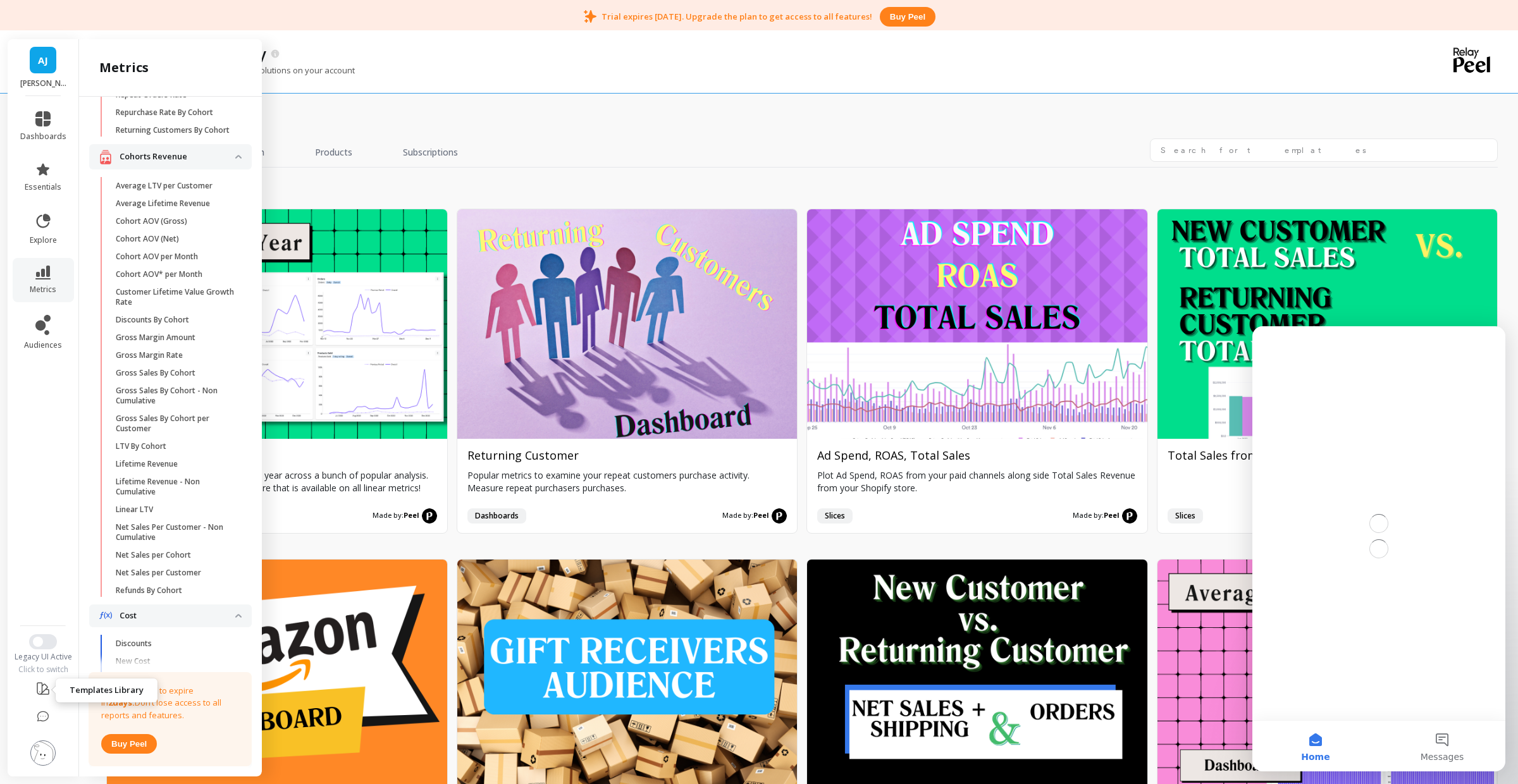
scroll to position [0, 0]
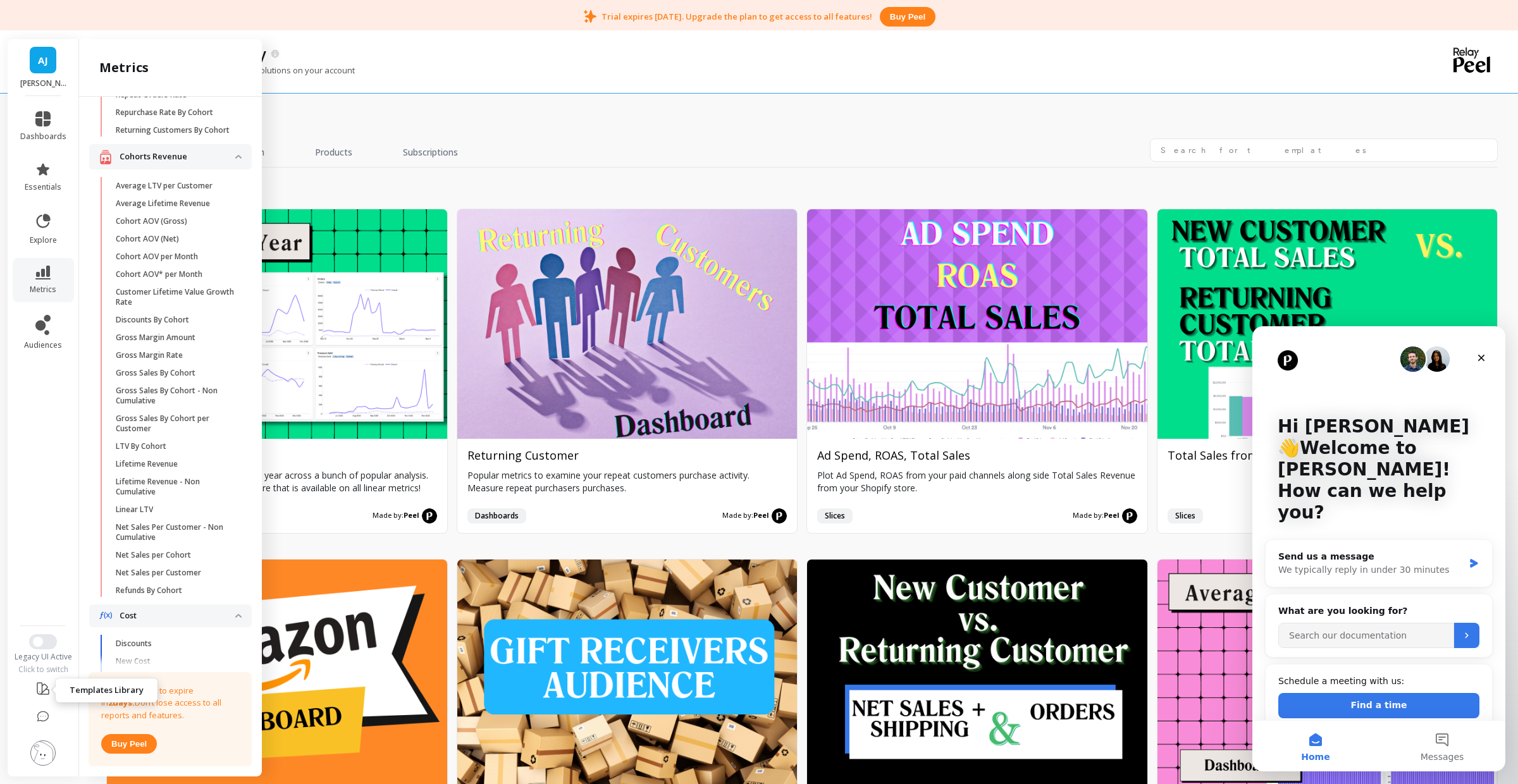
click at [42, 693] on icon at bounding box center [43, 689] width 11 height 11
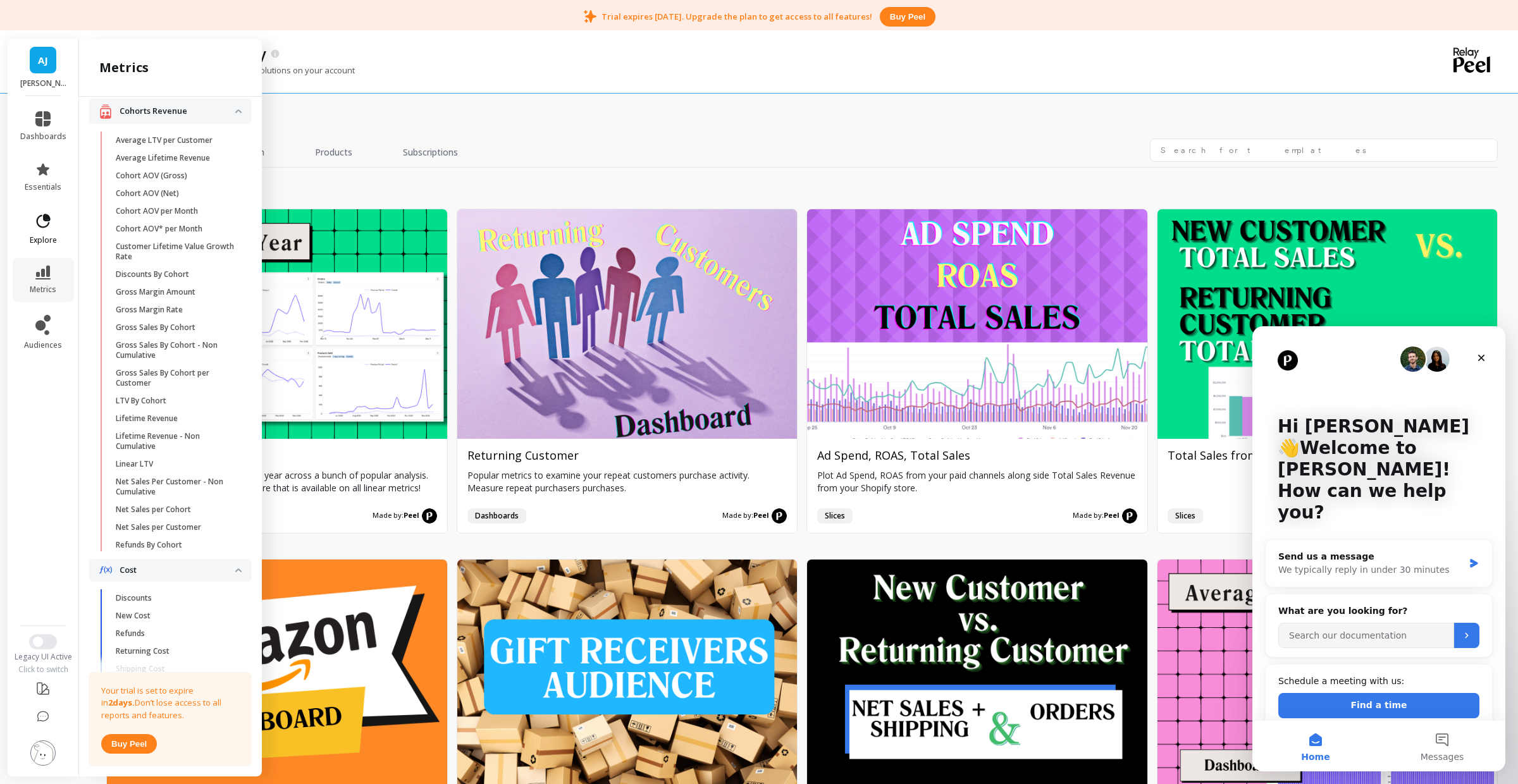
scroll to position [233, 0]
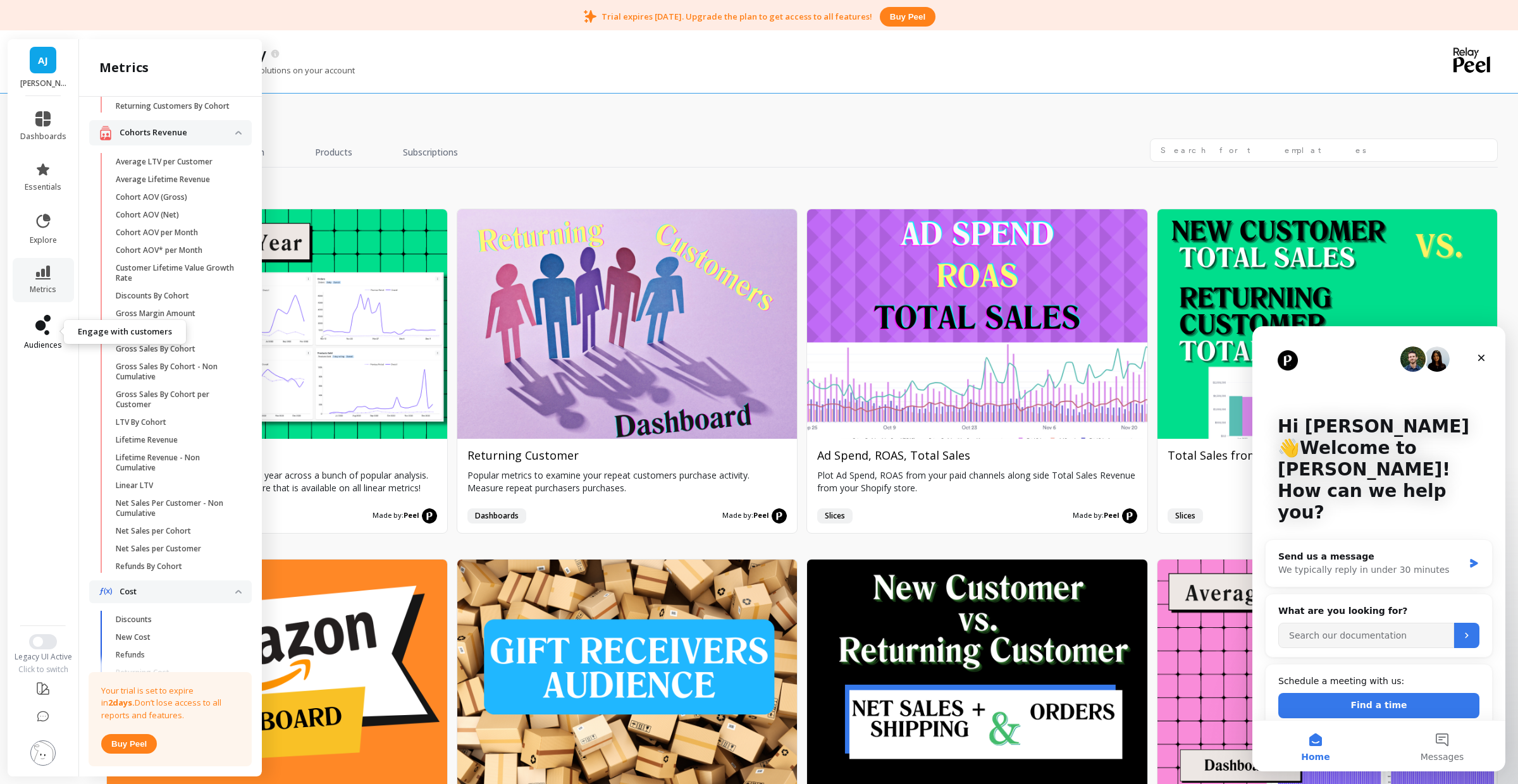
click at [26, 323] on link "audiences" at bounding box center [44, 332] width 46 height 36
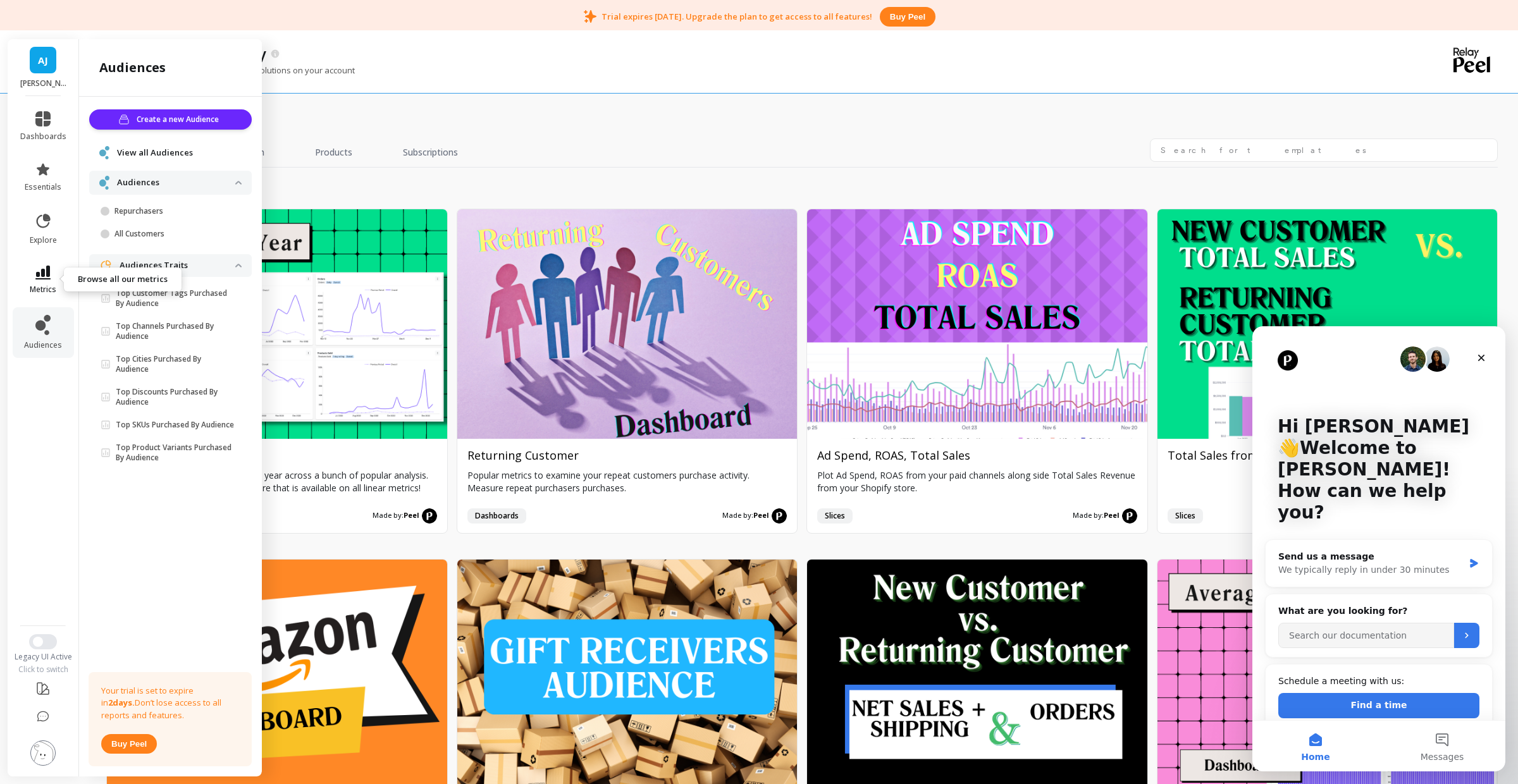
click at [40, 282] on link "metrics" at bounding box center [44, 280] width 46 height 29
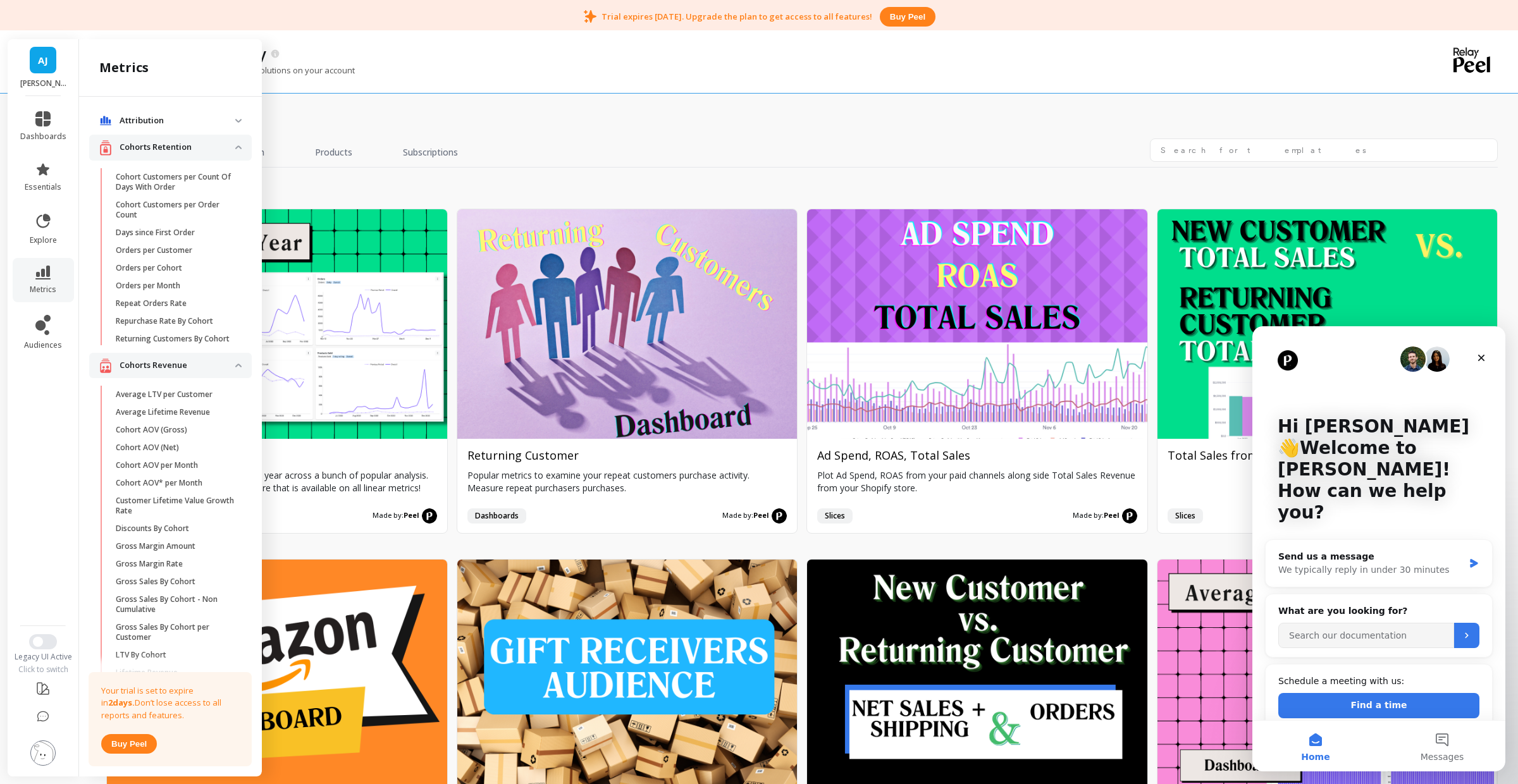
scroll to position [233, 0]
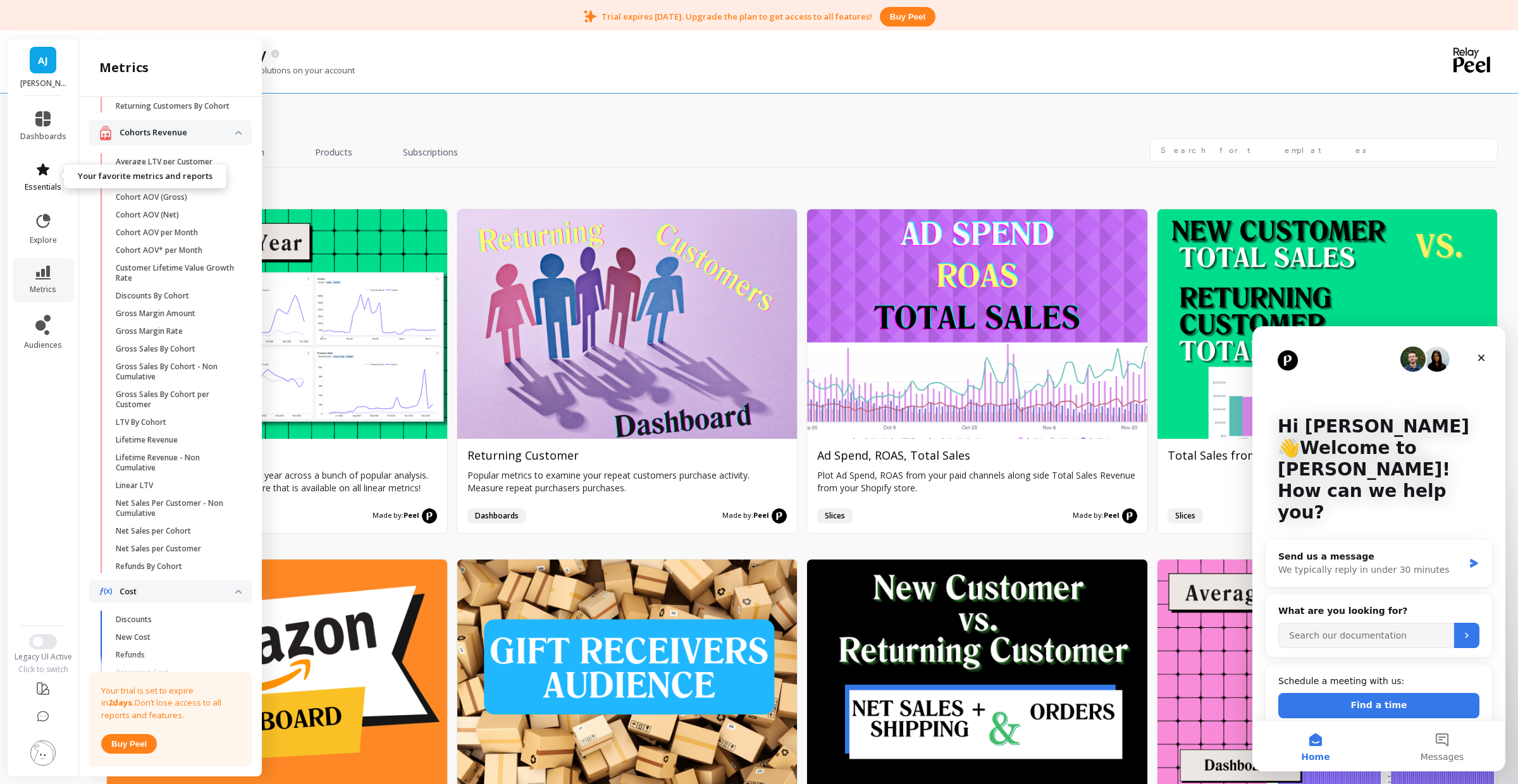
click at [48, 176] on icon at bounding box center [43, 169] width 15 height 15
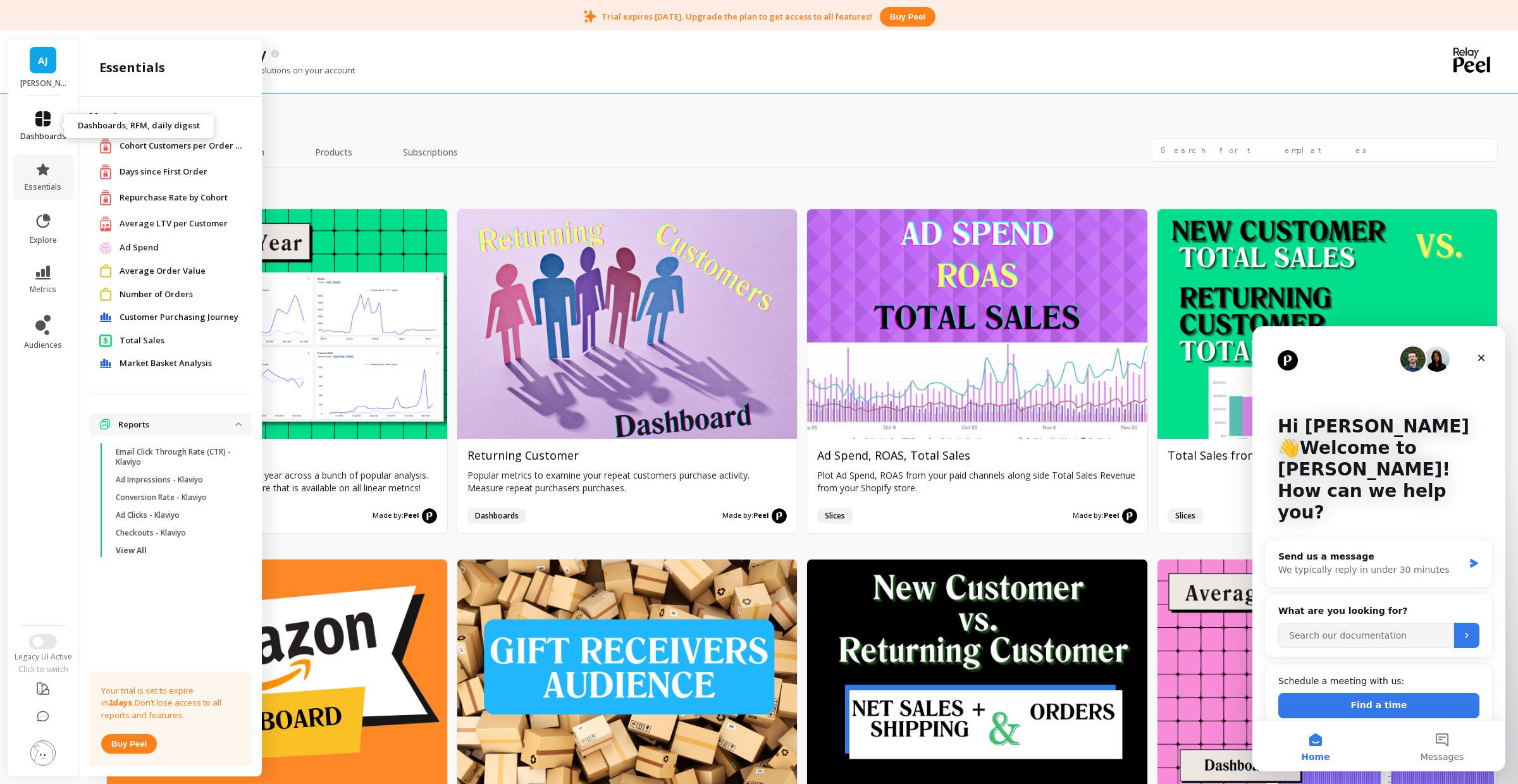
click at [36, 124] on icon at bounding box center [43, 118] width 15 height 15
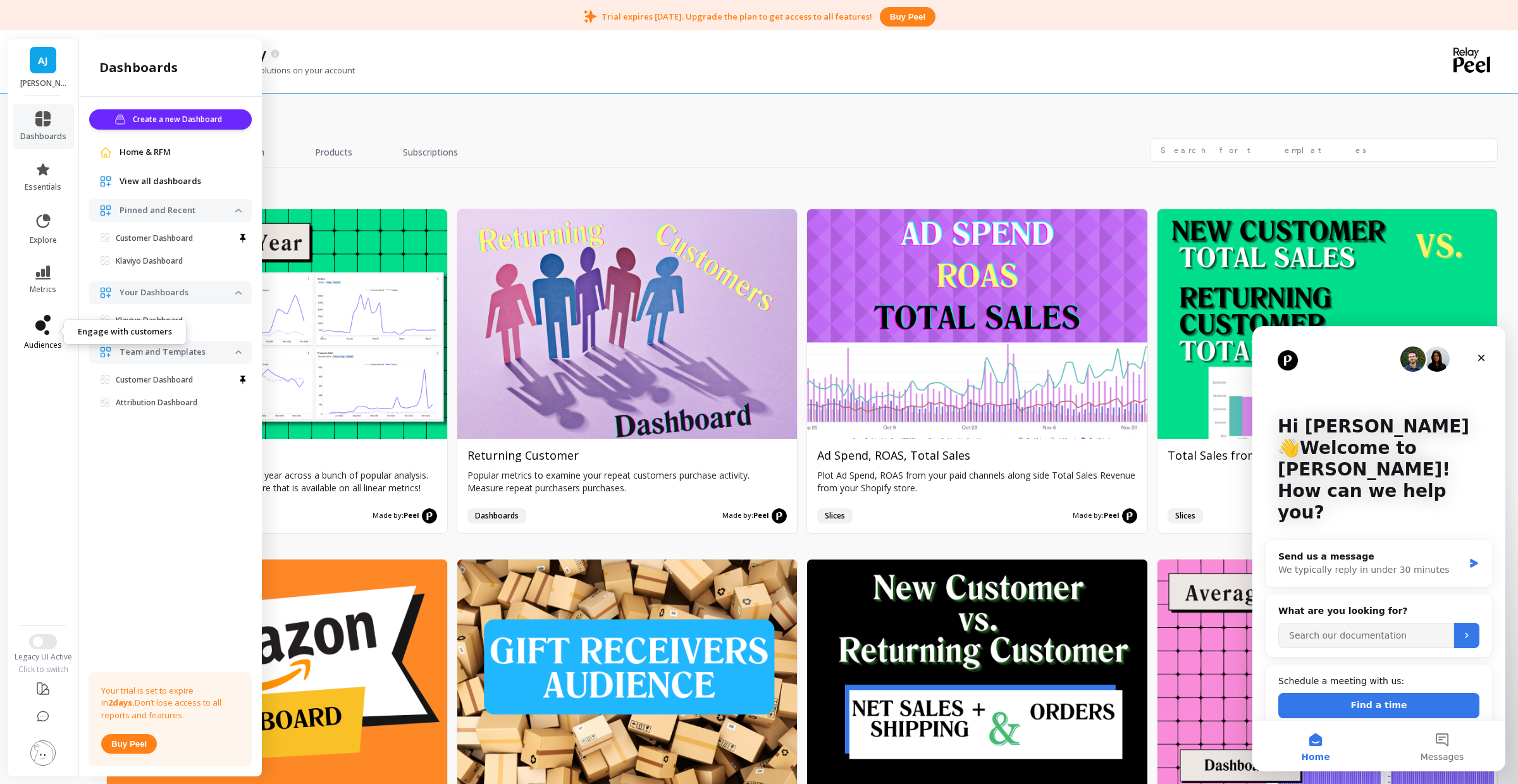
click at [53, 330] on link "audiences" at bounding box center [44, 332] width 46 height 36
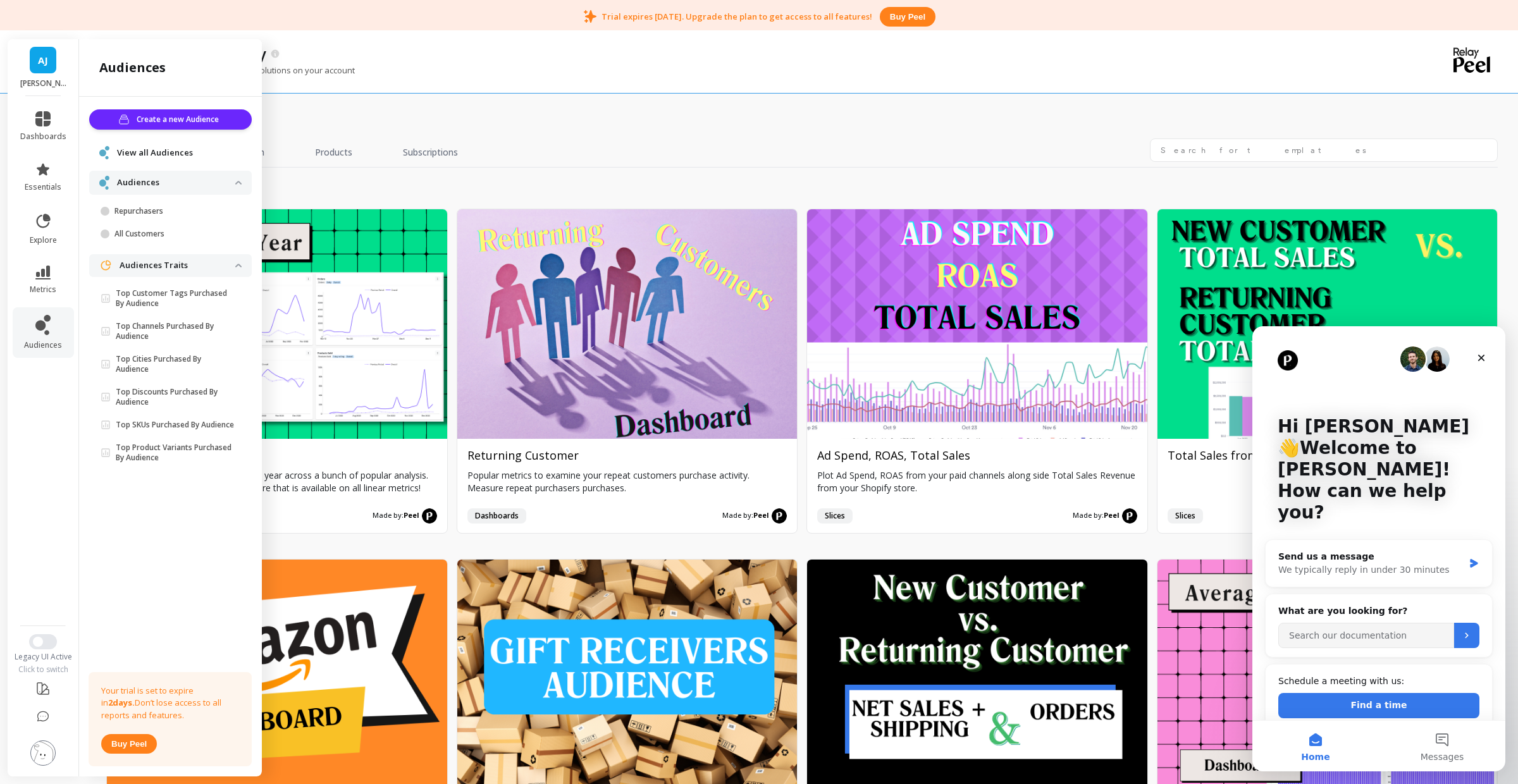
scroll to position [65, 0]
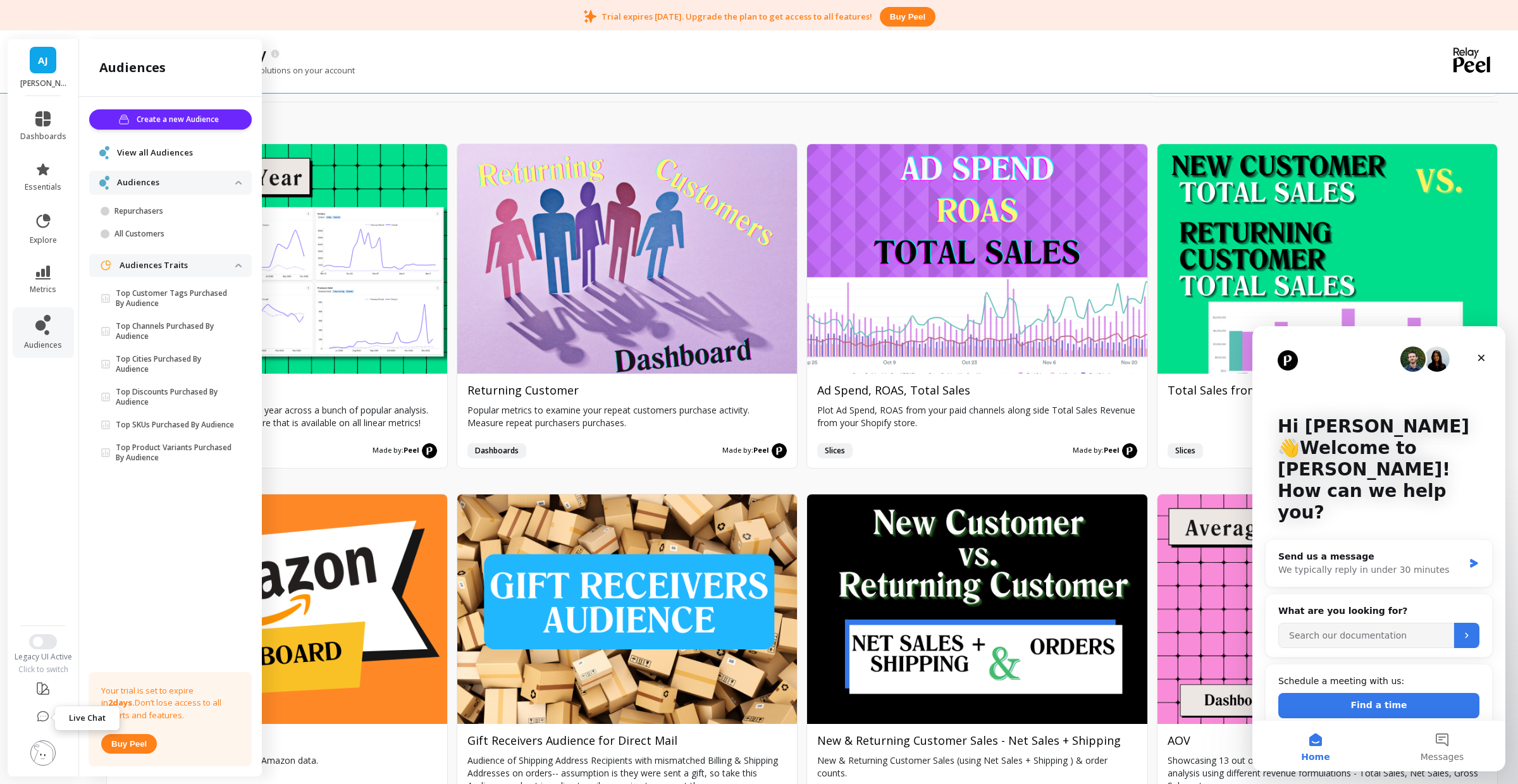
click at [37, 714] on icon at bounding box center [43, 717] width 13 height 13
click at [42, 696] on icon at bounding box center [43, 688] width 15 height 15
drag, startPoint x: 37, startPoint y: 305, endPoint x: 40, endPoint y: 280, distance: 25.2
click at [38, 304] on ul "dashboards essentials explore metrics audiences" at bounding box center [44, 357] width 71 height 507
click at [40, 280] on link "metrics" at bounding box center [44, 280] width 46 height 29
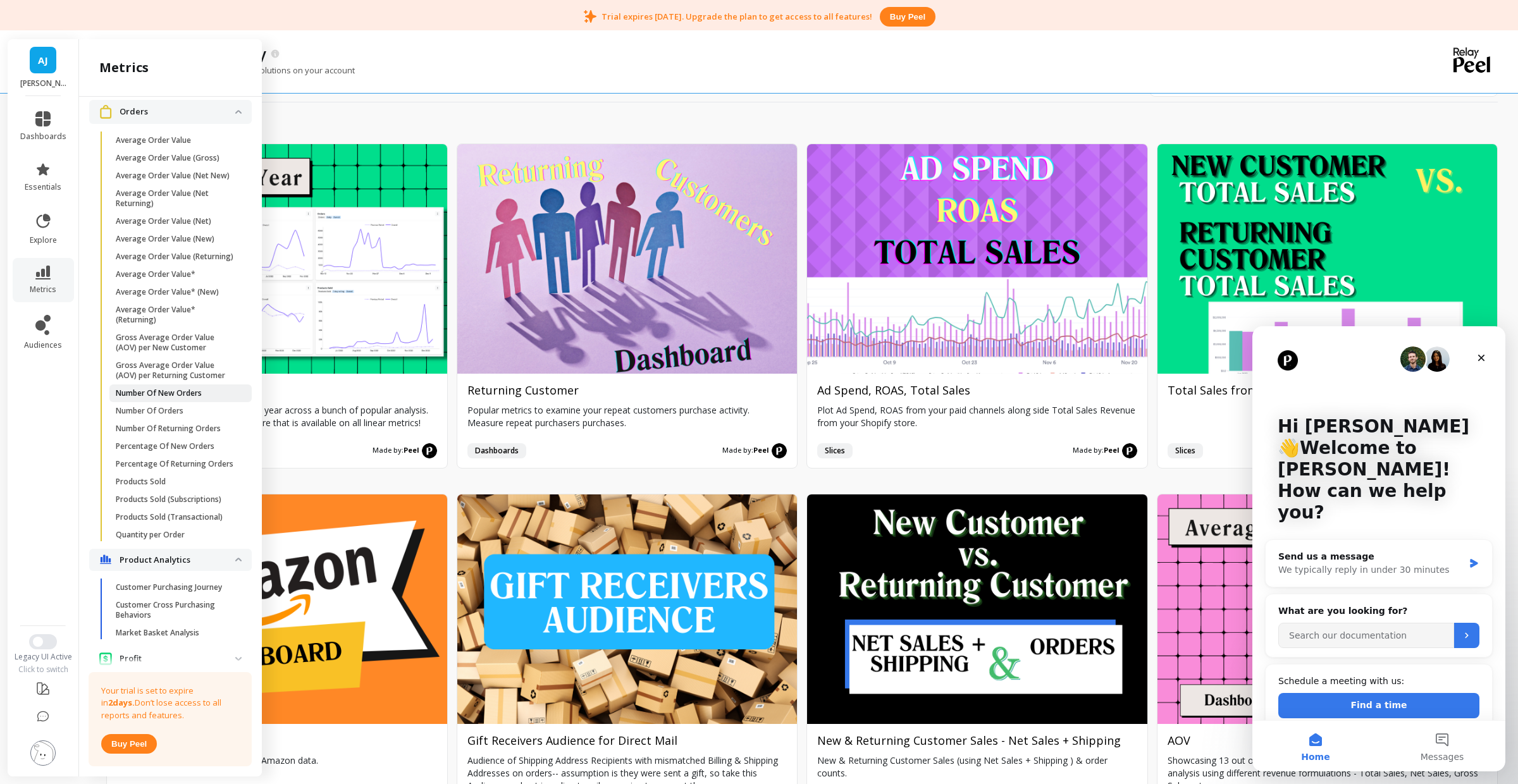
scroll to position [1069, 0]
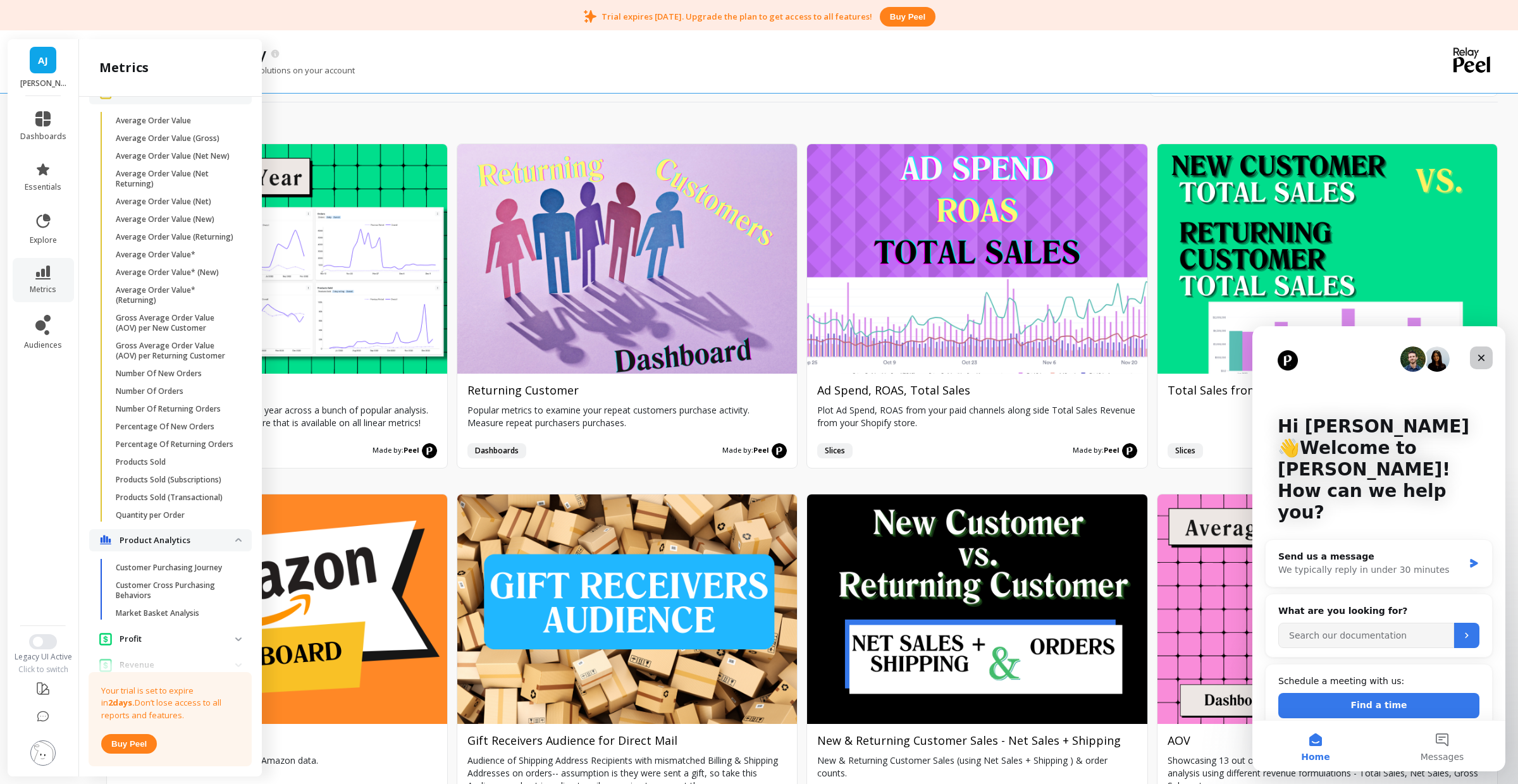
click at [1484, 355] on icon "Close" at bounding box center [1482, 358] width 7 height 7
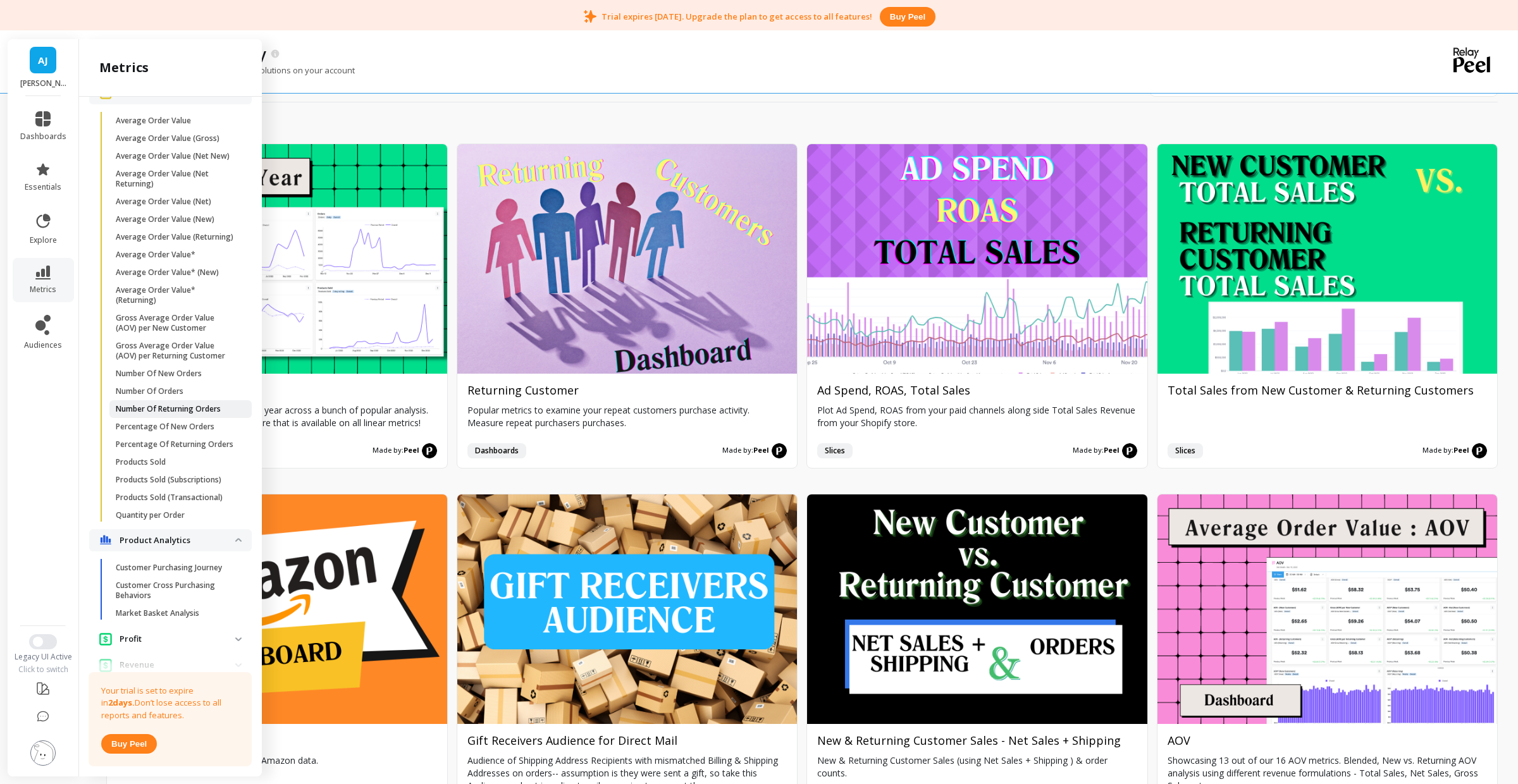
scroll to position [1158, 0]
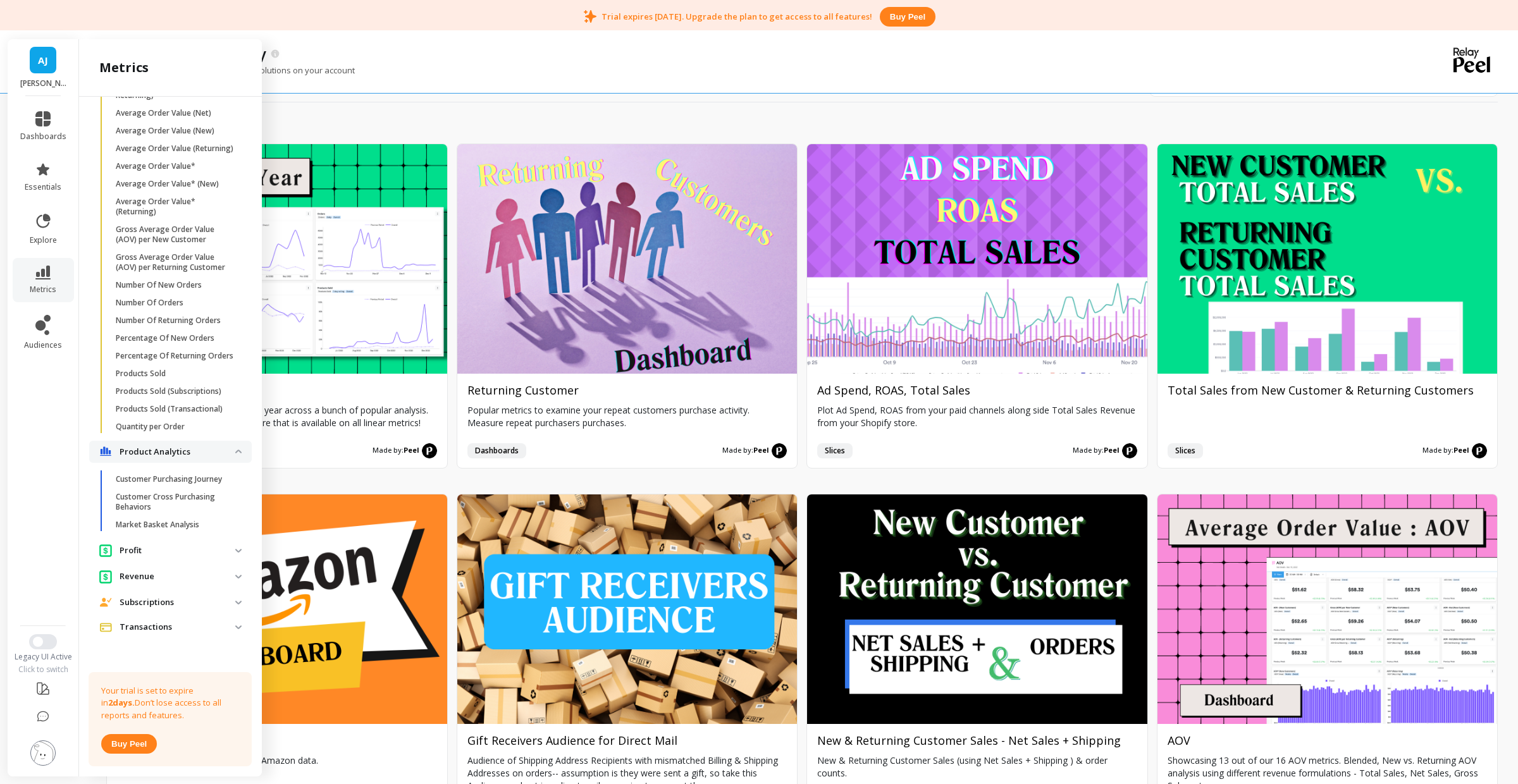
click at [179, 605] on p "Subscriptions" at bounding box center [178, 602] width 116 height 13
click at [175, 582] on div "Revenue" at bounding box center [167, 576] width 136 height 13
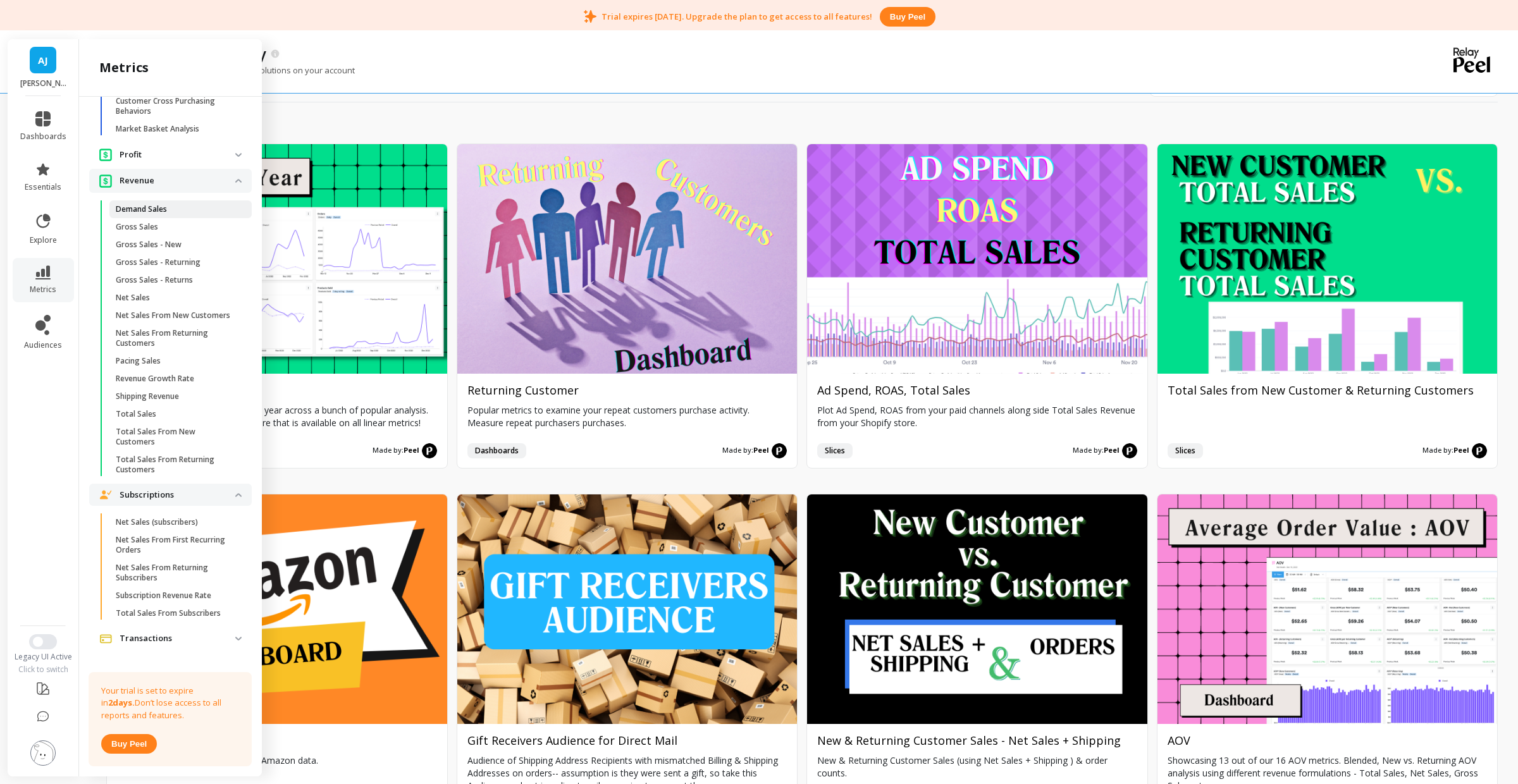
scroll to position [1555, 0]
click at [38, 722] on icon at bounding box center [43, 717] width 13 height 13
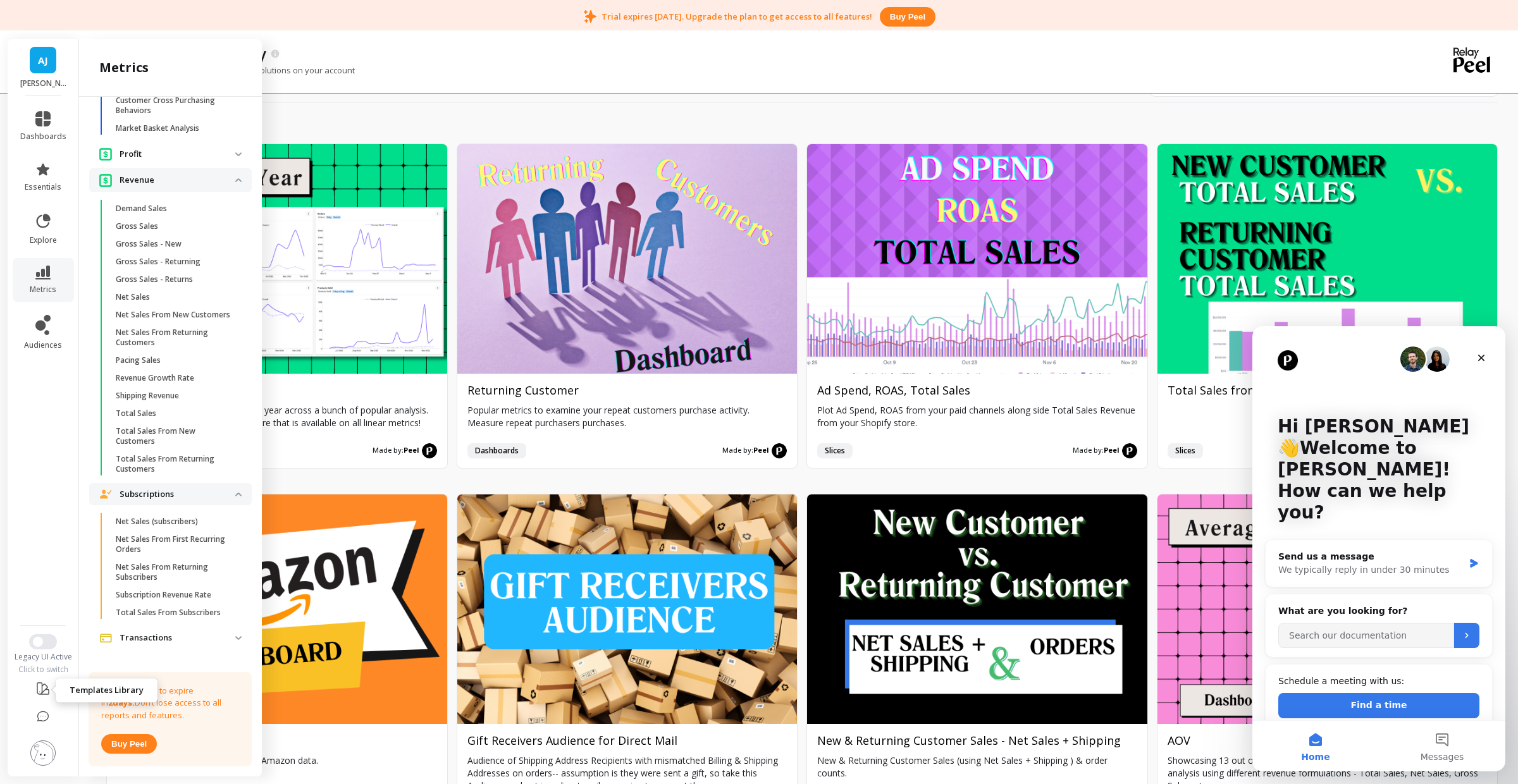
click at [43, 696] on icon at bounding box center [43, 688] width 15 height 15
click at [44, 296] on li "metrics" at bounding box center [43, 280] width 61 height 44
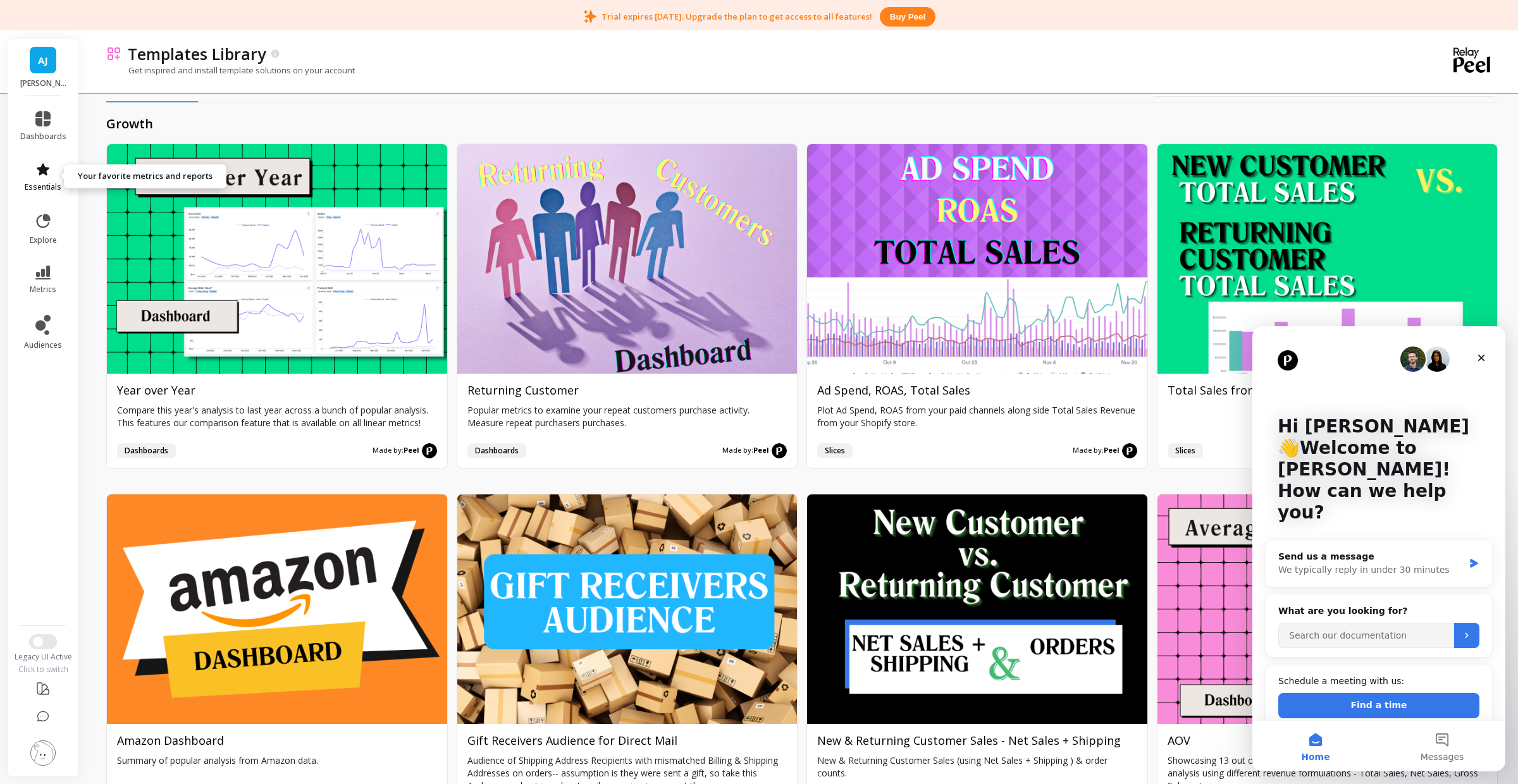
click at [38, 166] on icon at bounding box center [43, 169] width 15 height 15
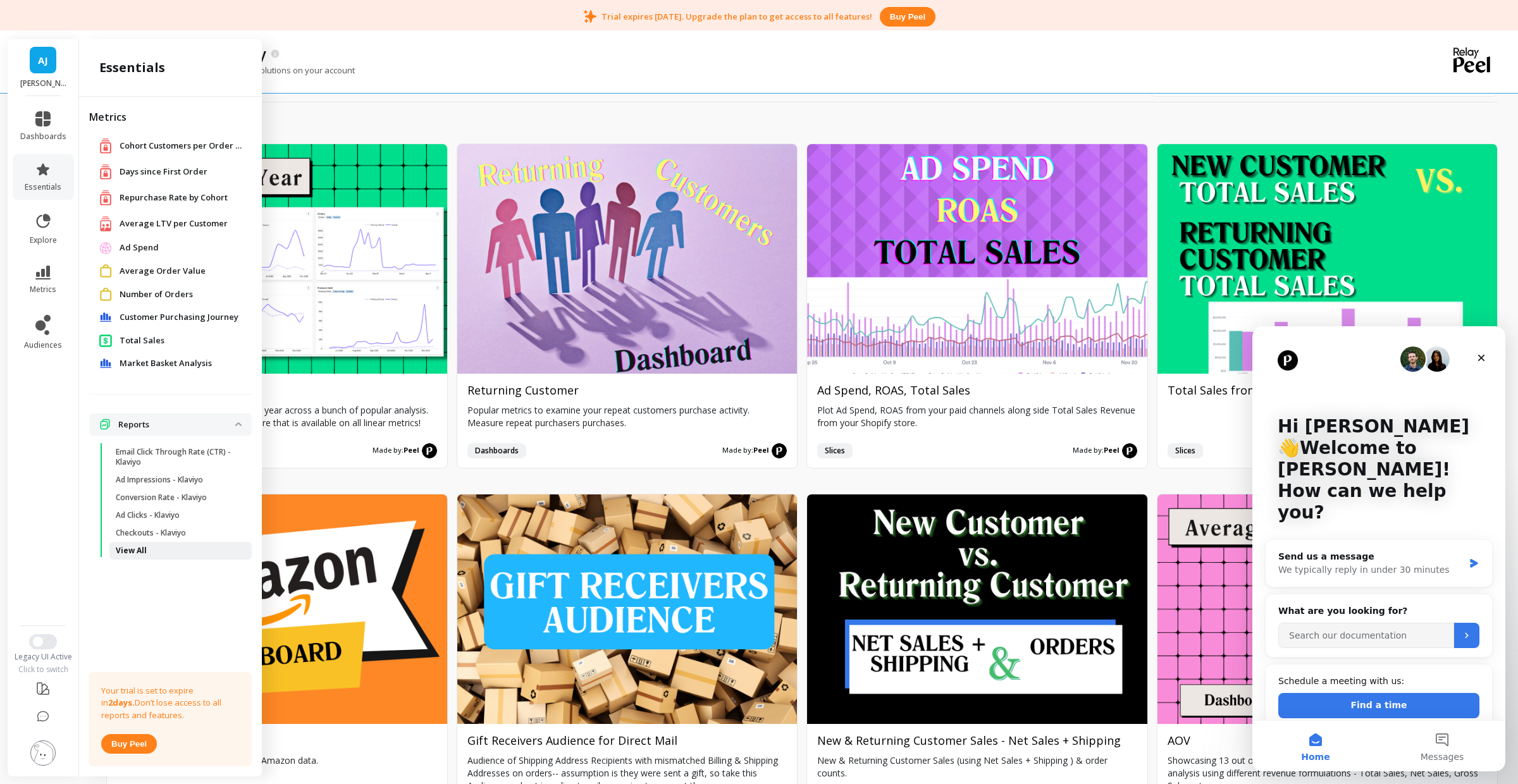
click at [133, 547] on p "View All" at bounding box center [131, 550] width 31 height 10
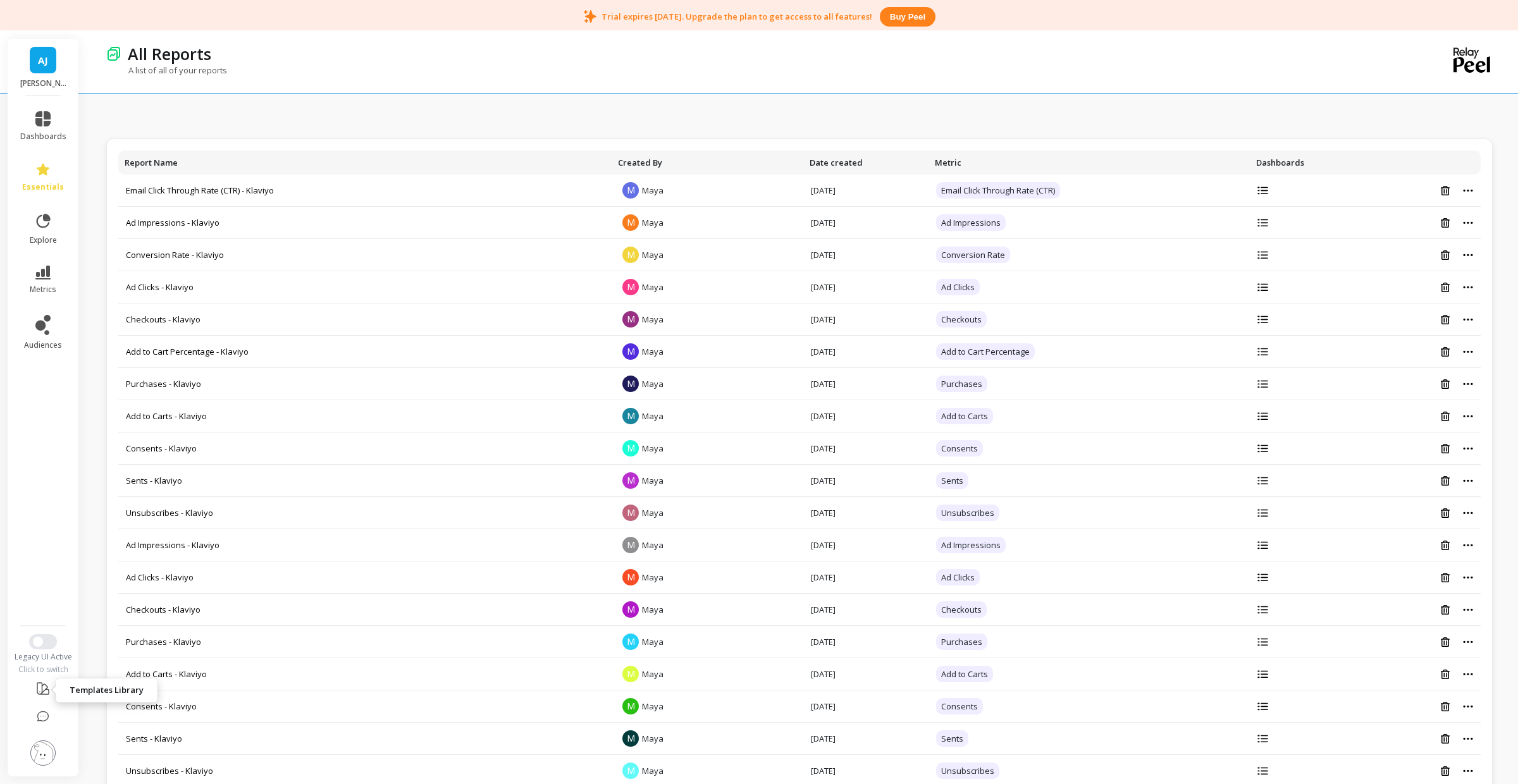
click at [45, 687] on icon at bounding box center [43, 688] width 15 height 15
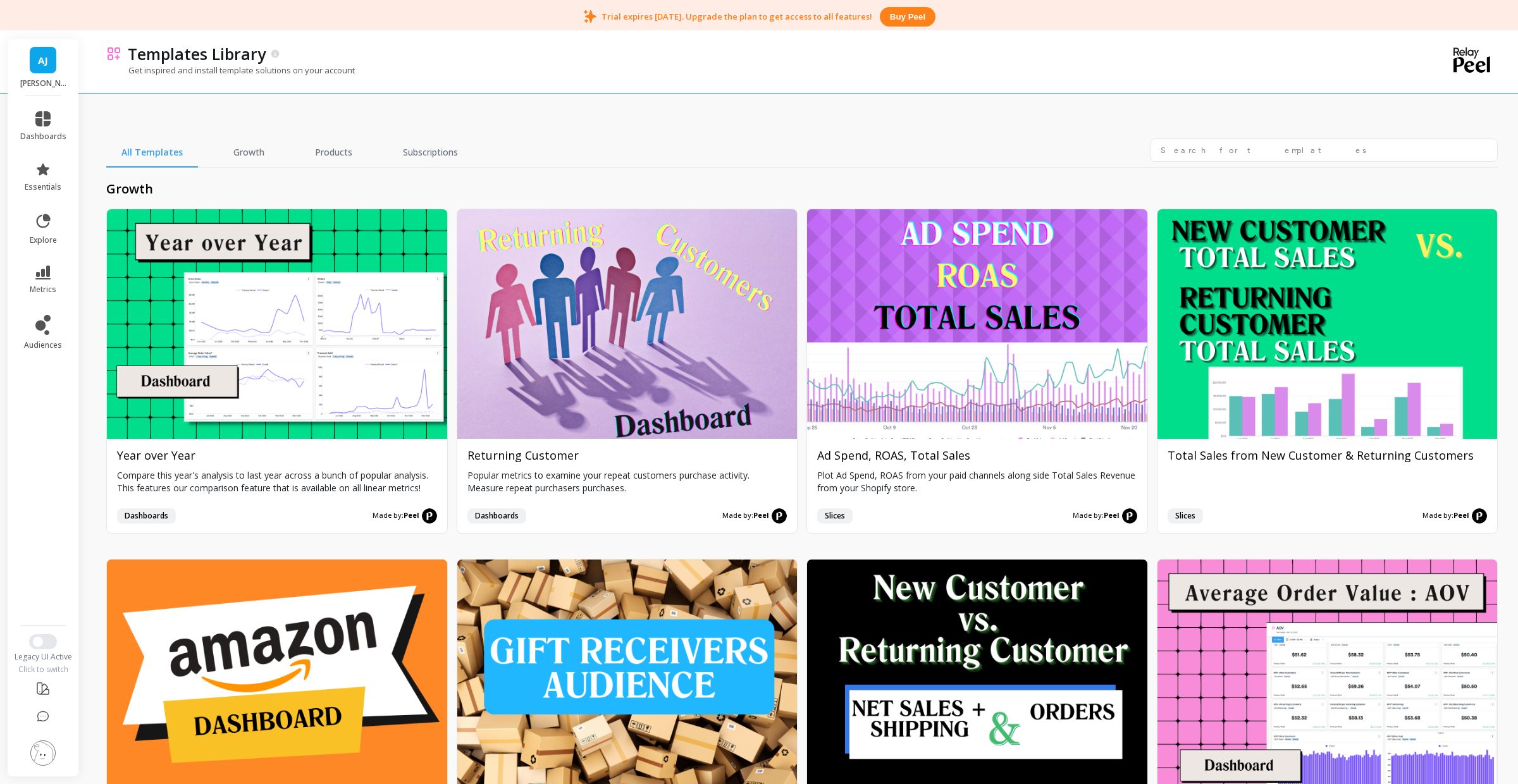
click at [38, 761] on img at bounding box center [43, 753] width 25 height 25
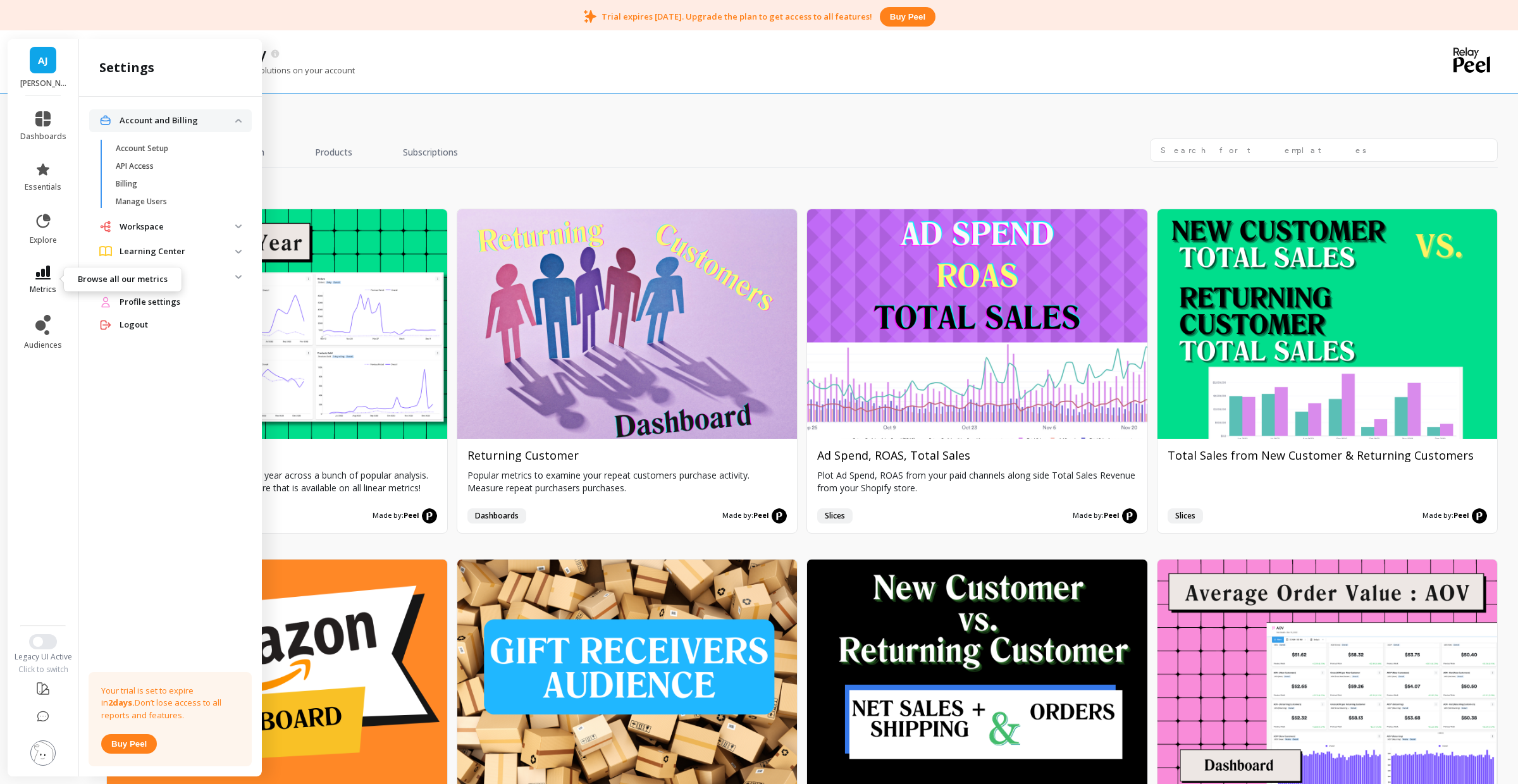
click at [55, 283] on link "metrics" at bounding box center [44, 280] width 46 height 29
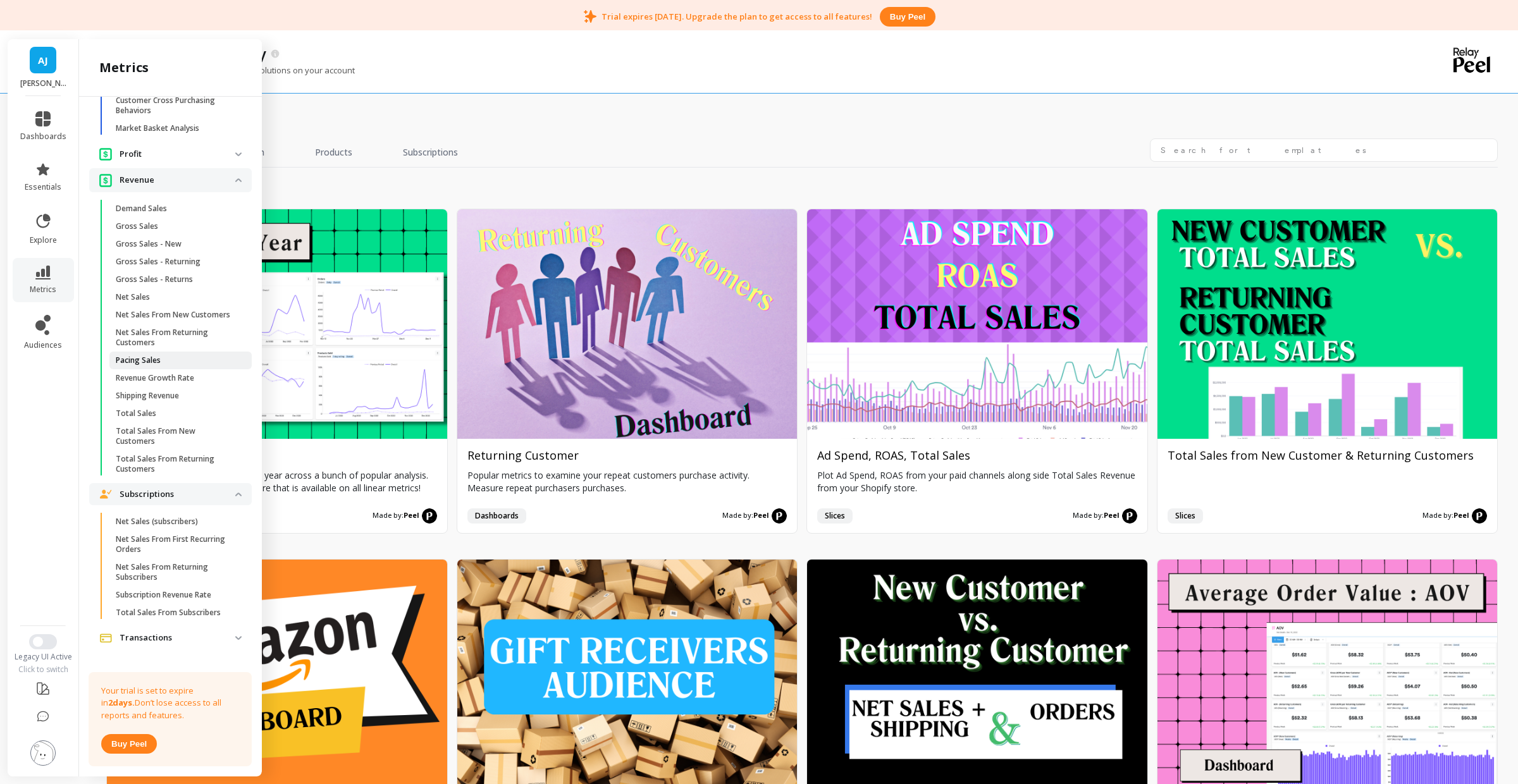
scroll to position [1550, 0]
click at [41, 271] on icon at bounding box center [43, 273] width 15 height 14
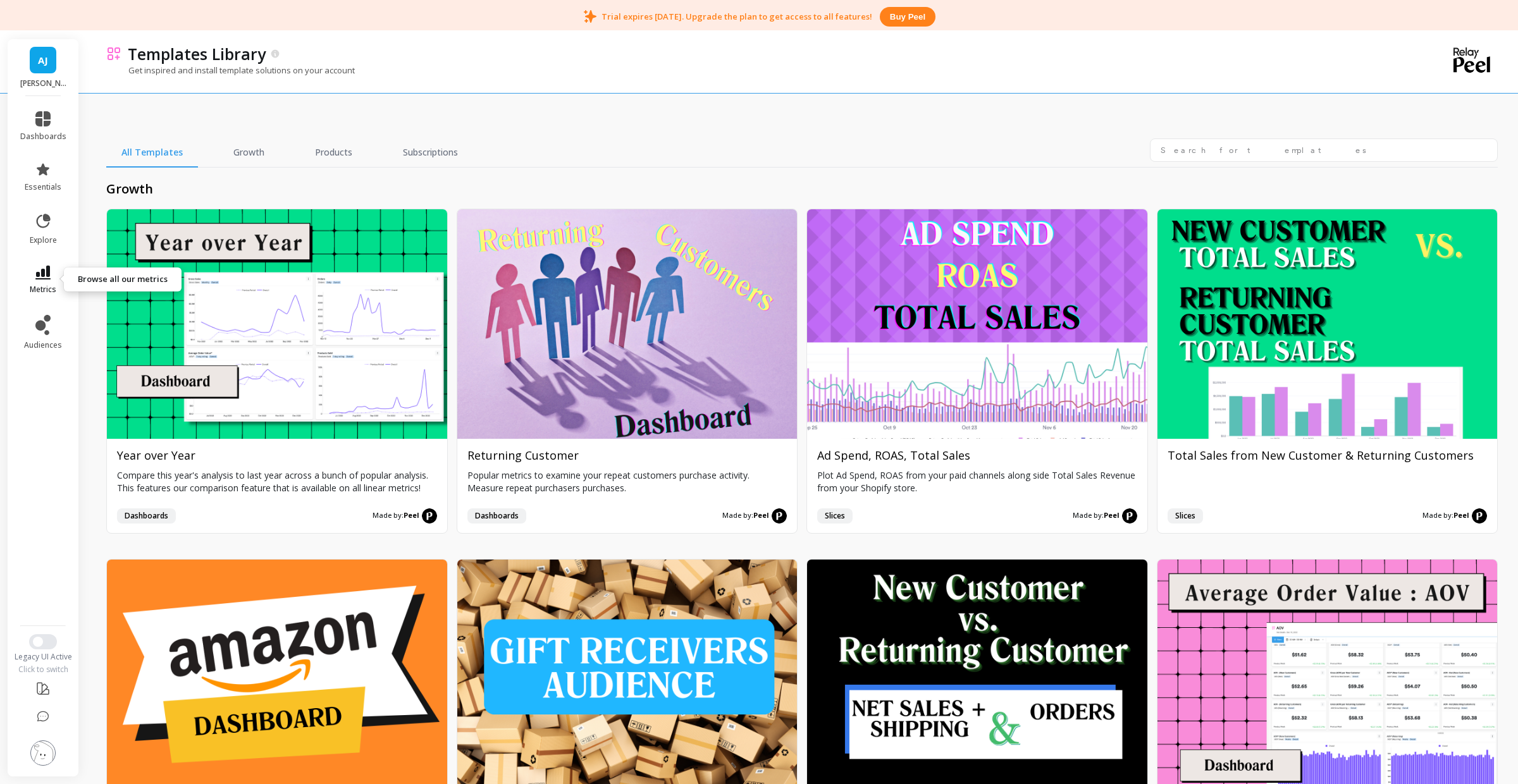
click at [45, 287] on span "metrics" at bounding box center [43, 289] width 27 height 10
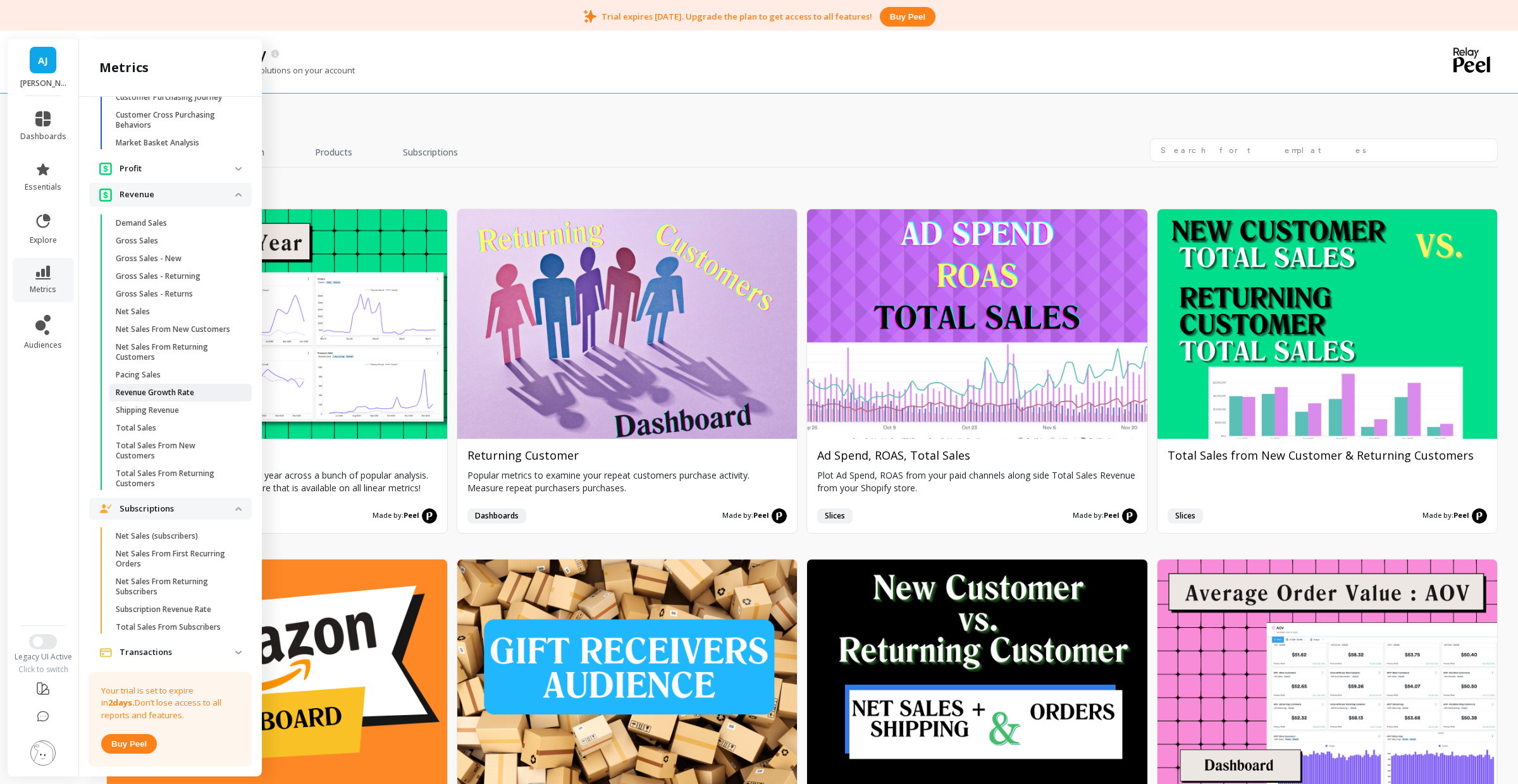
scroll to position [1555, 0]
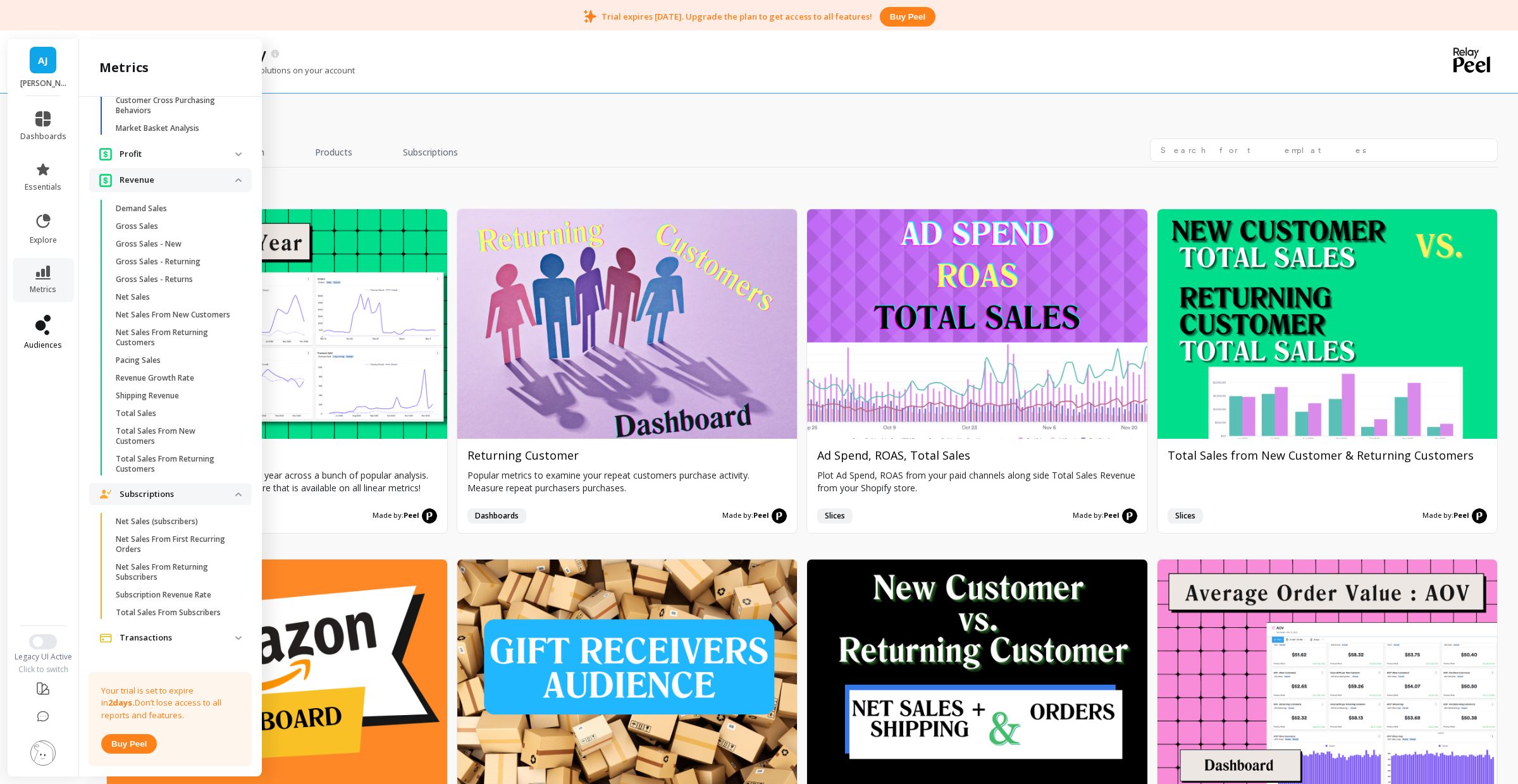
drag, startPoint x: 39, startPoint y: 354, endPoint x: 39, endPoint y: 346, distance: 8.0
click at [39, 354] on li "audiences" at bounding box center [43, 333] width 61 height 51
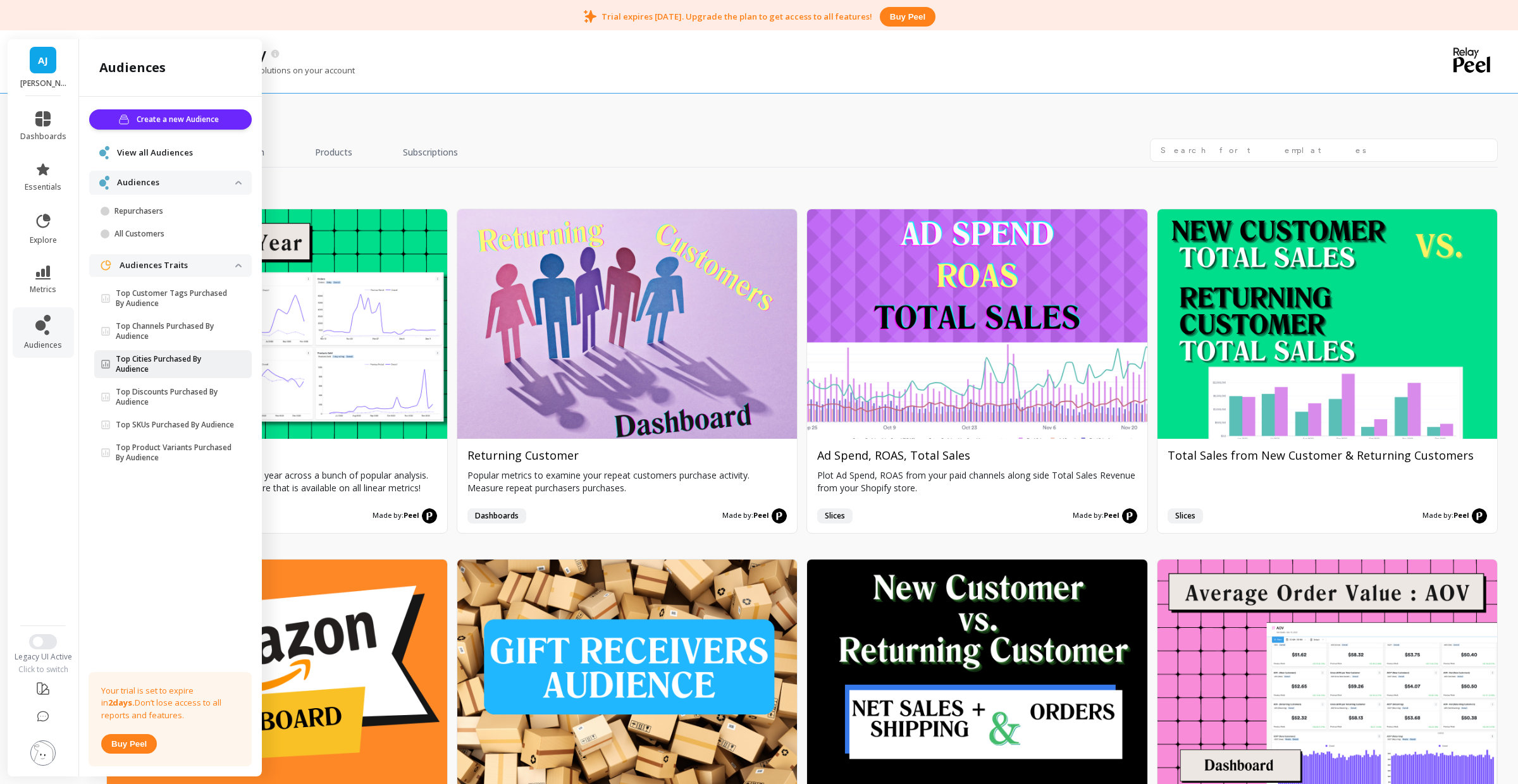
scroll to position [65, 0]
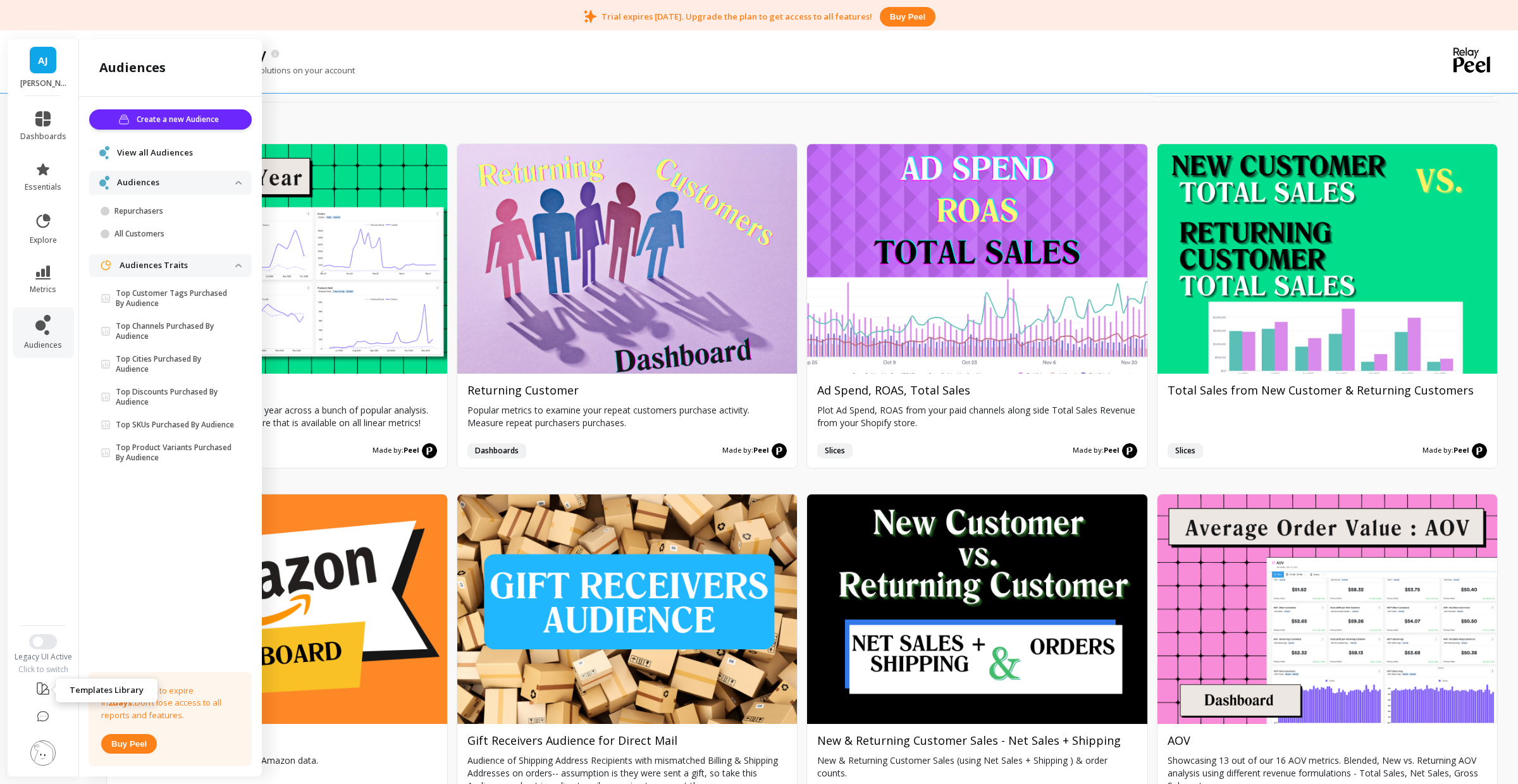
click at [37, 695] on icon at bounding box center [43, 688] width 15 height 15
click at [44, 690] on icon at bounding box center [43, 688] width 15 height 15
click at [159, 302] on p "Top Customer Tags Purchased By Audience" at bounding box center [175, 299] width 120 height 21
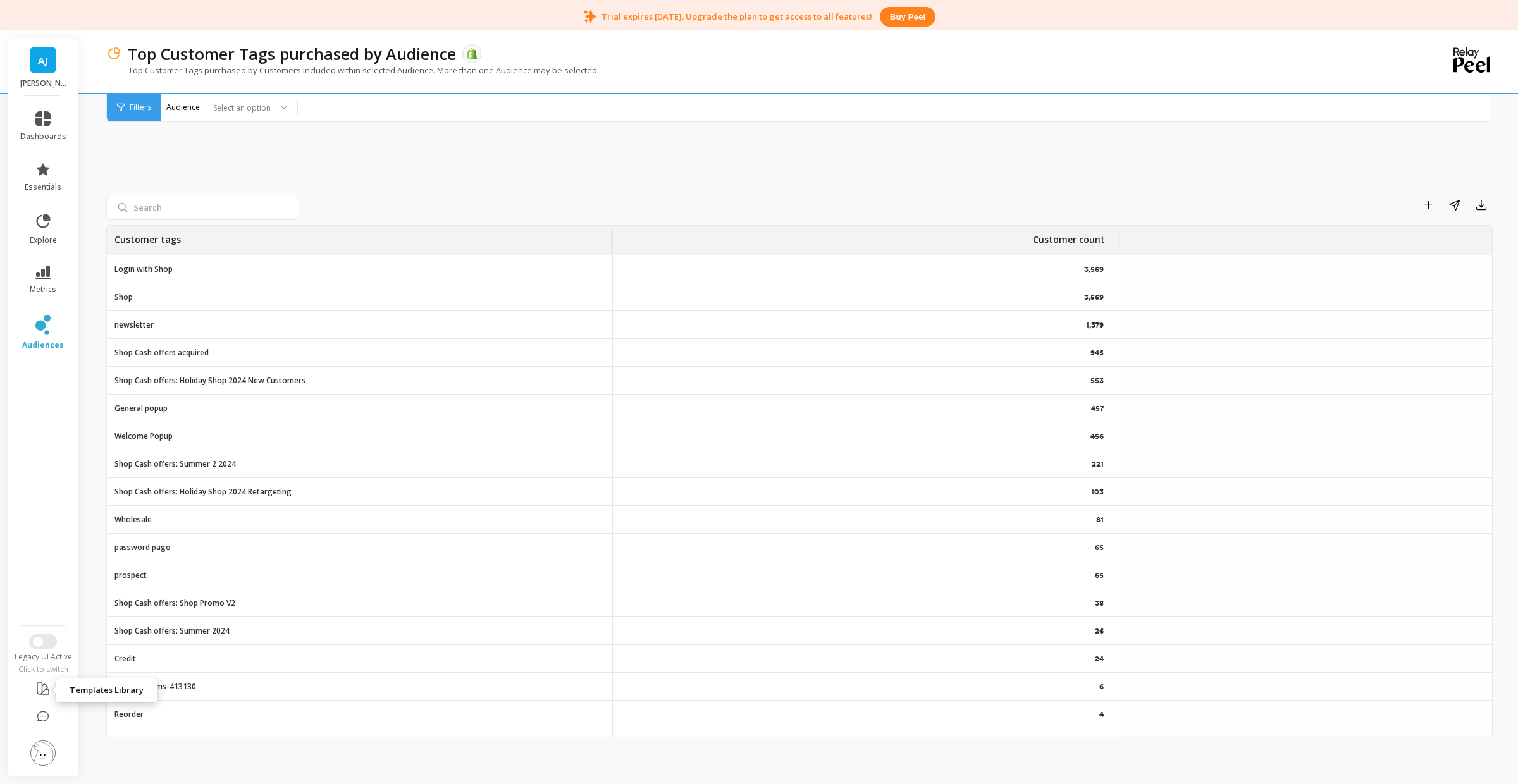
click at [42, 694] on icon at bounding box center [43, 689] width 11 height 11
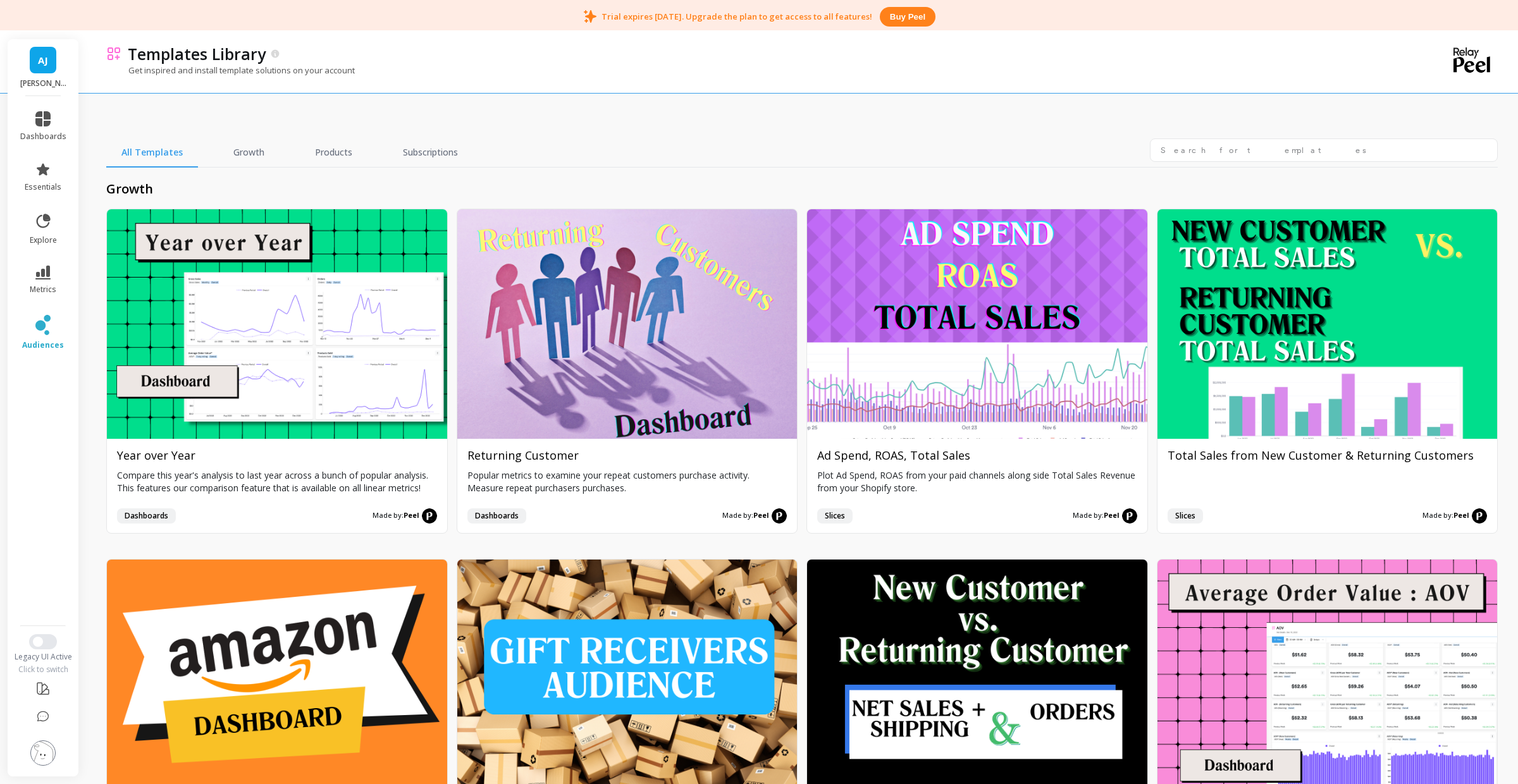
scroll to position [1, 0]
click at [57, 313] on li "audiences" at bounding box center [43, 333] width 61 height 51
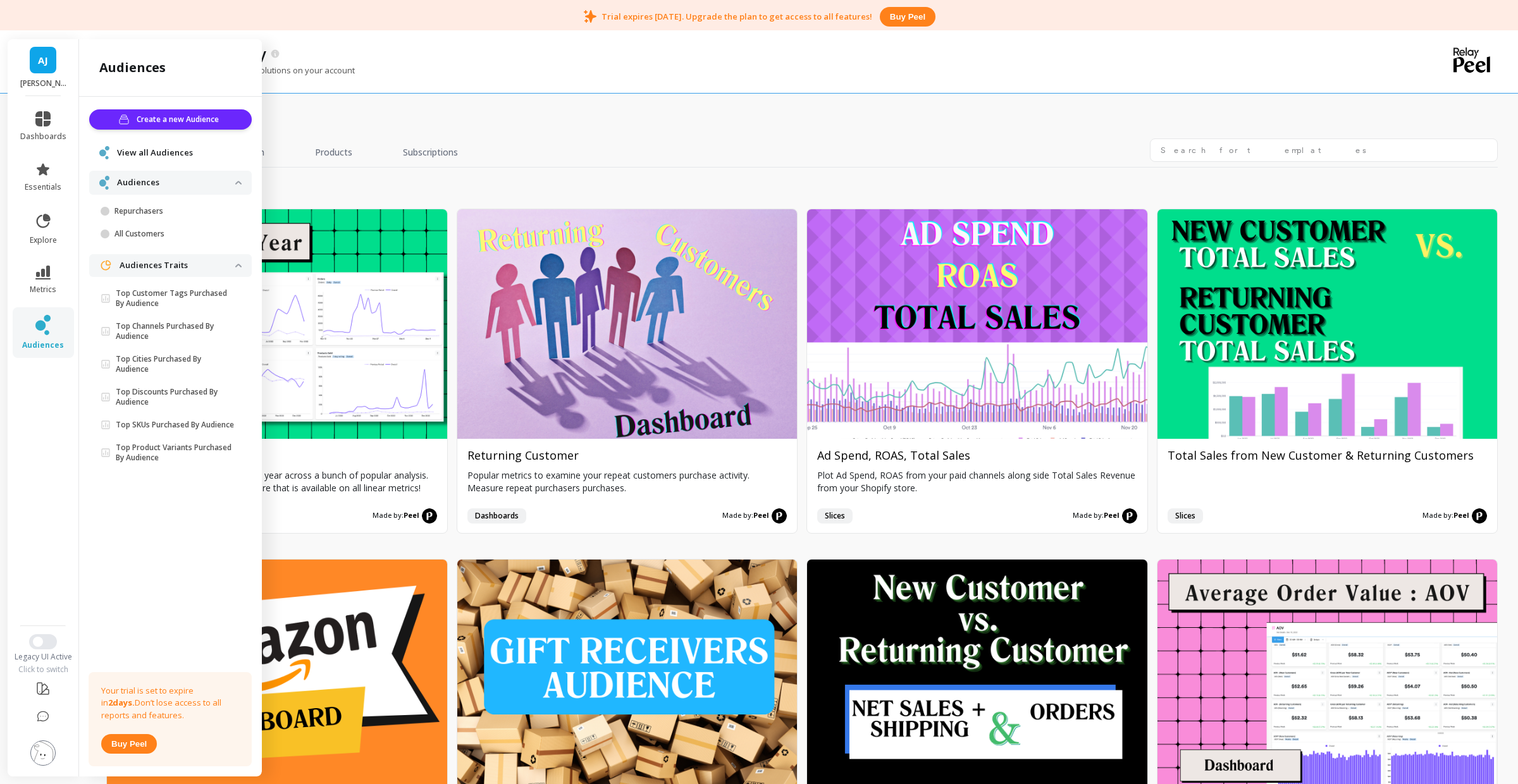
click at [55, 106] on li "dashboards" at bounding box center [43, 126] width 61 height 45
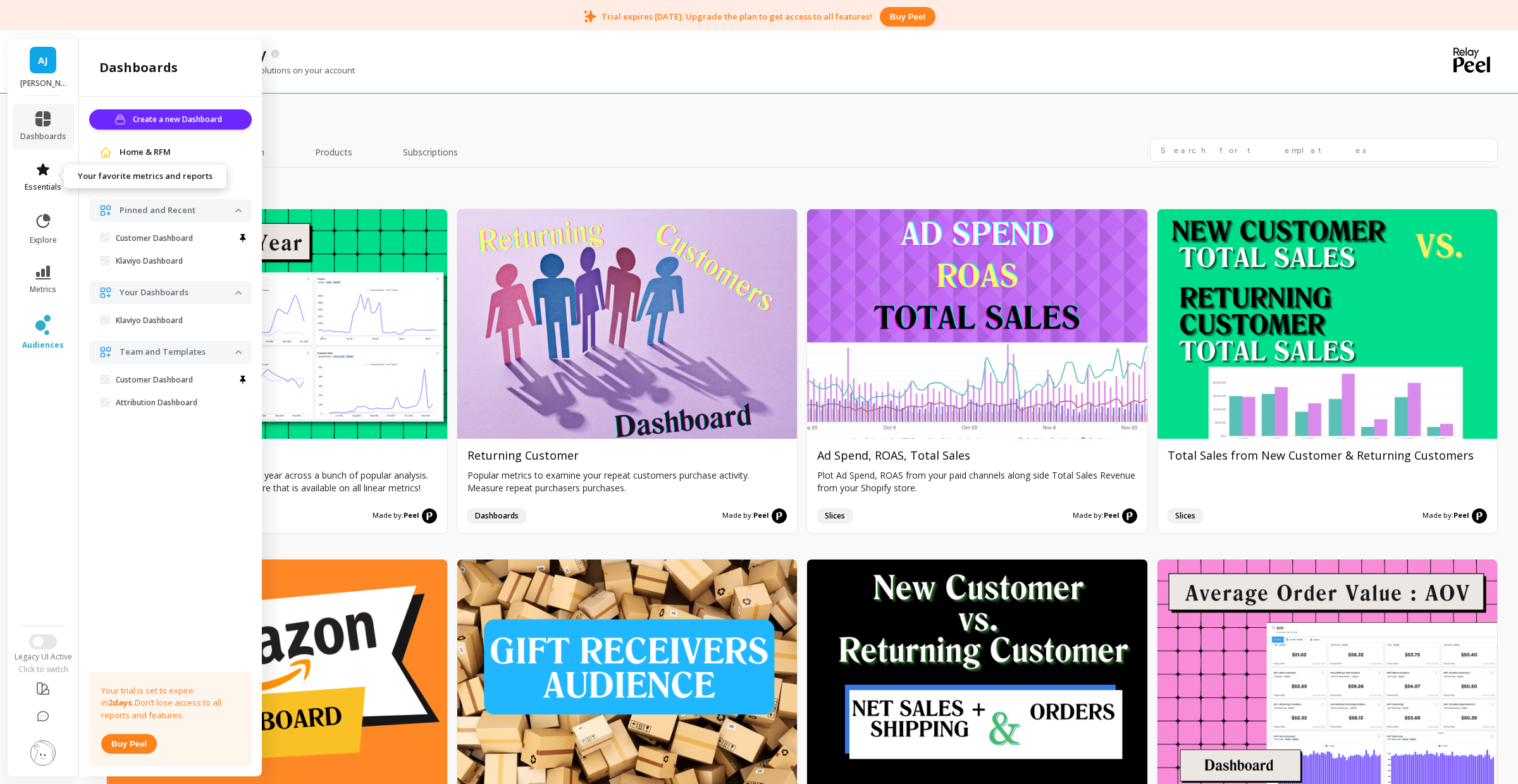
click at [37, 174] on icon at bounding box center [43, 169] width 15 height 15
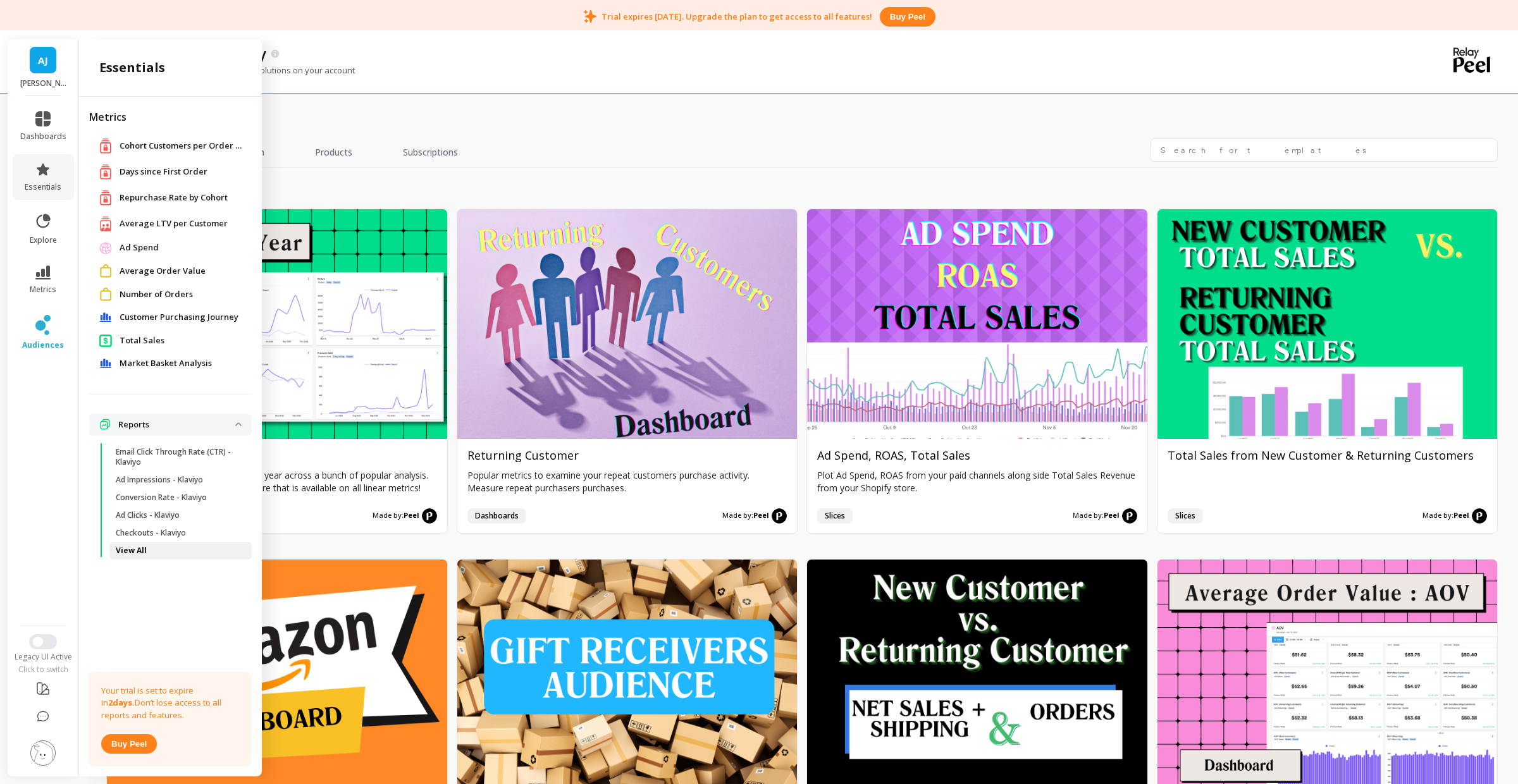
click at [140, 545] on p "View All" at bounding box center [131, 550] width 31 height 10
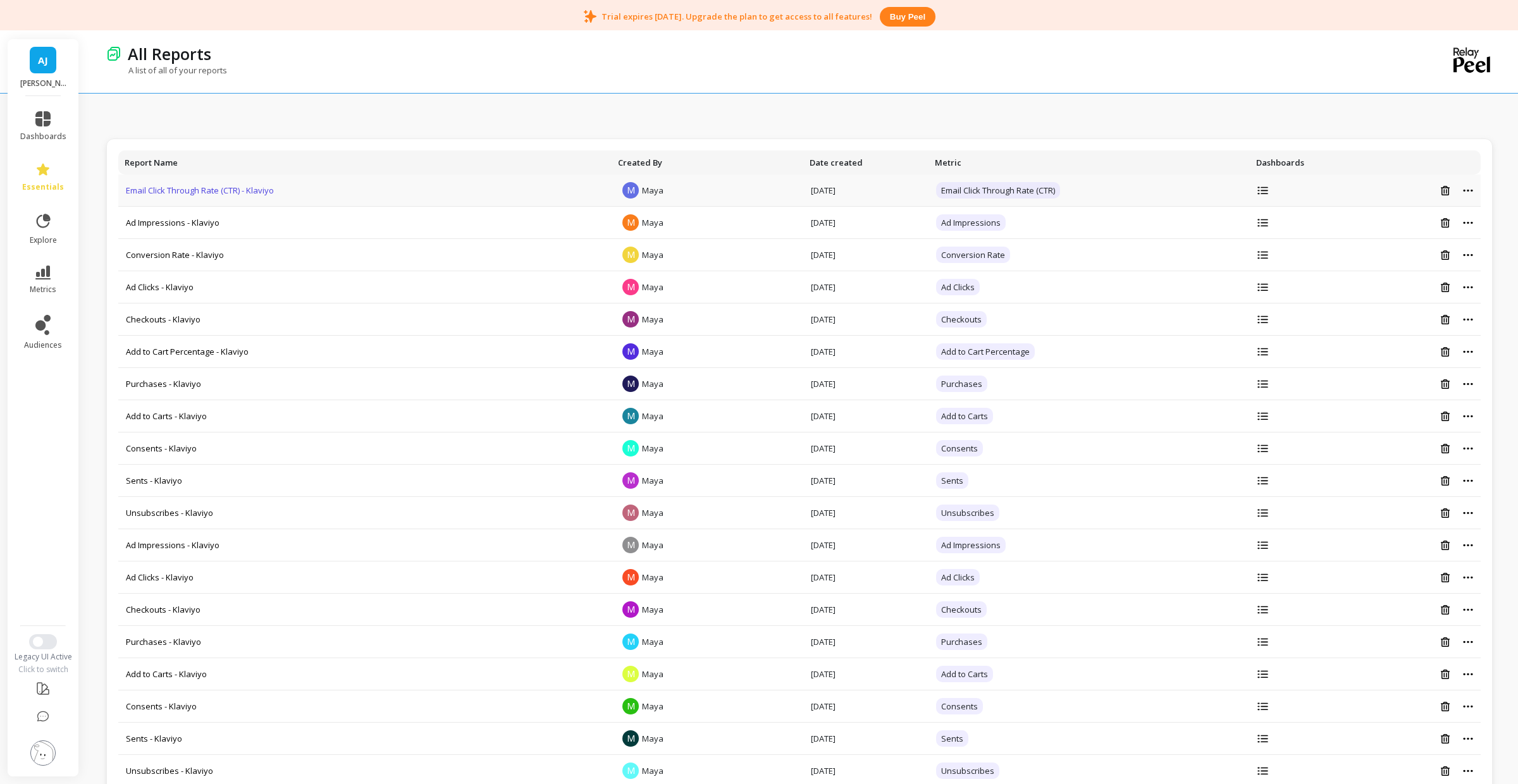
click at [205, 195] on link "Email Click Through Rate (CTR) - Klaviyo" at bounding box center [200, 190] width 148 height 11
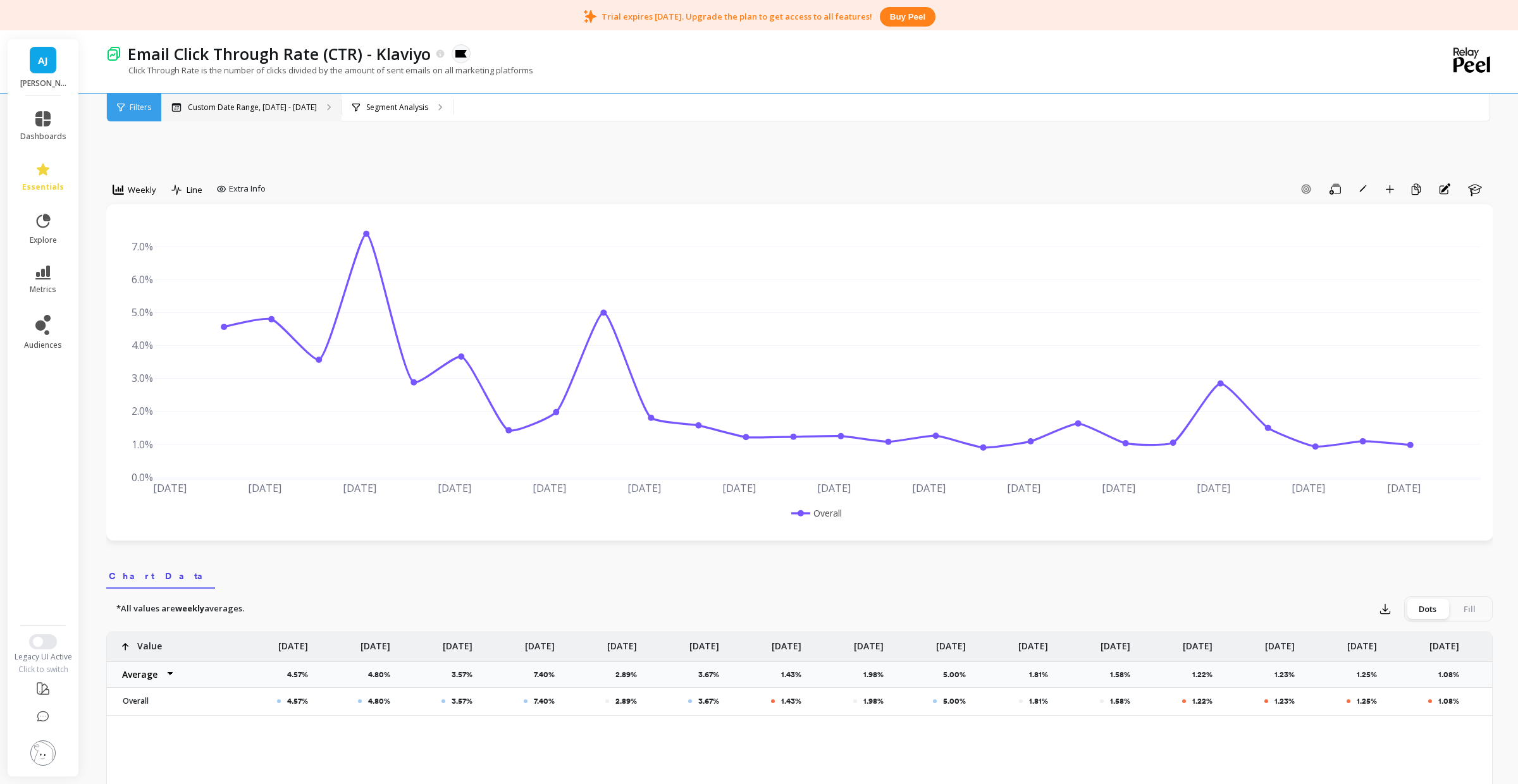
click at [228, 105] on p "Custom Date Range, Apr 1 - Sep 28" at bounding box center [252, 107] width 129 height 10
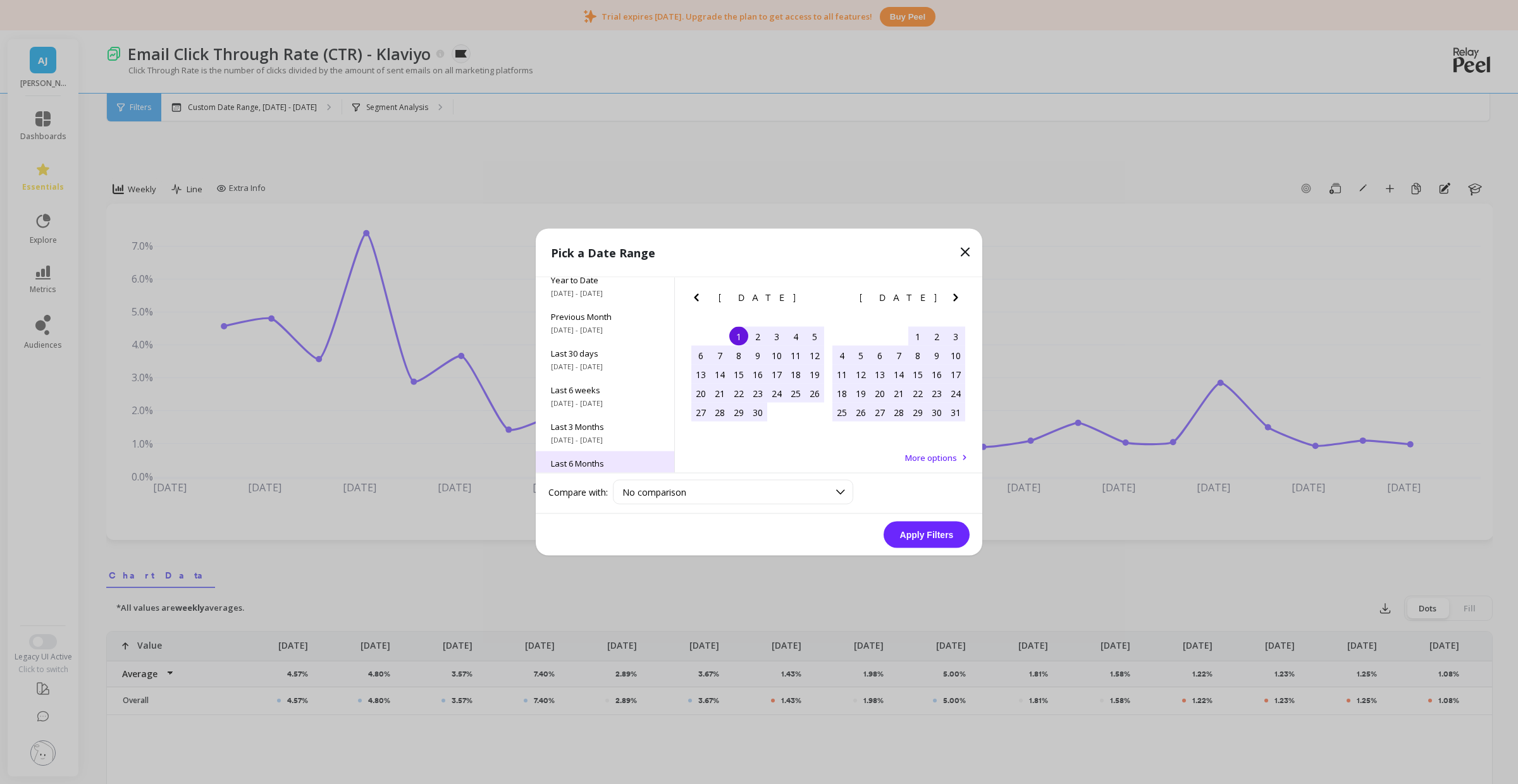
scroll to position [44, 0]
click at [652, 495] on span "No comparison" at bounding box center [654, 491] width 64 height 12
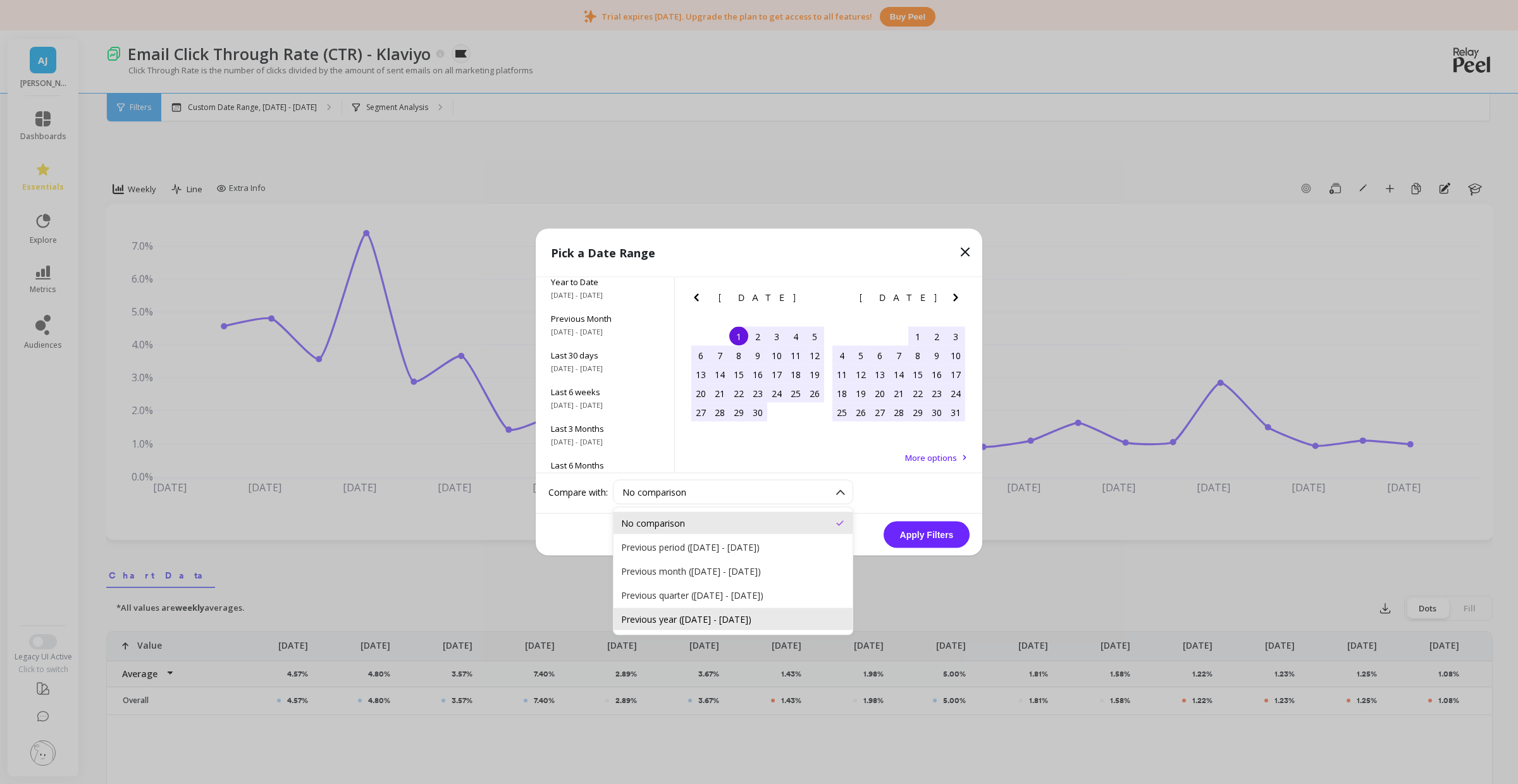
click at [705, 611] on div "Previous year (Apr 1, 2024 - Sep 28, 2024)" at bounding box center [734, 619] width 240 height 22
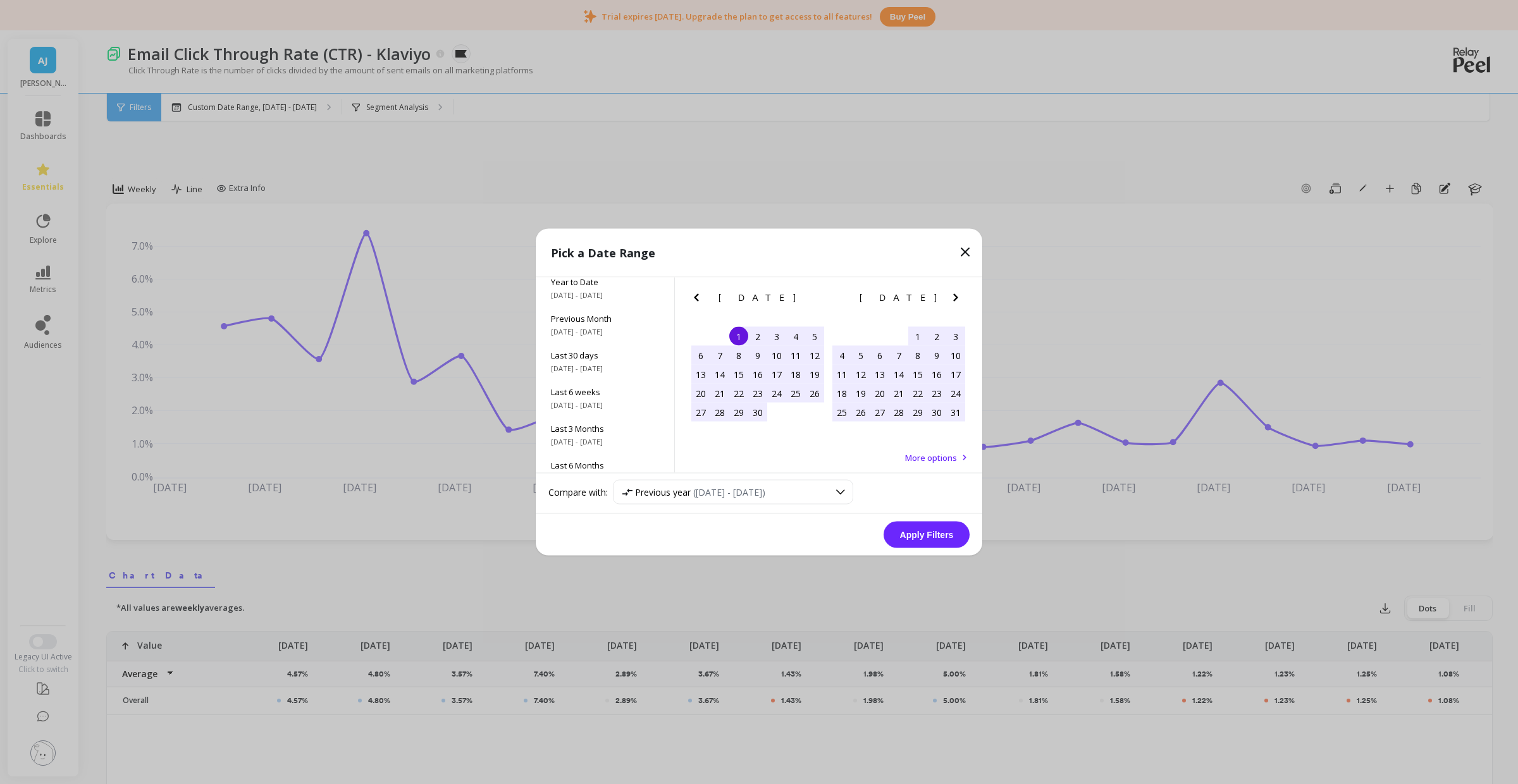
click at [947, 531] on button "Apply Filters" at bounding box center [926, 535] width 86 height 27
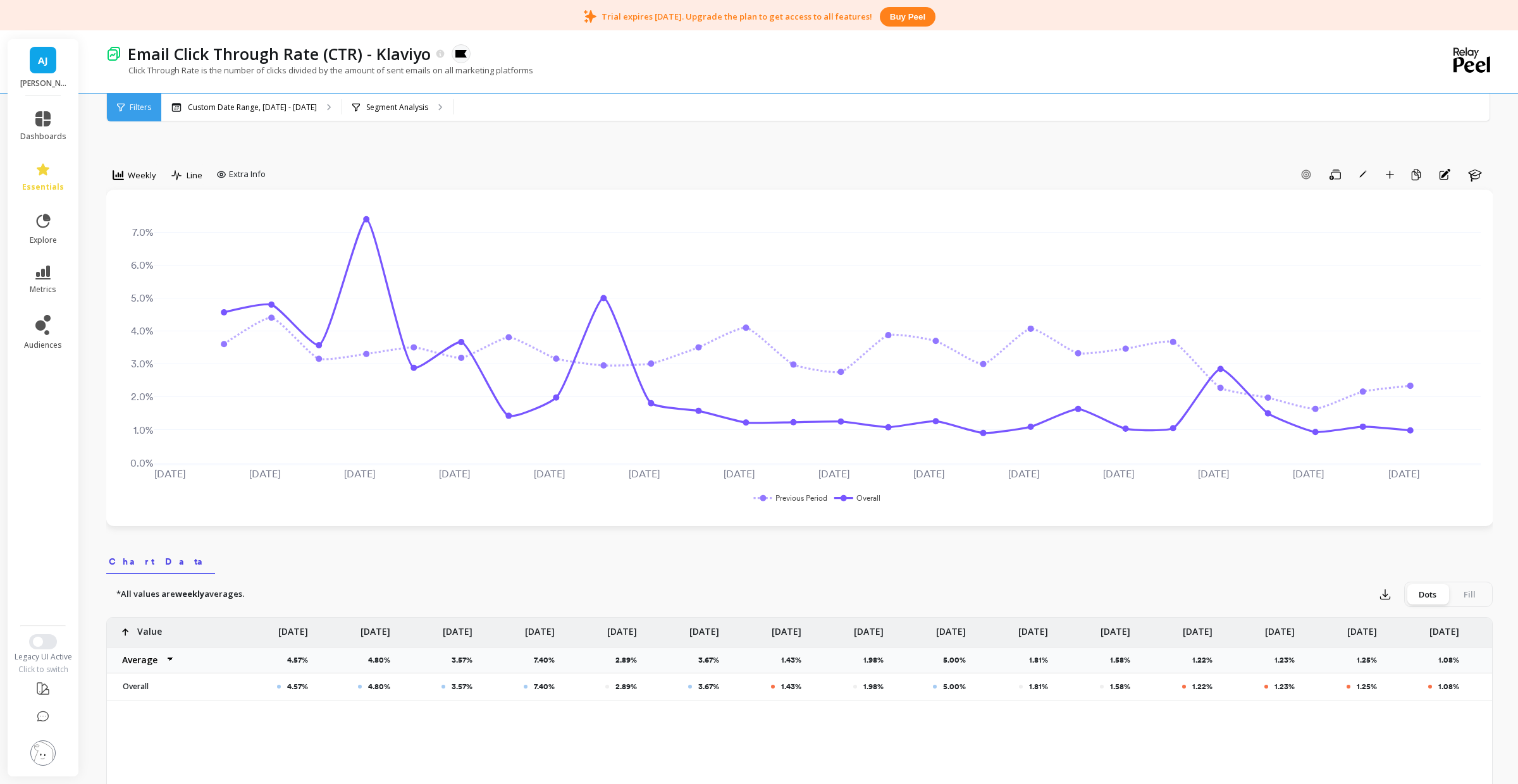
scroll to position [17, 0]
click at [391, 114] on div "Segment Analysis" at bounding box center [398, 107] width 111 height 28
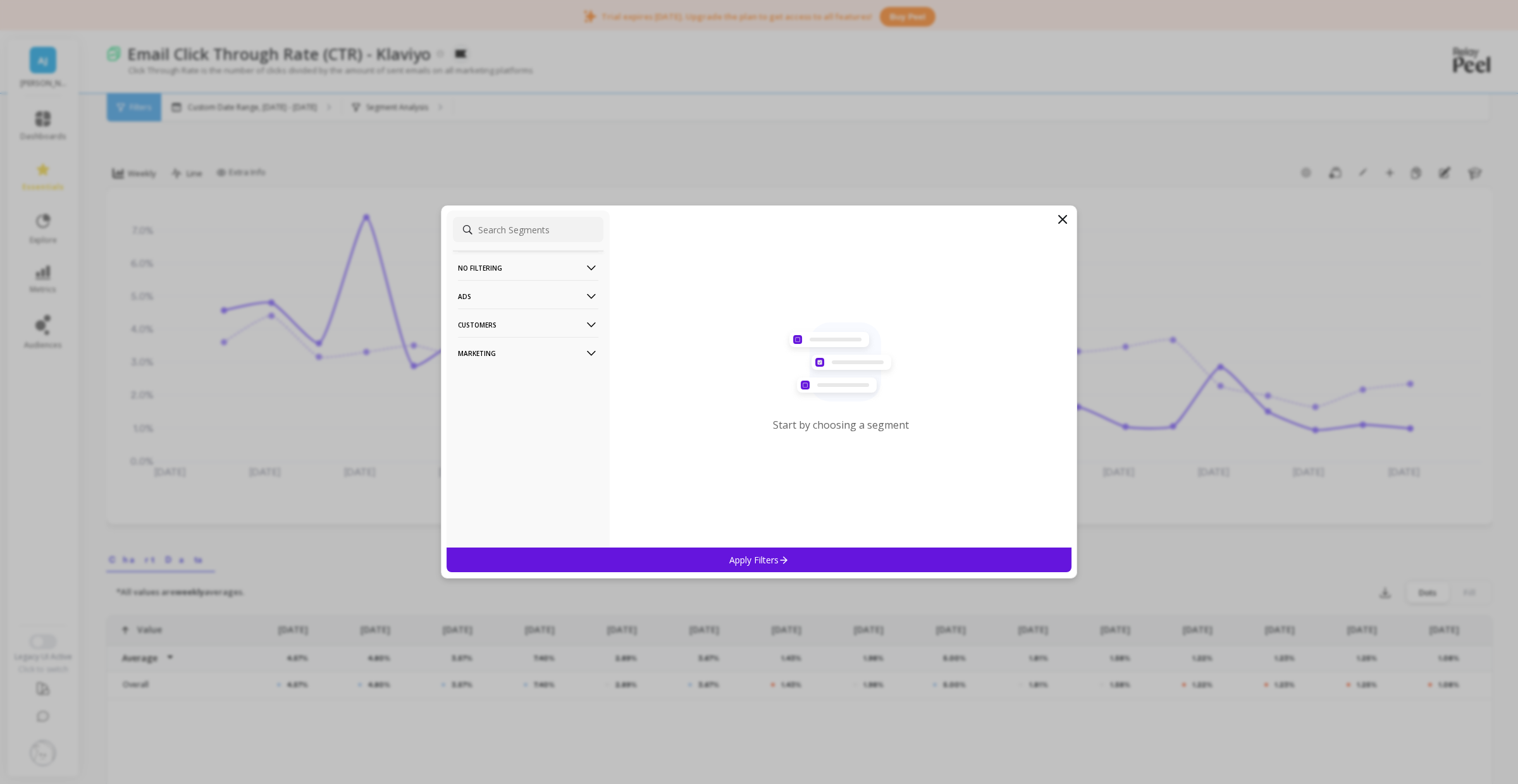
click at [1061, 218] on icon at bounding box center [1063, 220] width 8 height 8
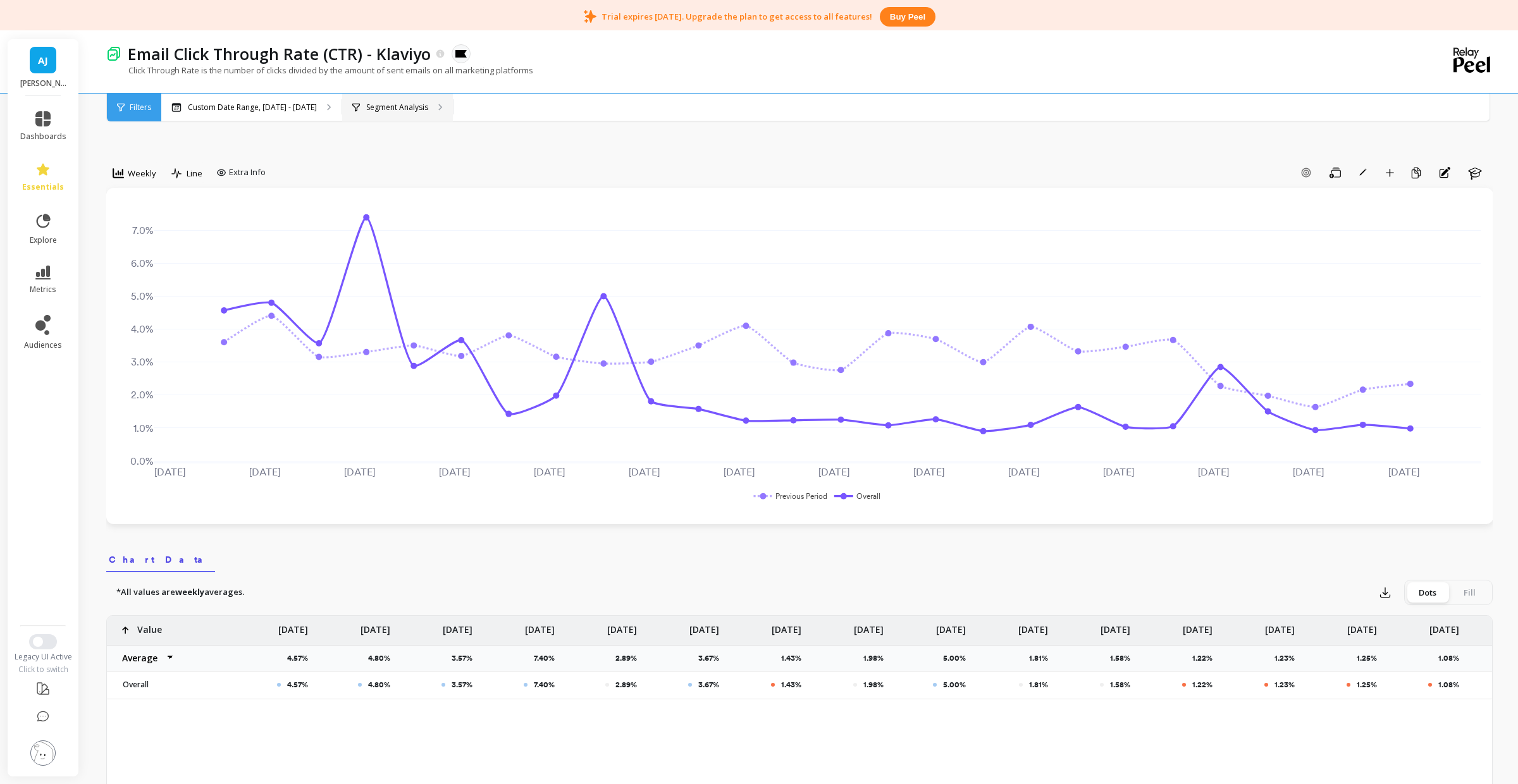
click at [439, 100] on div "Segment Analysis" at bounding box center [398, 107] width 111 height 28
click at [140, 105] on span "Filters" at bounding box center [140, 107] width 21 height 10
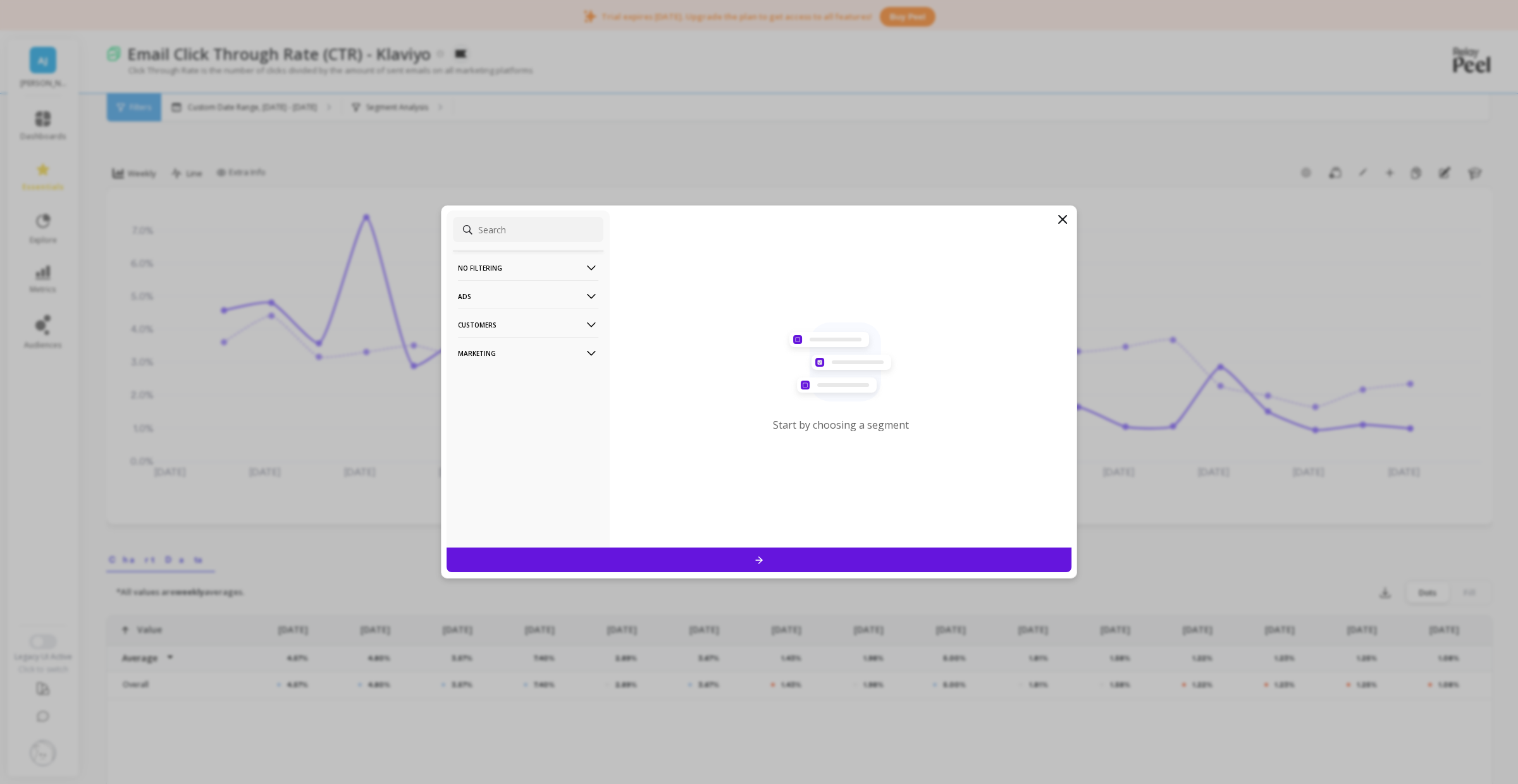
click at [519, 326] on p "Customers" at bounding box center [528, 324] width 140 height 33
click at [503, 387] on p "Marketing" at bounding box center [528, 387] width 140 height 33
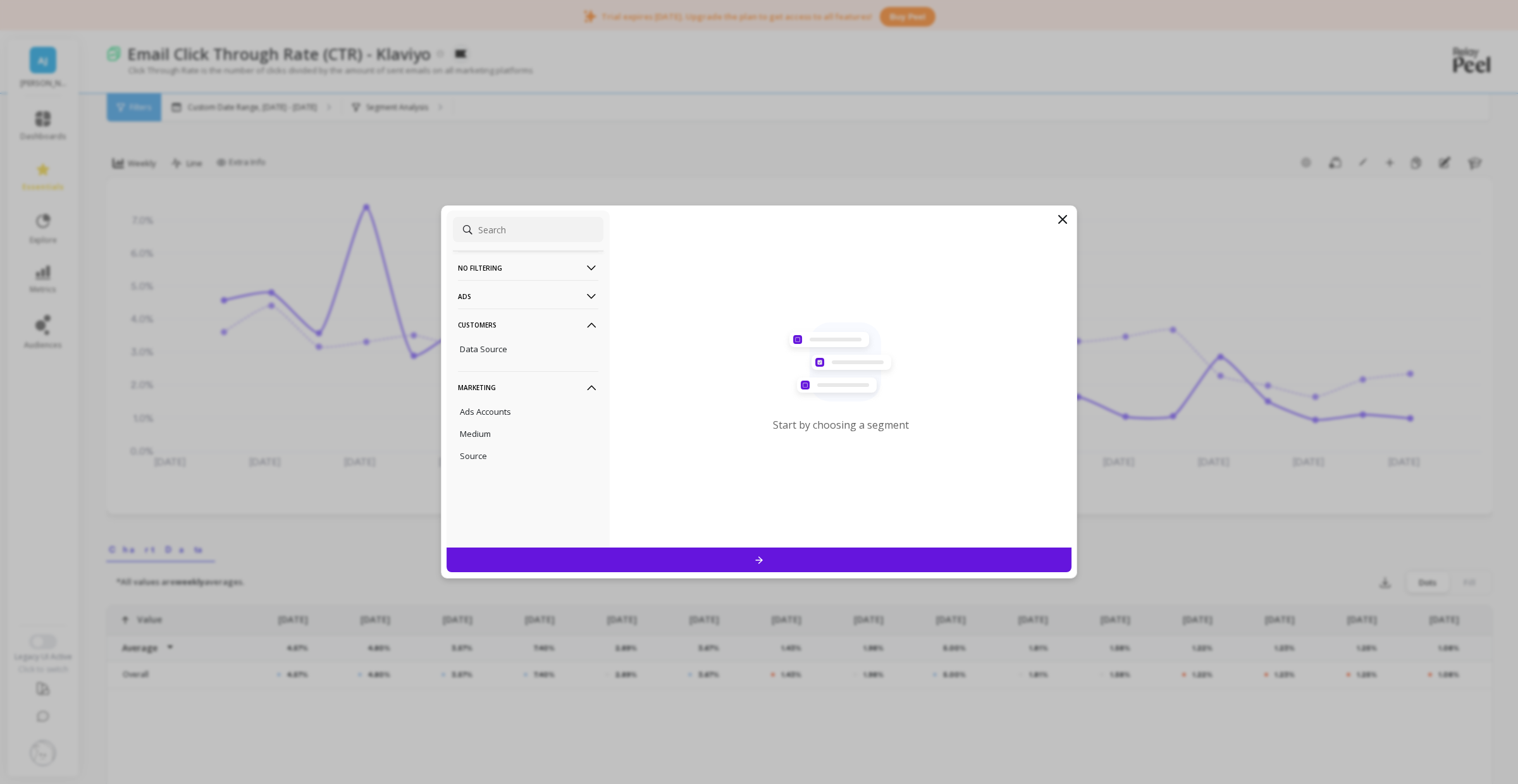
scroll to position [24, 0]
click at [454, 458] on div "Source" at bounding box center [528, 456] width 151 height 21
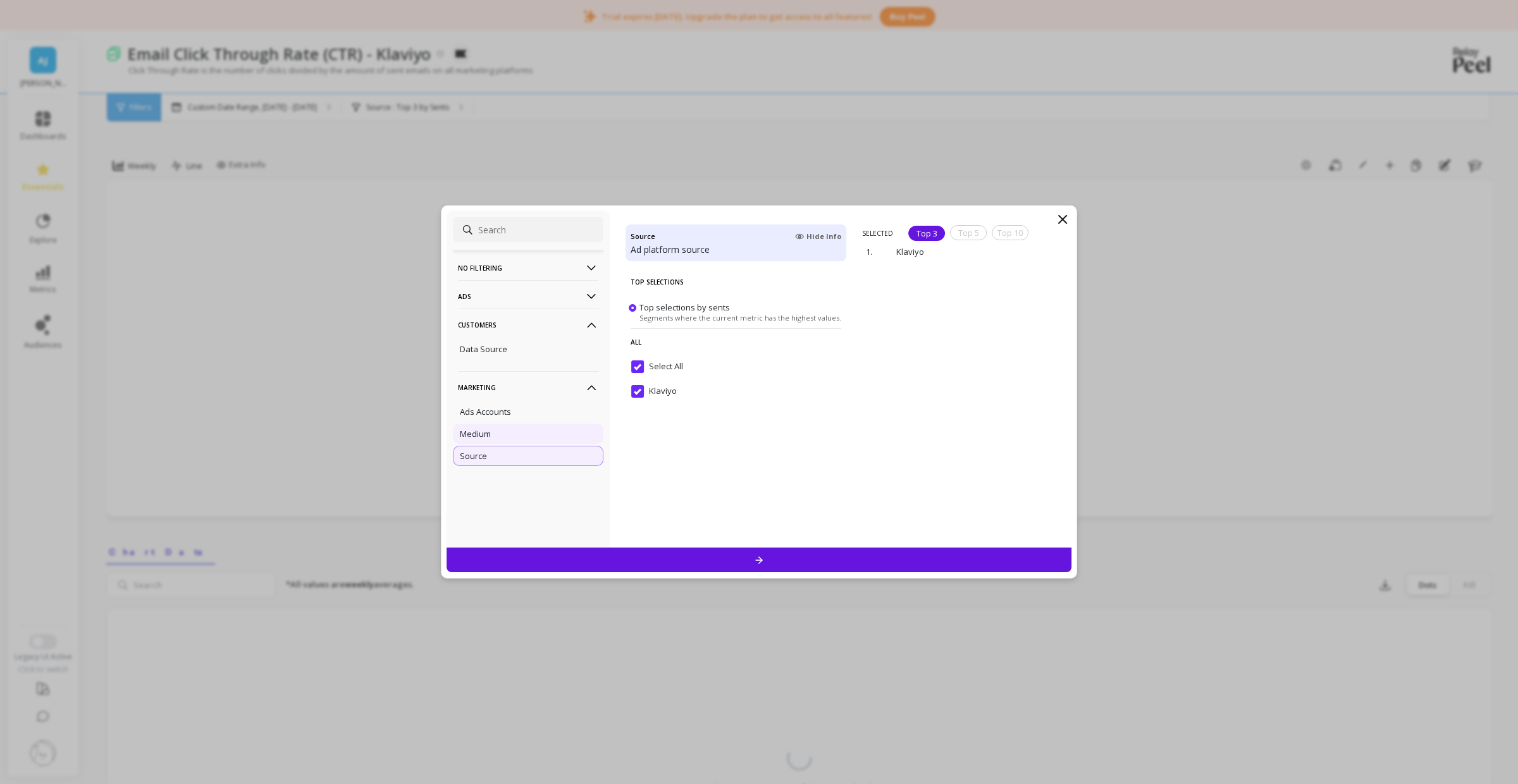
drag, startPoint x: 557, startPoint y: 420, endPoint x: 547, endPoint y: 433, distance: 16.4
click at [554, 423] on ul "Ads Accounts Medium Source" at bounding box center [528, 434] width 151 height 68
click at [547, 434] on div "Medium" at bounding box center [528, 434] width 151 height 21
click at [665, 433] on input "sms" at bounding box center [648, 429] width 33 height 13
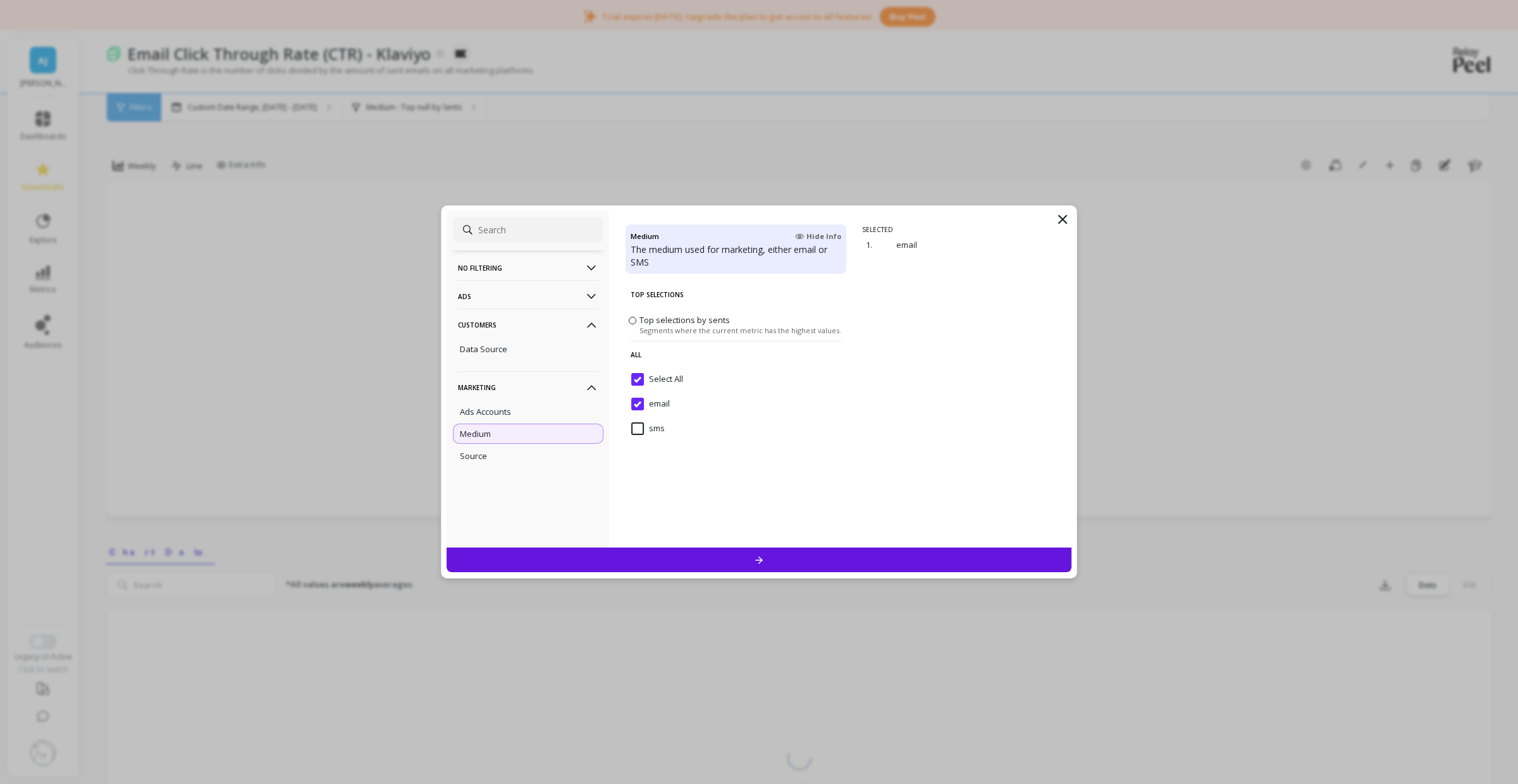
click at [649, 423] on input "sms" at bounding box center [648, 429] width 33 height 13
click at [1061, 226] on icon at bounding box center [1063, 219] width 15 height 15
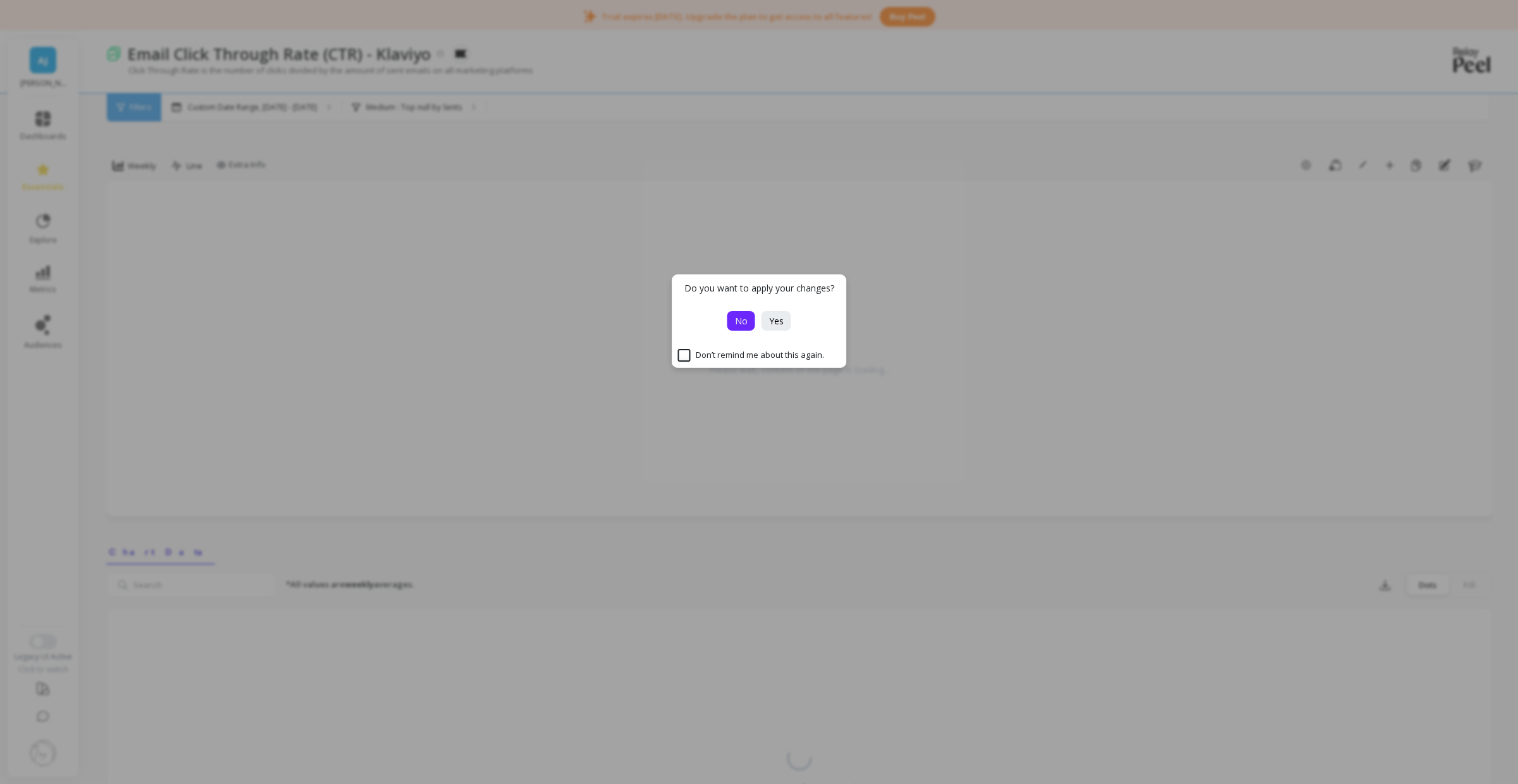
click at [743, 323] on span "No" at bounding box center [742, 320] width 13 height 12
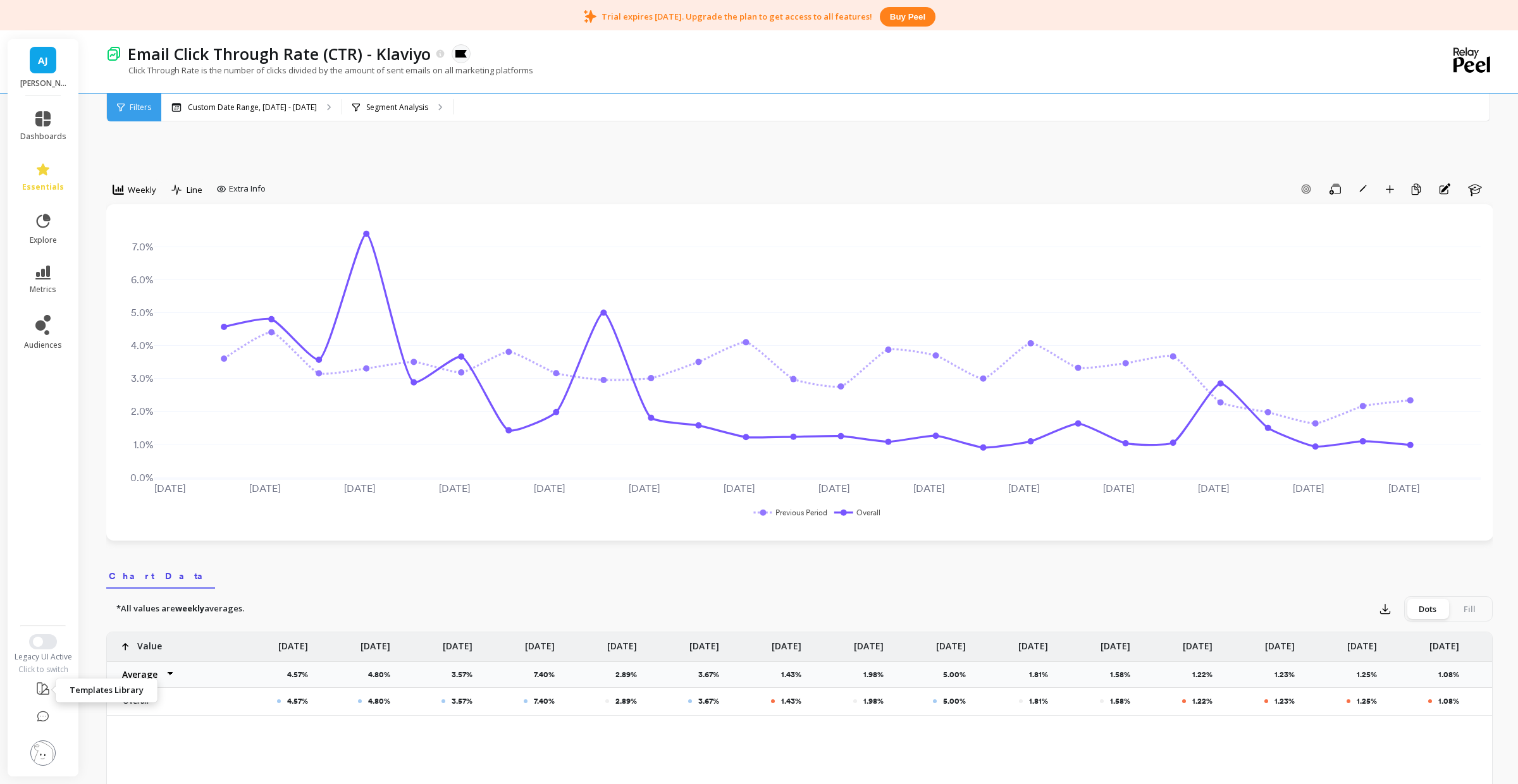
click at [43, 683] on icon at bounding box center [43, 688] width 15 height 15
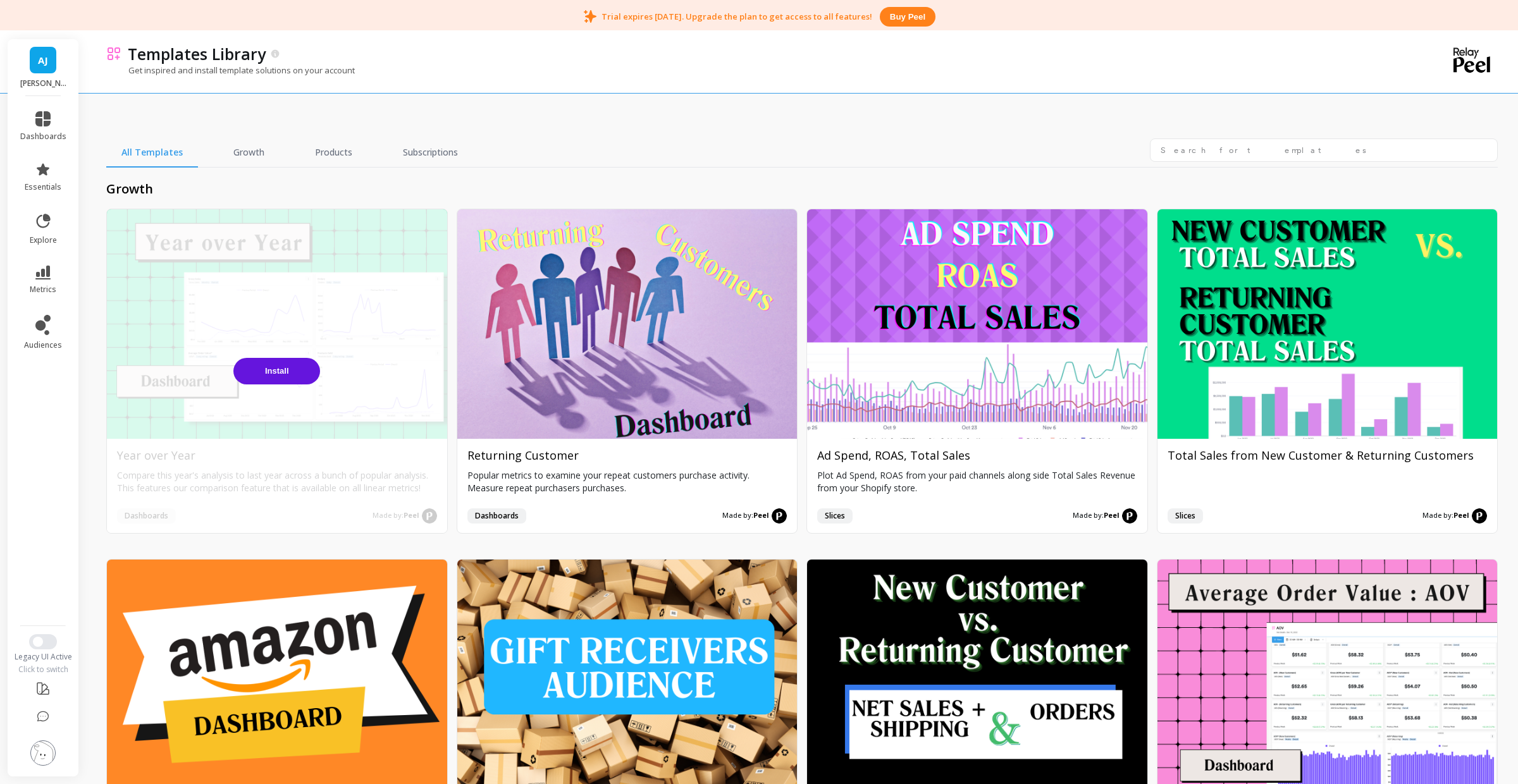
click at [305, 375] on button "Install" at bounding box center [276, 372] width 86 height 27
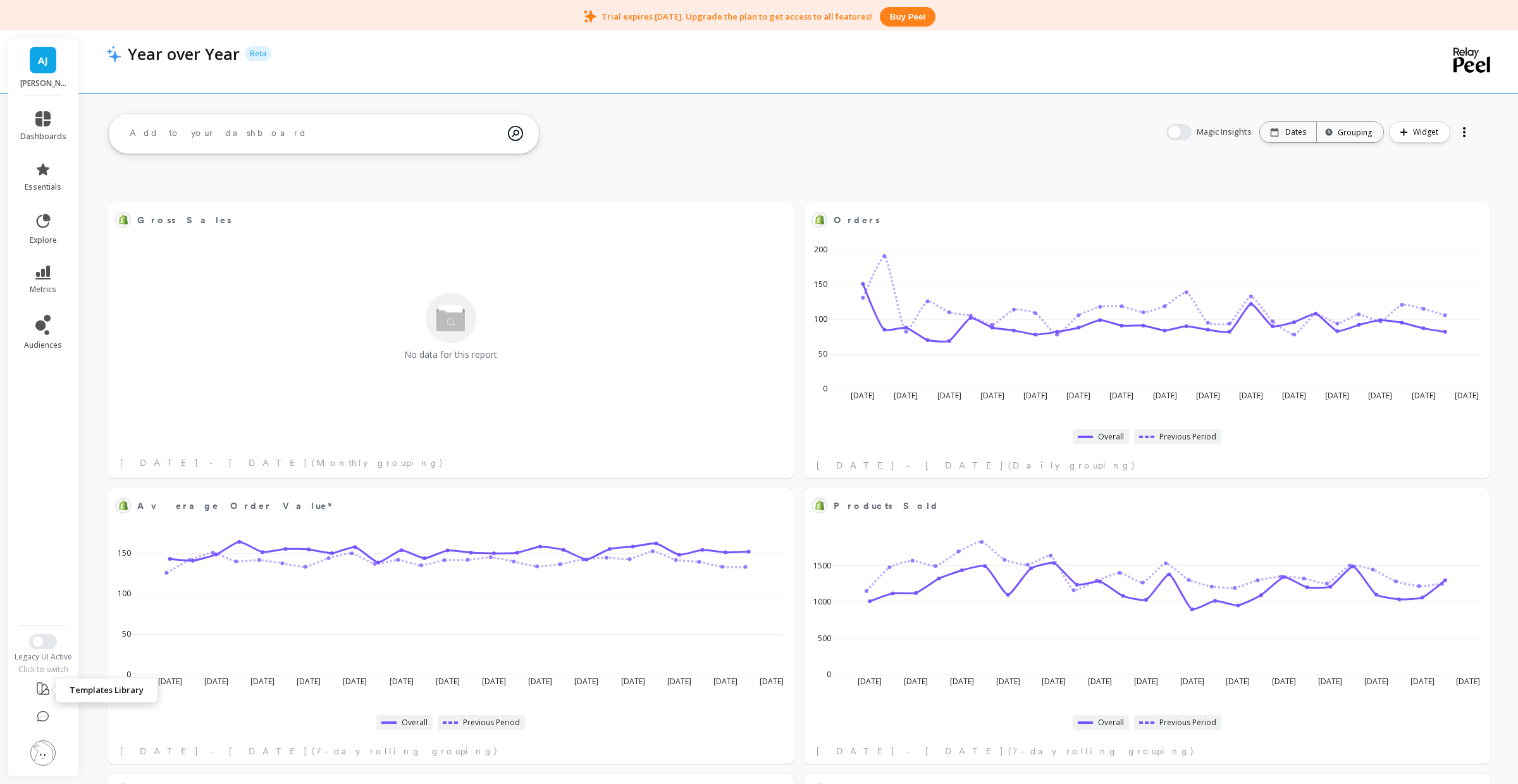
click at [42, 685] on icon at bounding box center [43, 689] width 11 height 11
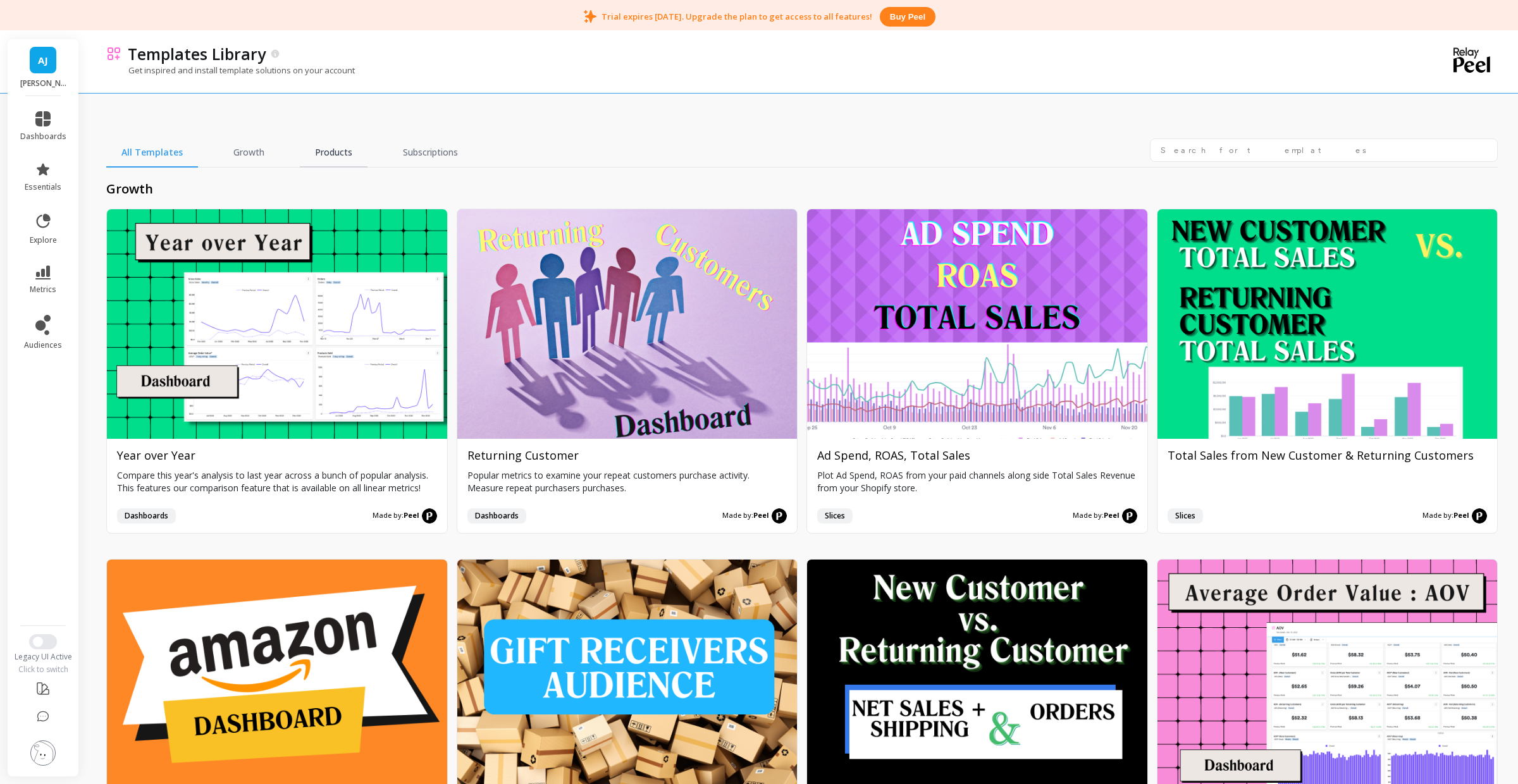
click at [332, 152] on link "Products" at bounding box center [333, 153] width 67 height 29
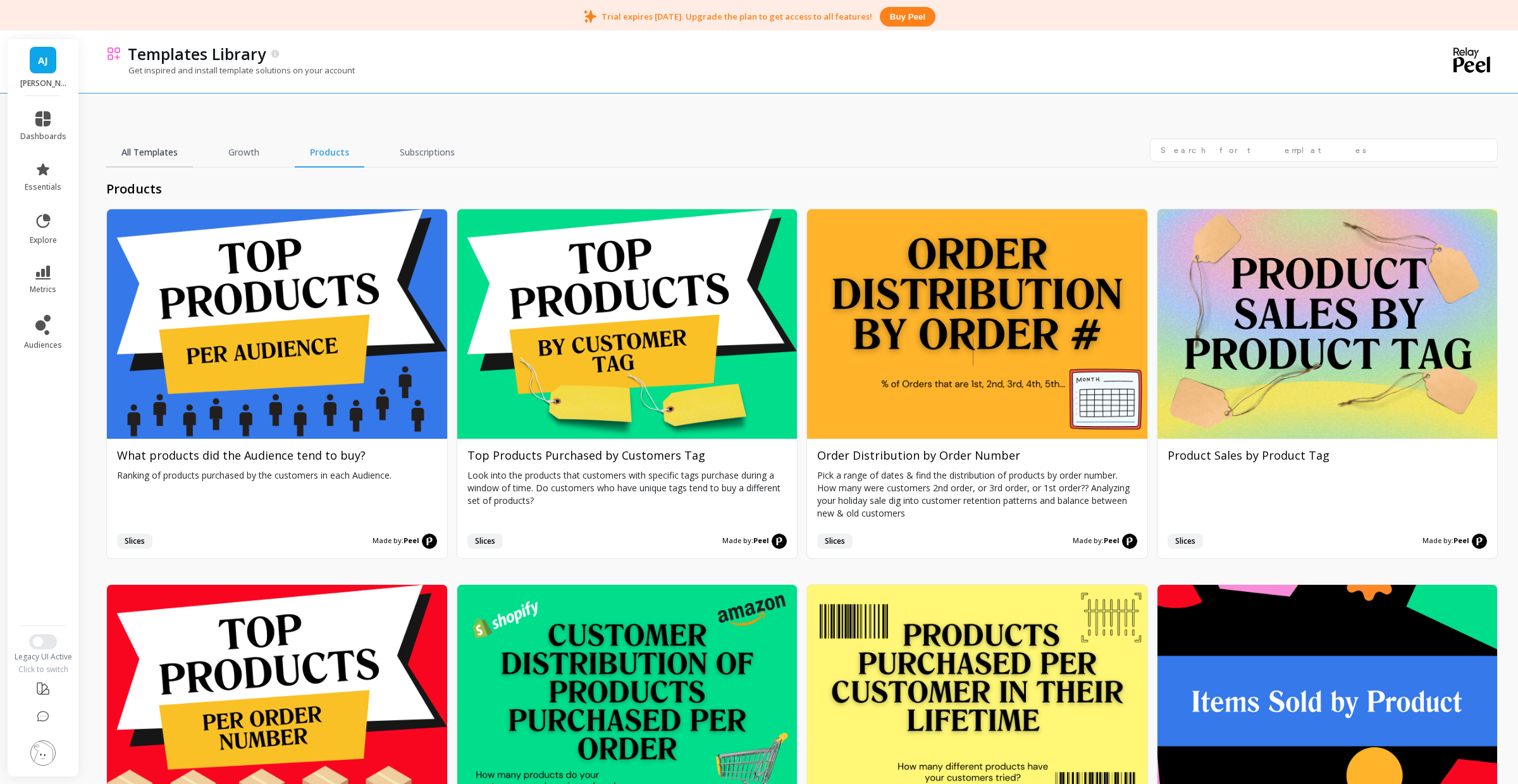
click at [185, 157] on link "All Templates" at bounding box center [149, 153] width 86 height 29
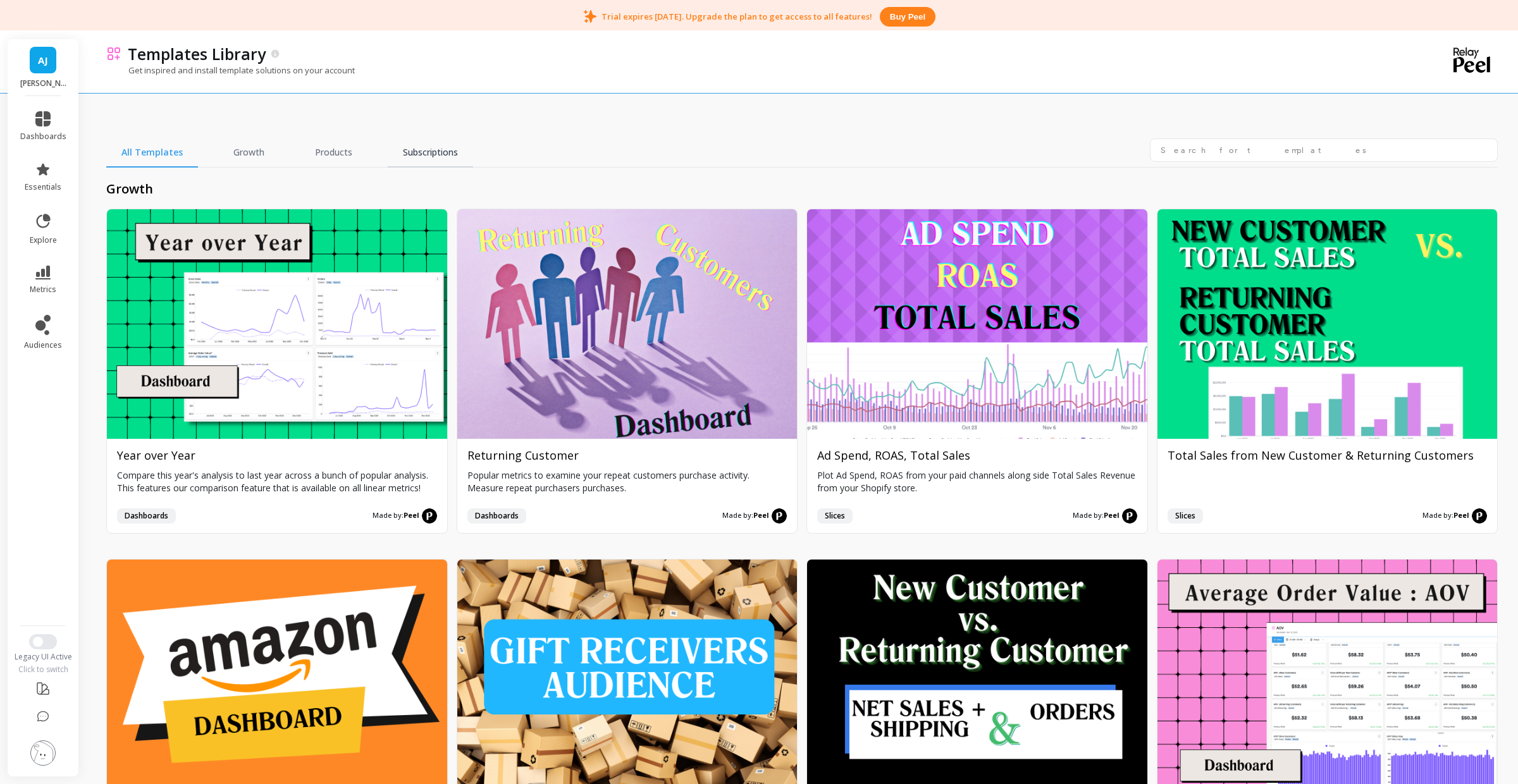
click at [421, 153] on link "Subscriptions" at bounding box center [431, 153] width 86 height 29
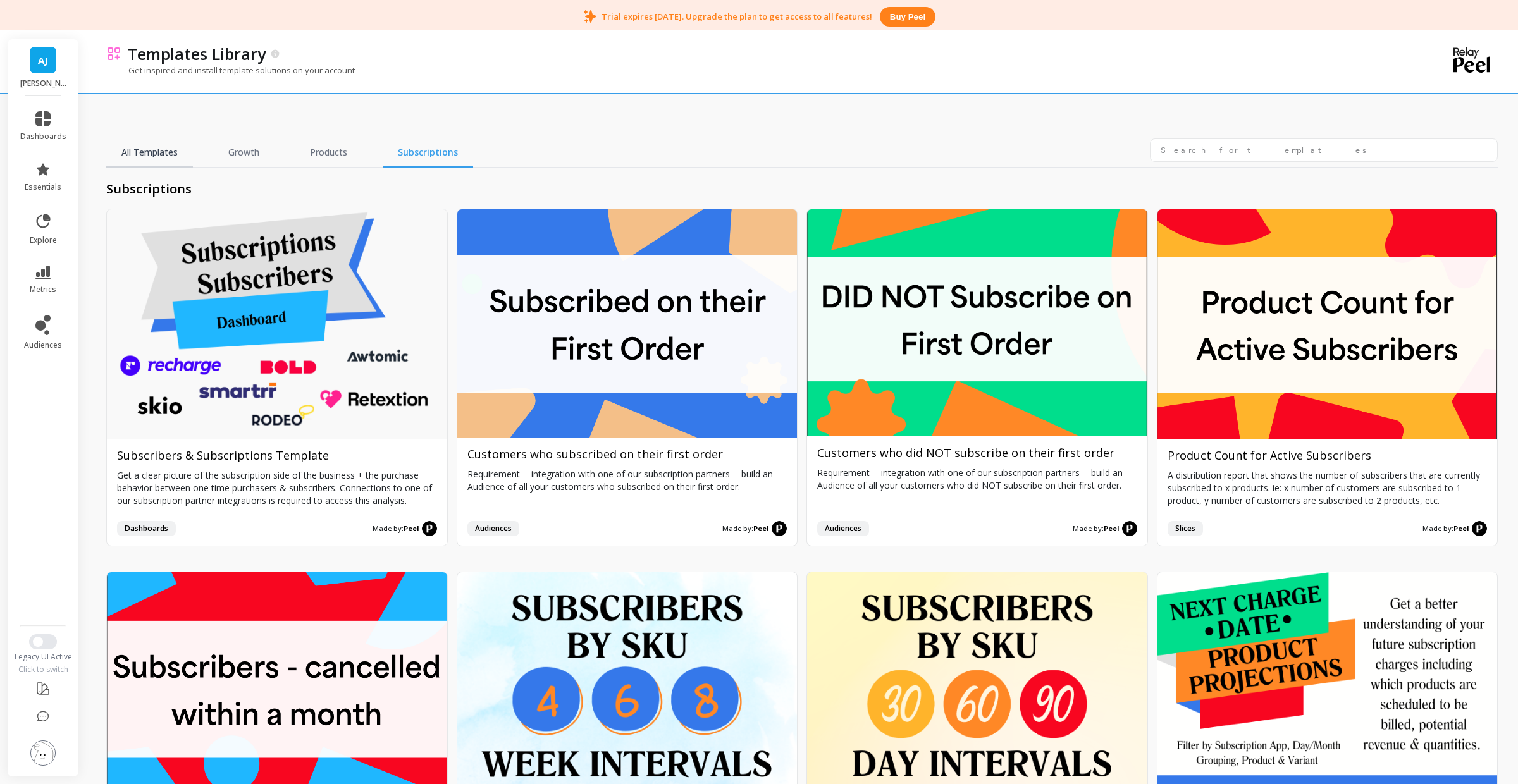
click at [164, 157] on link "All Templates" at bounding box center [149, 153] width 86 height 29
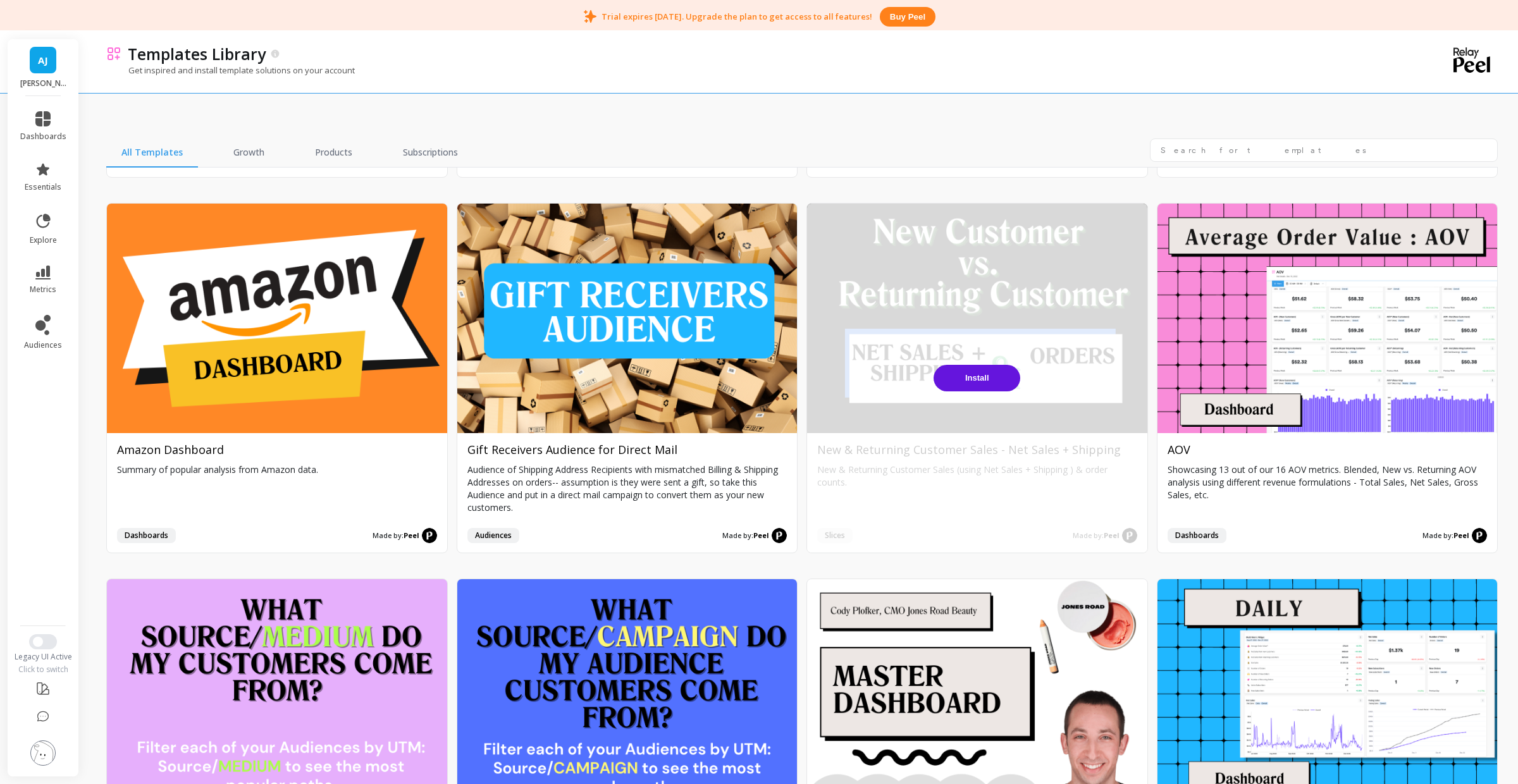
scroll to position [361, 0]
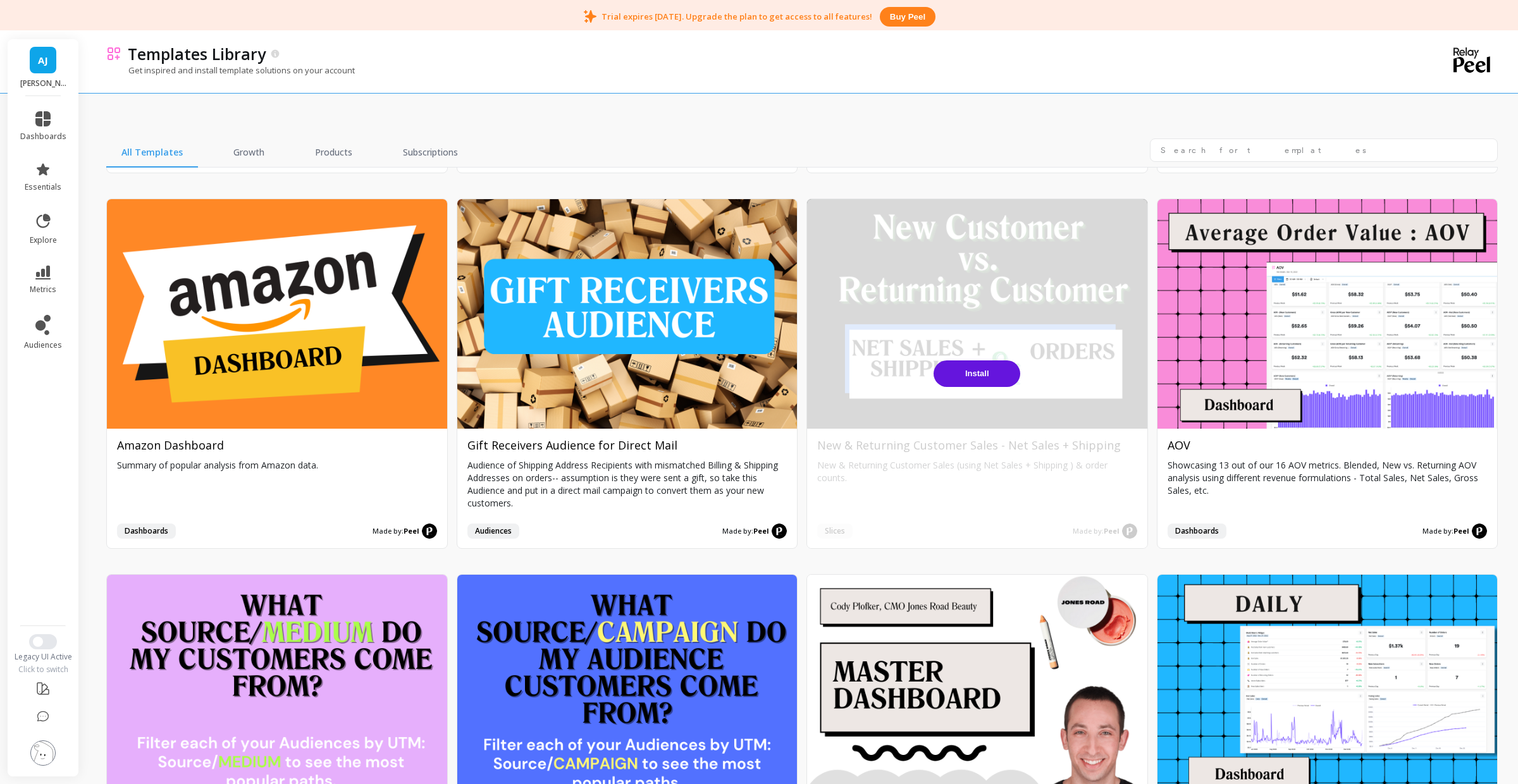
click at [1002, 375] on button "Install" at bounding box center [976, 374] width 86 height 27
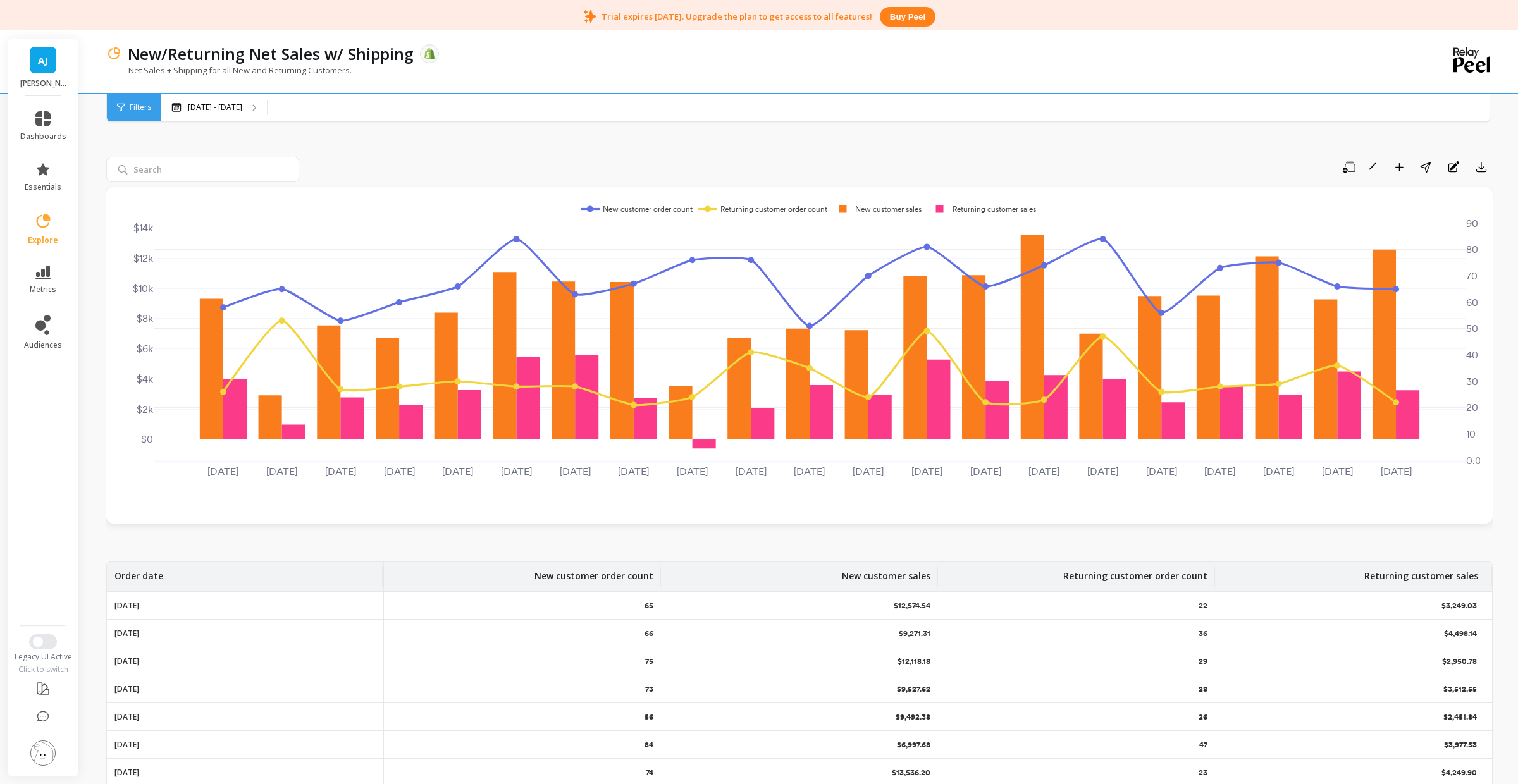
scroll to position [39, 0]
click at [224, 109] on p "[DATE] - [DATE]" at bounding box center [215, 107] width 55 height 10
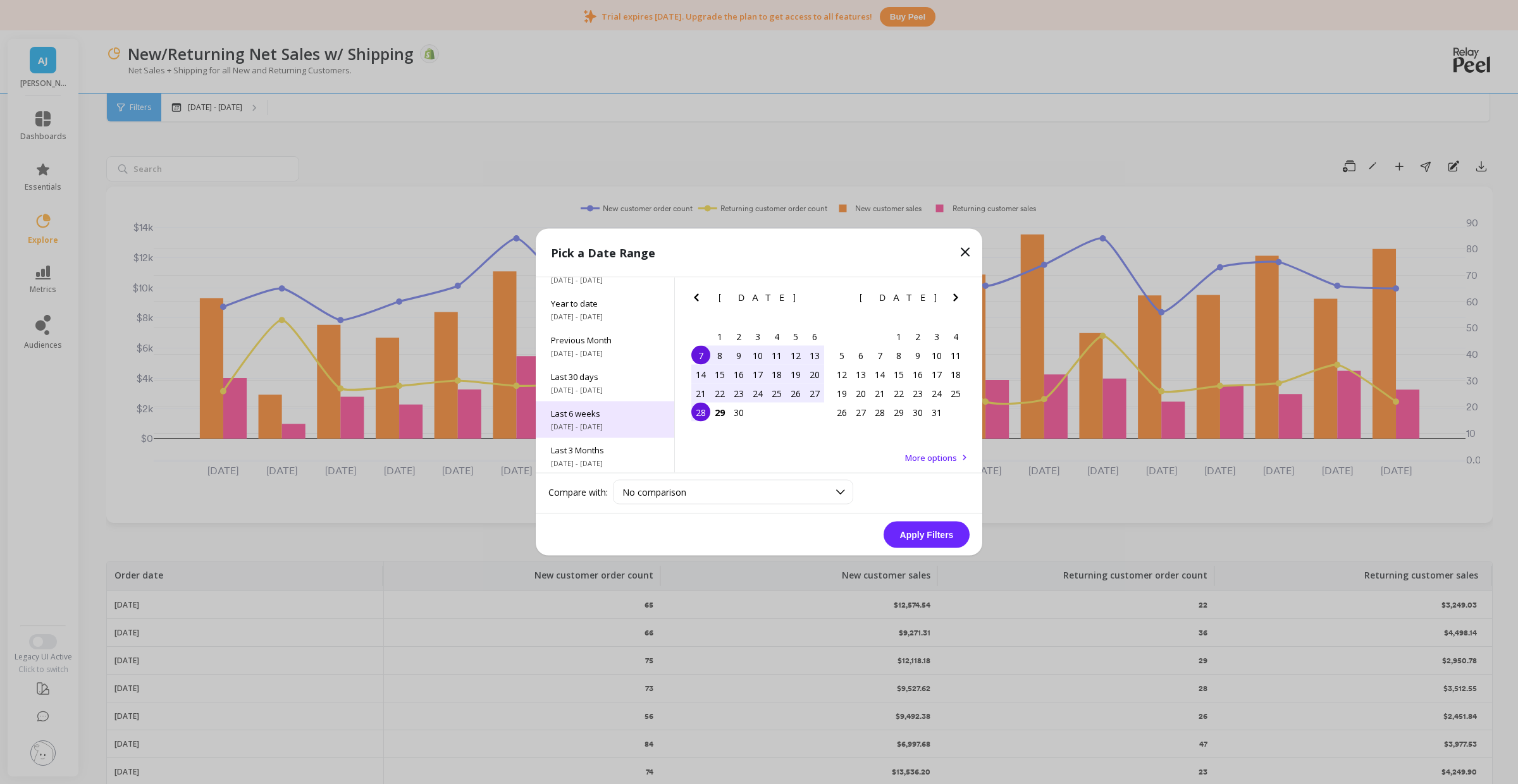
scroll to position [30, 0]
click at [600, 372] on span "Last 30 days" at bounding box center [605, 369] width 108 height 11
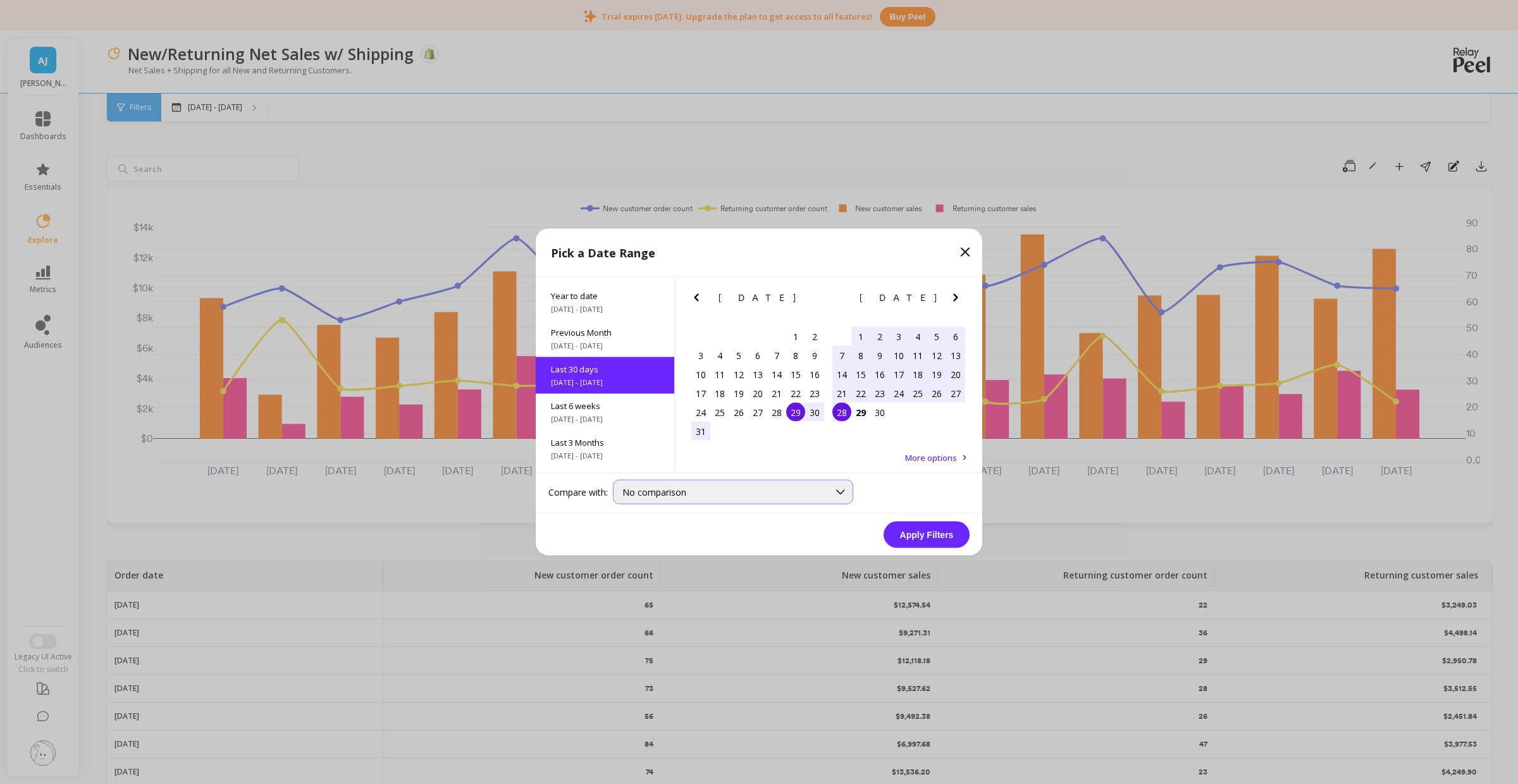
click at [665, 495] on span "No comparison" at bounding box center [654, 491] width 64 height 12
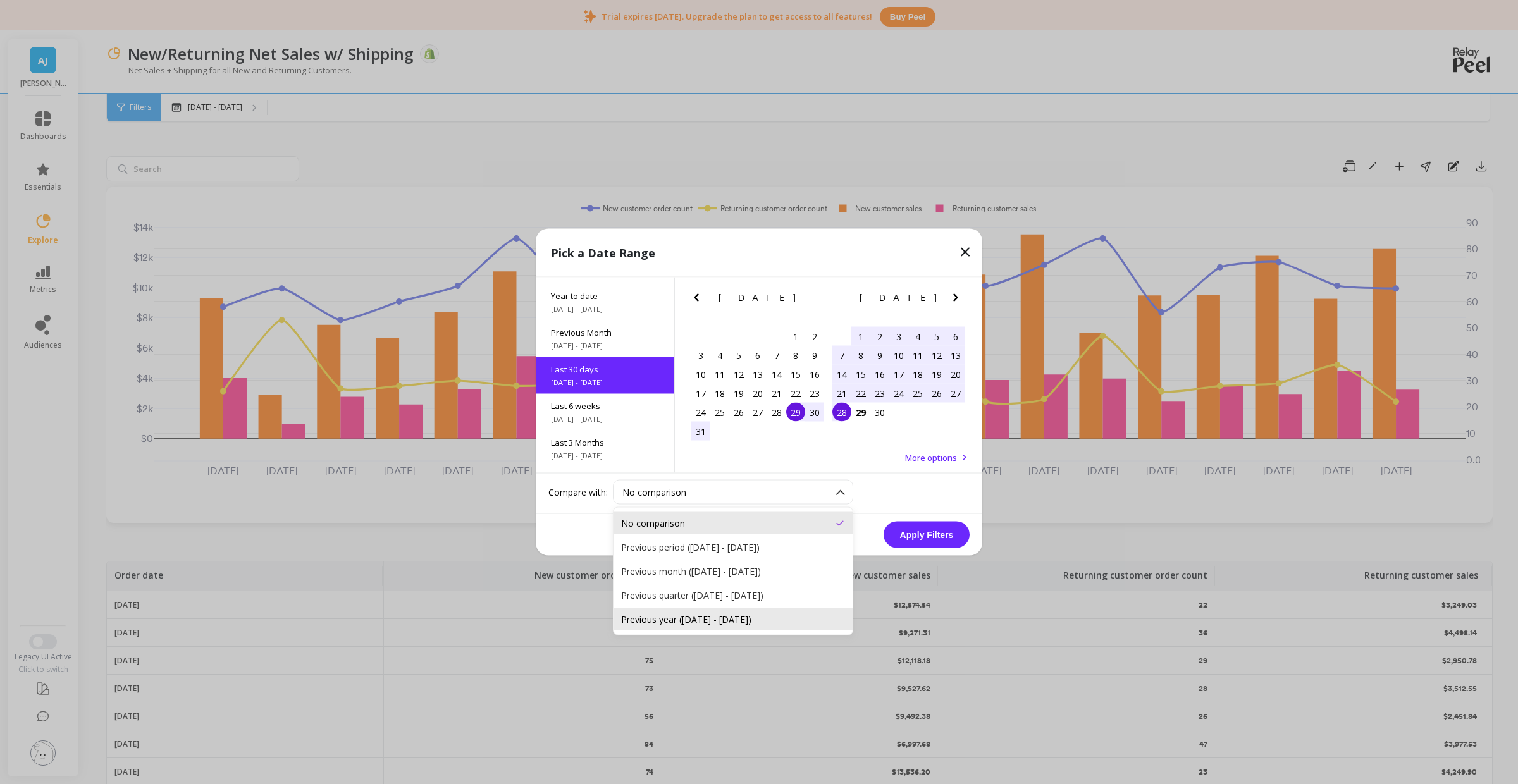
click at [708, 623] on div "Previous year ([DATE] - [DATE])" at bounding box center [733, 619] width 224 height 12
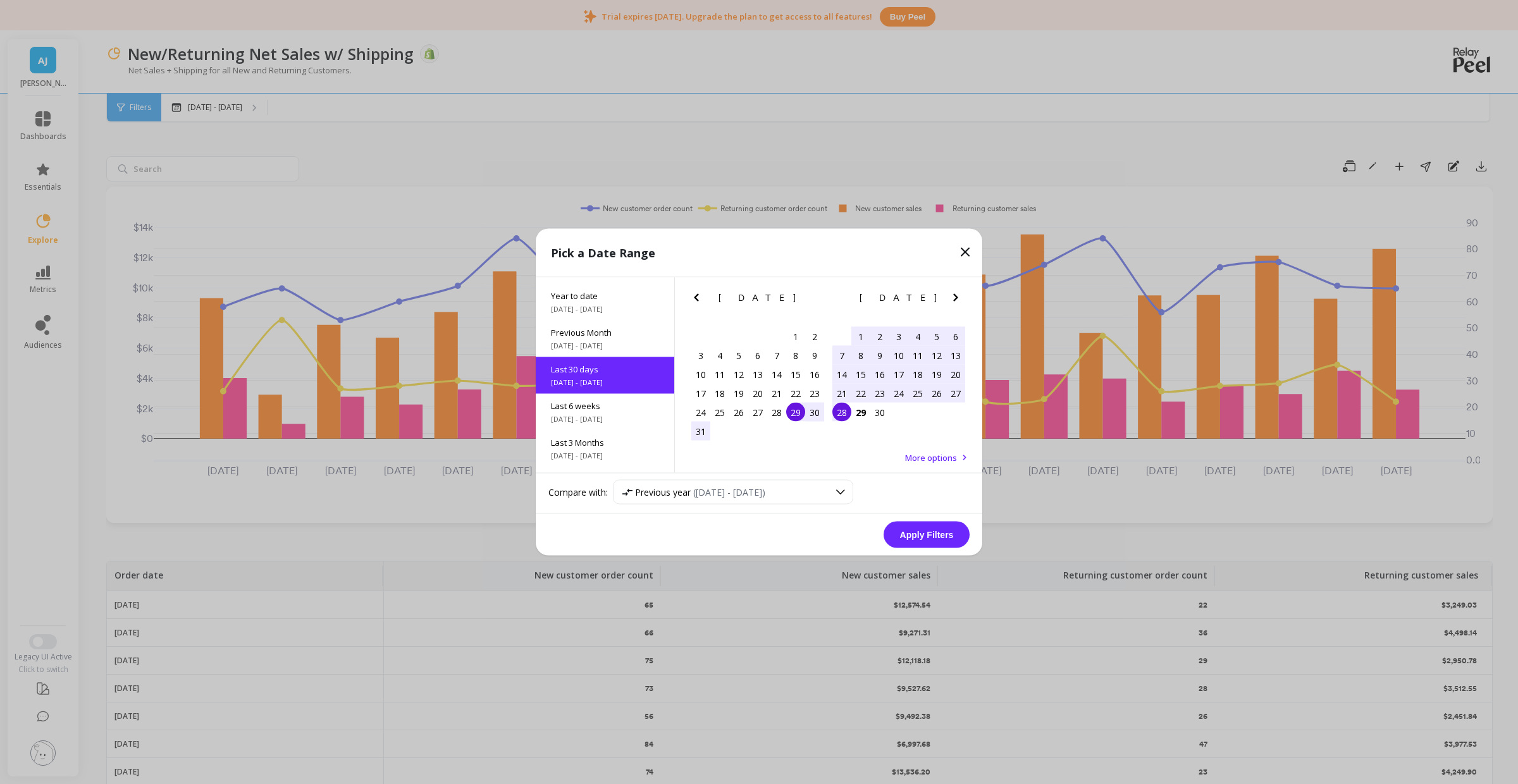
click at [951, 541] on button "Apply Filters" at bounding box center [926, 535] width 86 height 27
